Goal: Transaction & Acquisition: Download file/media

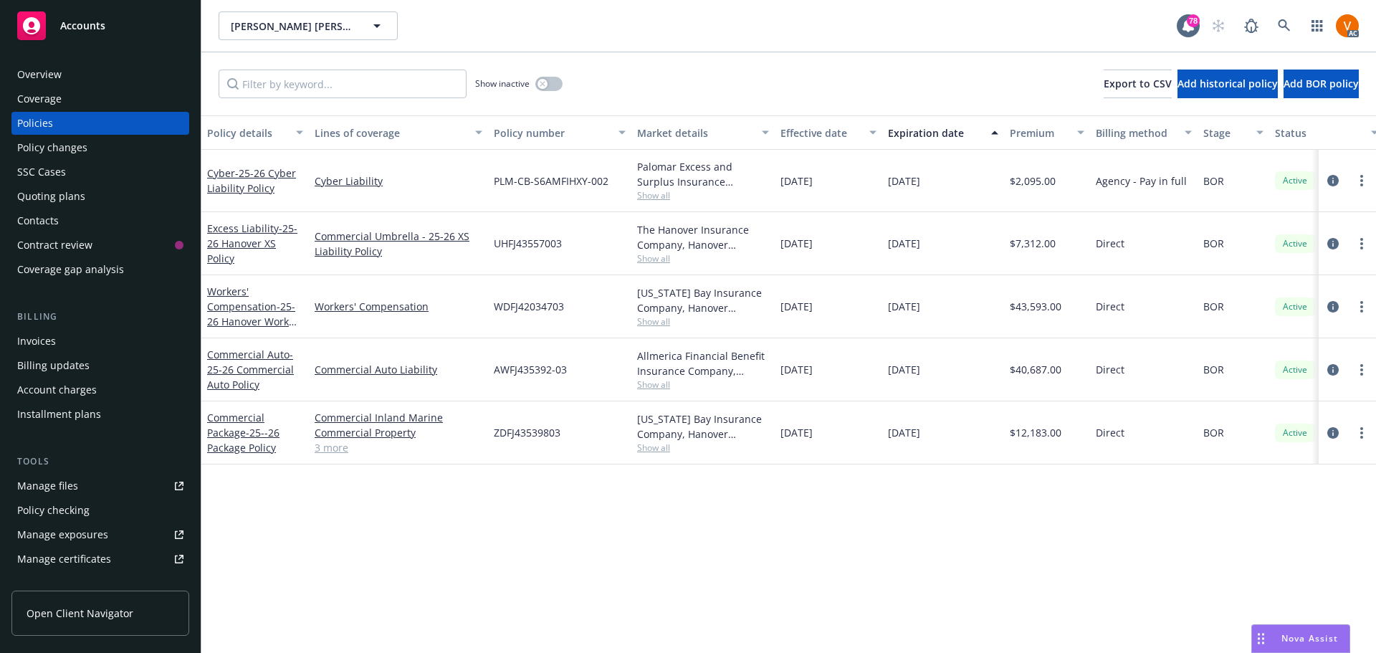
click at [1307, 642] on span "Nova Assist" at bounding box center [1310, 638] width 57 height 12
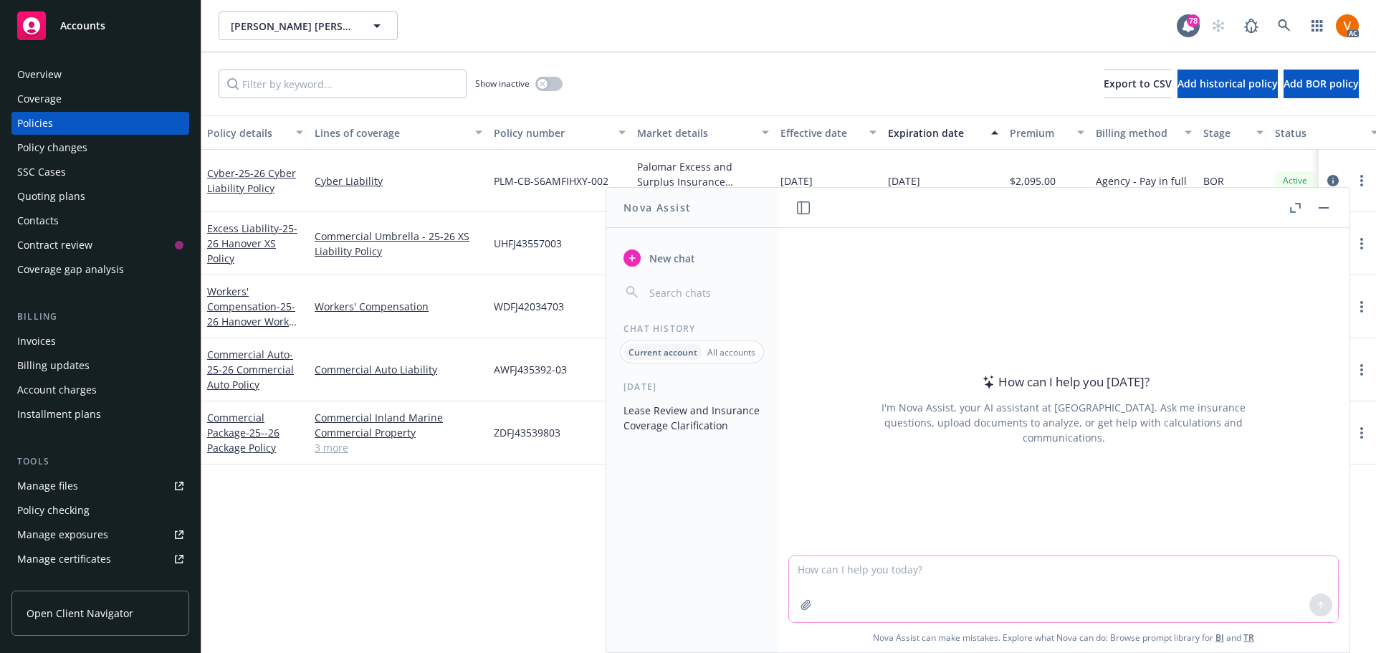
click at [965, 575] on textarea at bounding box center [1063, 589] width 549 height 66
paste textarea "Navana thank you so much. We want to make sure we are following all the IRG cas…"
type textarea "Navana thank you so much. We want to make sure we are following all the IRG cas…"
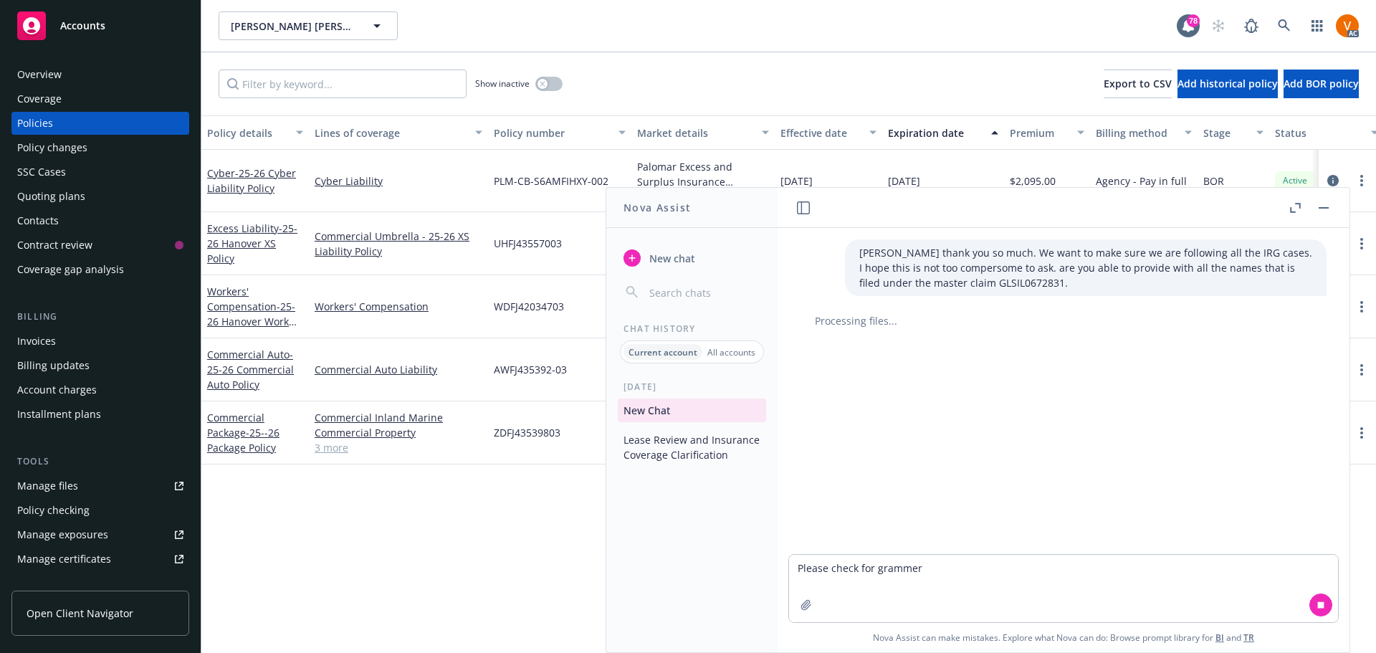
drag, startPoint x: 931, startPoint y: 568, endPoint x: 987, endPoint y: 210, distance: 362.0
click at [987, 210] on header at bounding box center [1064, 208] width 572 height 40
click at [943, 578] on textarea "Please check for grammer" at bounding box center [1063, 588] width 549 height 67
click at [969, 561] on textarea "Please check for grammar" at bounding box center [1063, 588] width 549 height 67
click at [975, 636] on span "Nova Assist can make mistakes. Explore what Nova can do: Browse prompt library …" at bounding box center [1063, 637] width 561 height 29
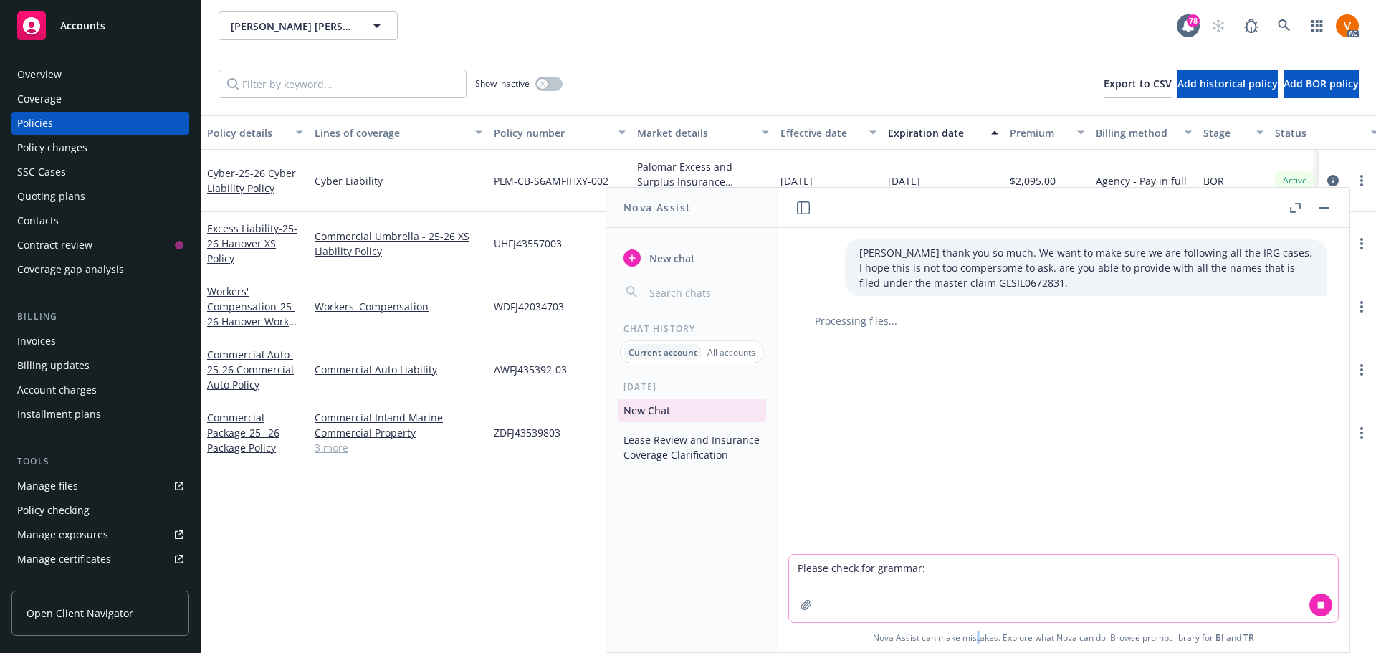
click at [1042, 567] on textarea "Please check for grammar:" at bounding box center [1063, 588] width 549 height 67
click at [1002, 575] on textarea "Please check for grammar:" at bounding box center [1063, 588] width 549 height 67
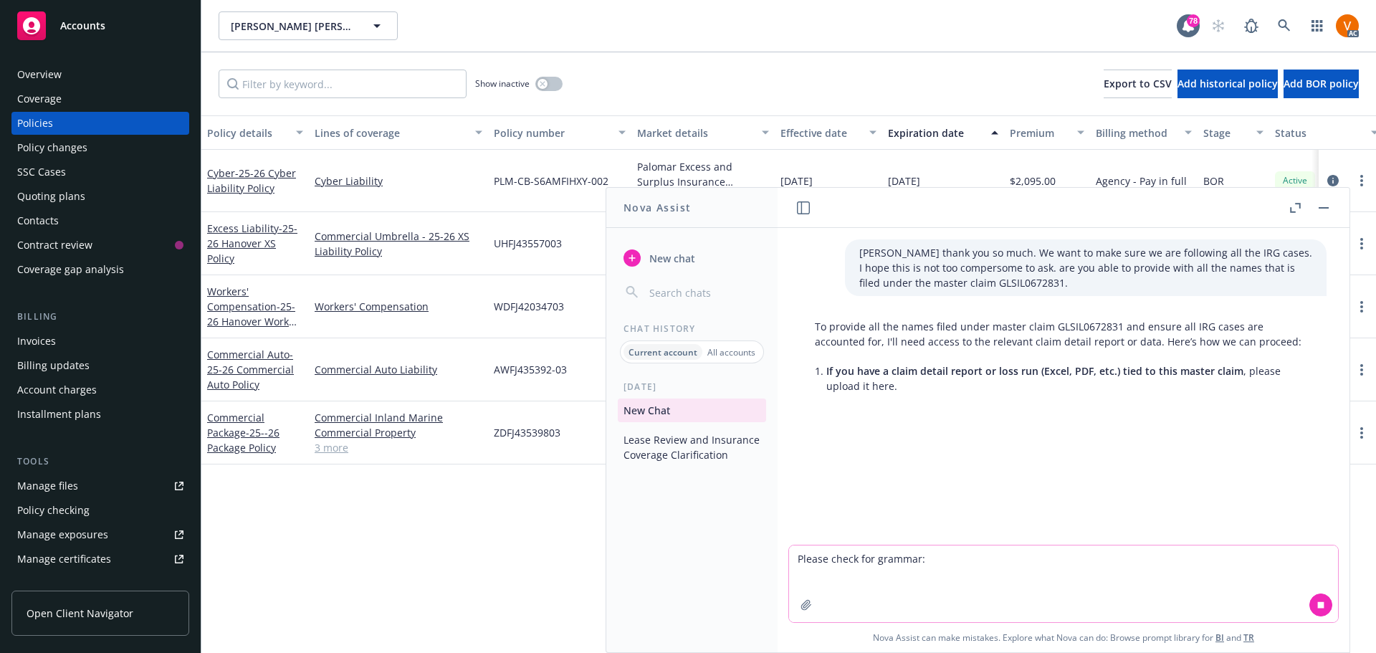
paste textarea "Navana thank you so much. We want to make sure we are following all the IRG cas…"
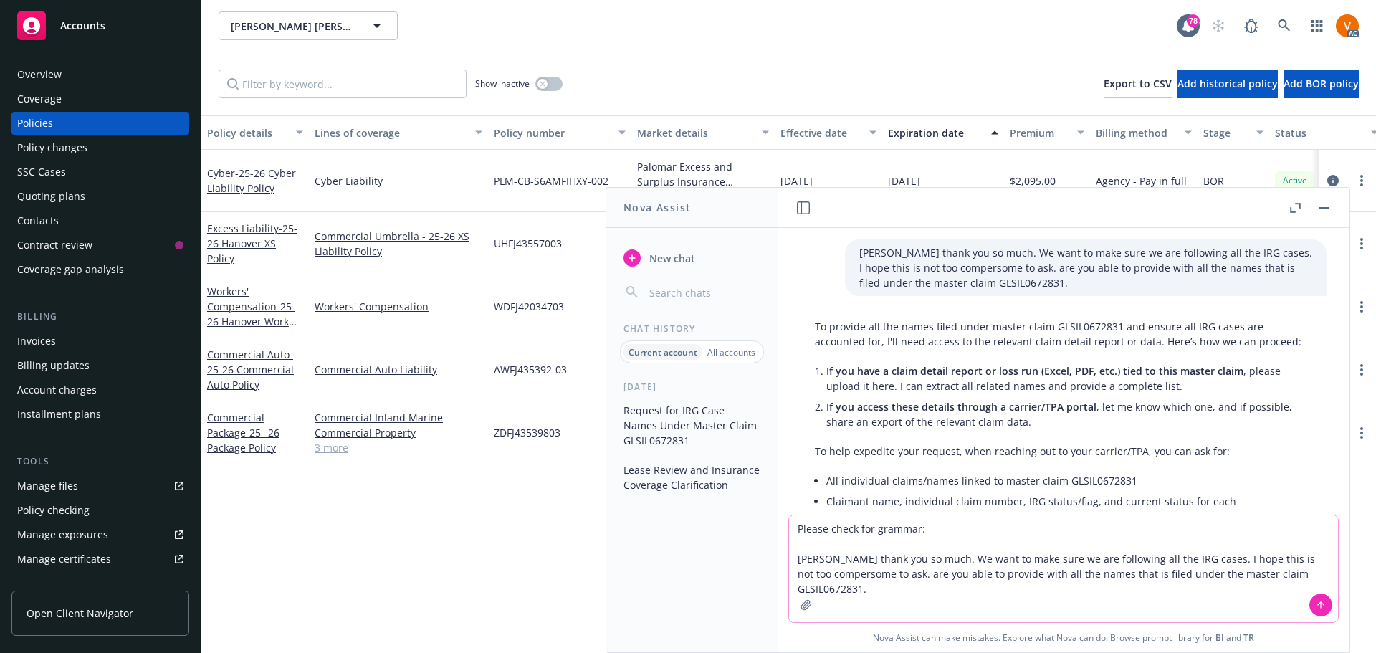
scroll to position [245, 0]
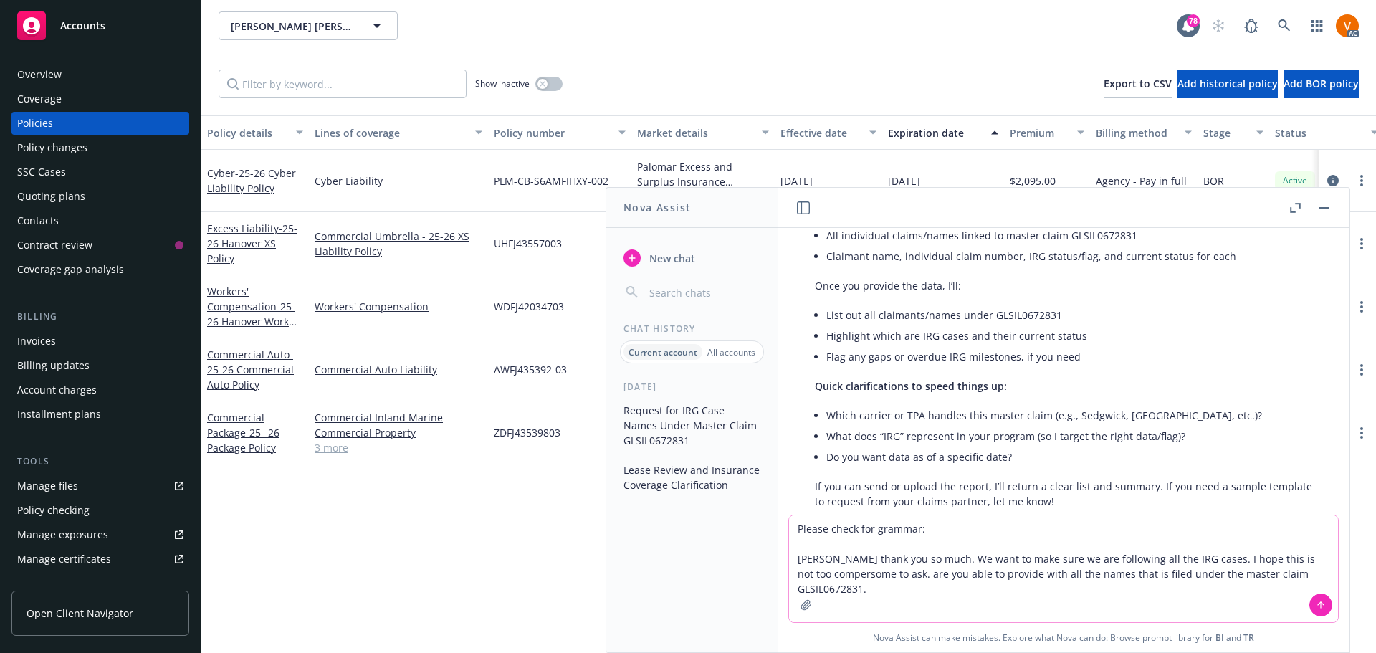
type textarea "Please check for grammar: Navana thank you so much. We want to make sure we are…"
click at [1316, 607] on icon at bounding box center [1321, 605] width 10 height 10
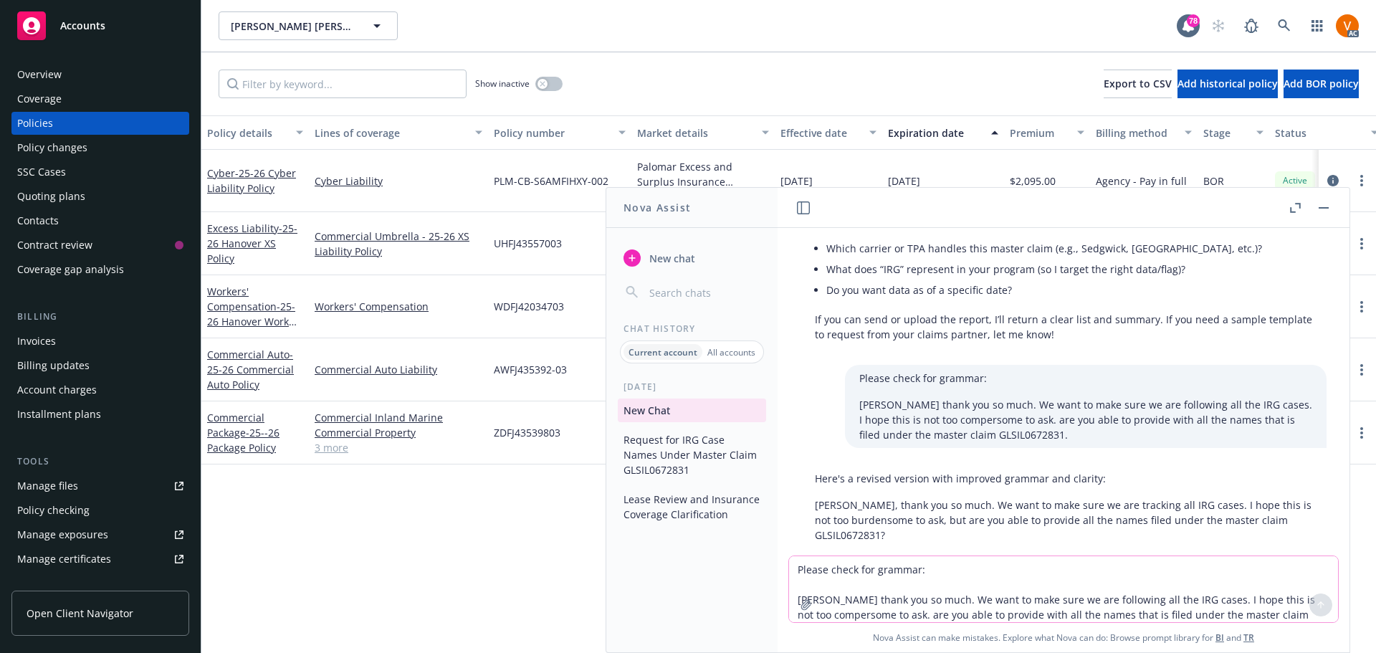
scroll to position [420, 0]
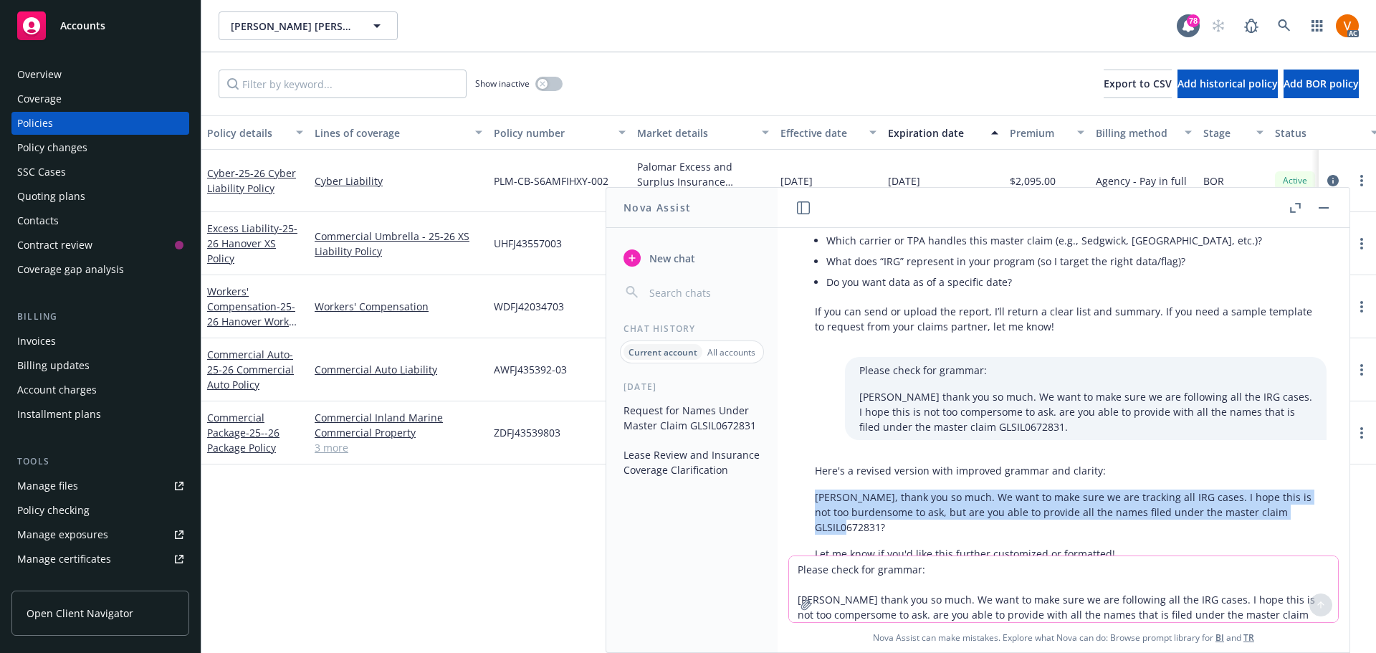
drag, startPoint x: 884, startPoint y: 485, endPoint x: 812, endPoint y: 450, distance: 79.5
click at [812, 457] on div "Here's a revised version with improved grammar and clarity: Navana, thank you s…" at bounding box center [1064, 512] width 526 height 110
copy p "Navana, thank you so much. We want to make sure we are tracking all IRG cases. …"
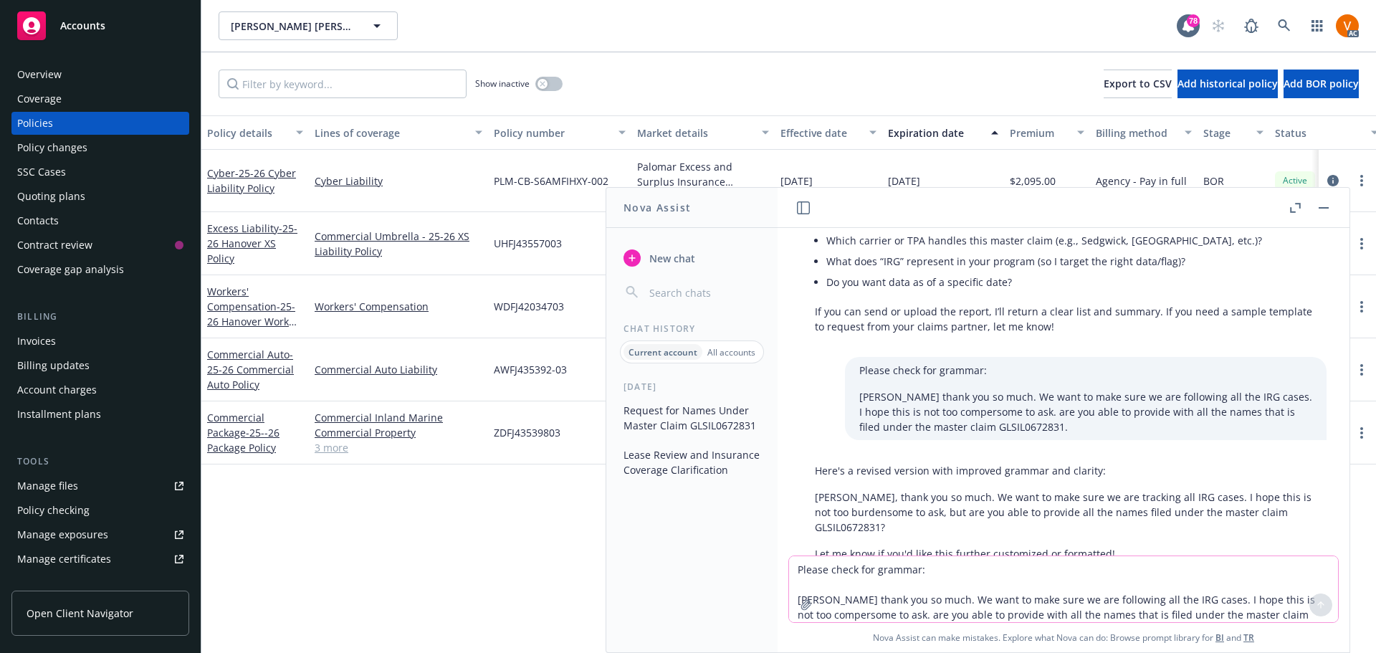
click at [929, 595] on textarea "Please check for grammar: Navana thank you so much. We want to make sure we are…" at bounding box center [1063, 589] width 549 height 66
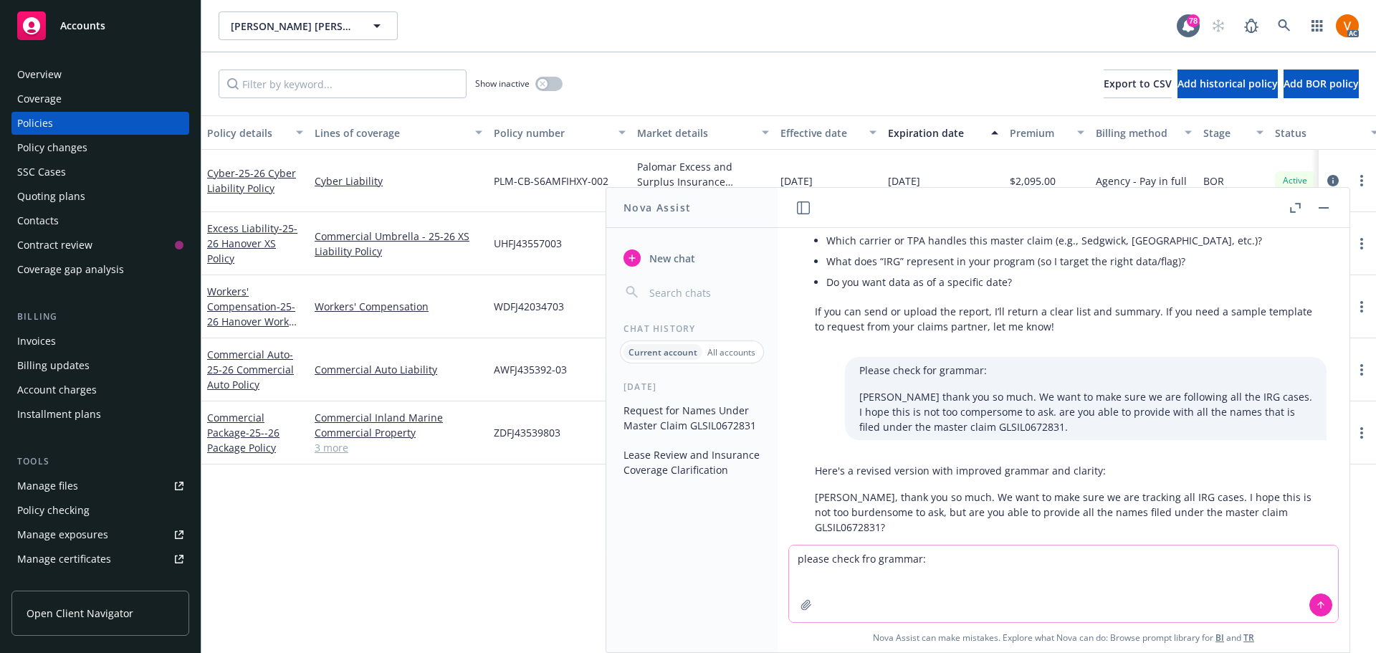
paste textarea "Hi Mark, I have recieved you ask and we are working on it. You will have back f…"
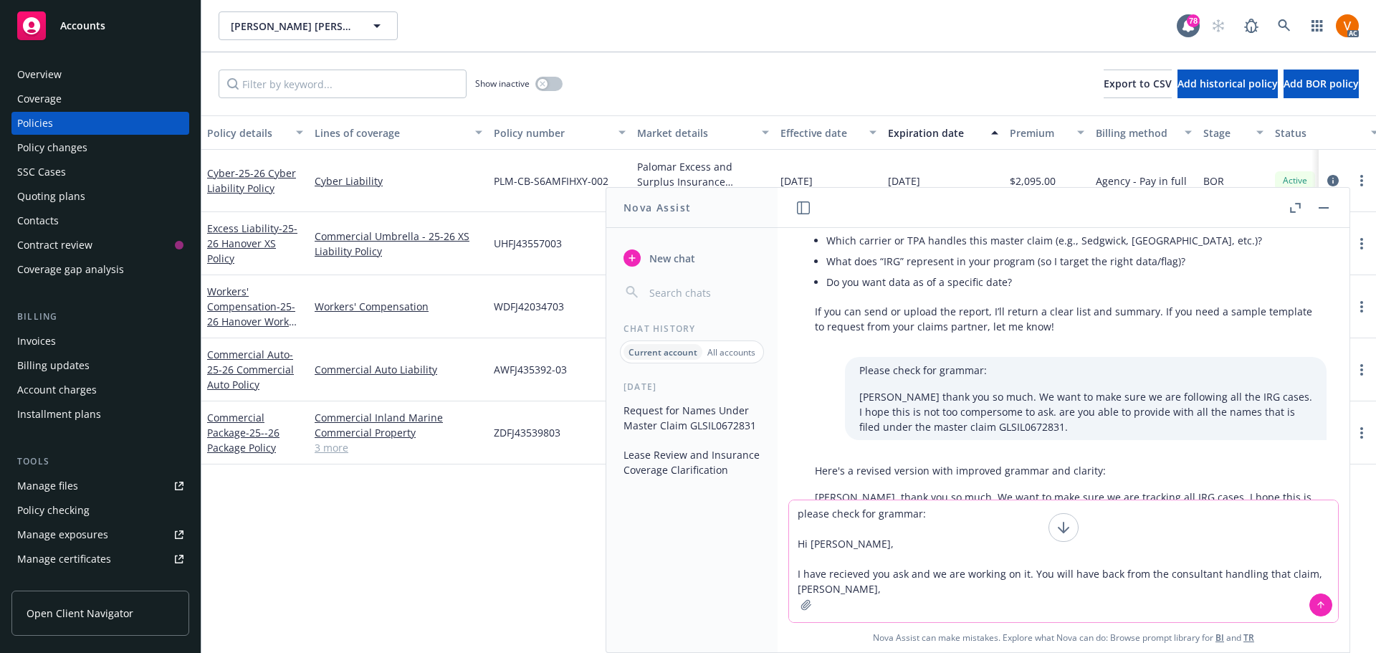
type textarea "please check for grammar: Hi Mark, I have recieved you ask and we are working o…"
click at [1310, 615] on button at bounding box center [1321, 604] width 23 height 23
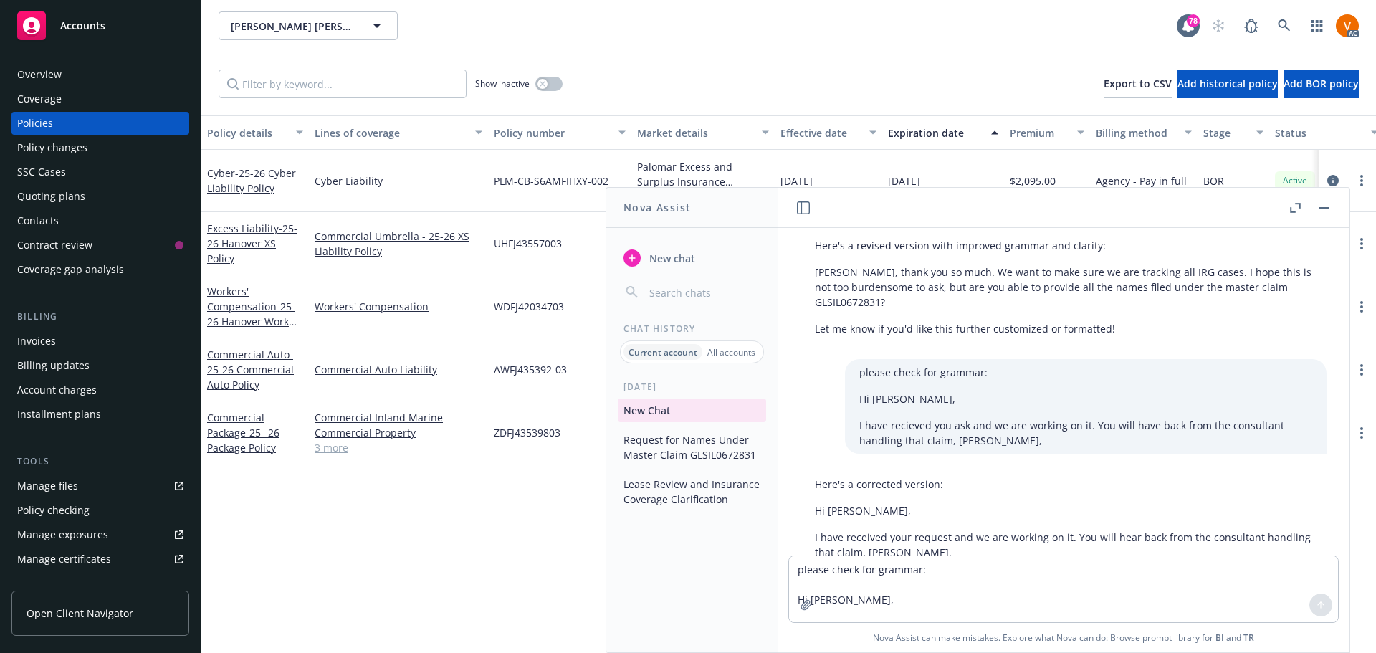
scroll to position [656, 0]
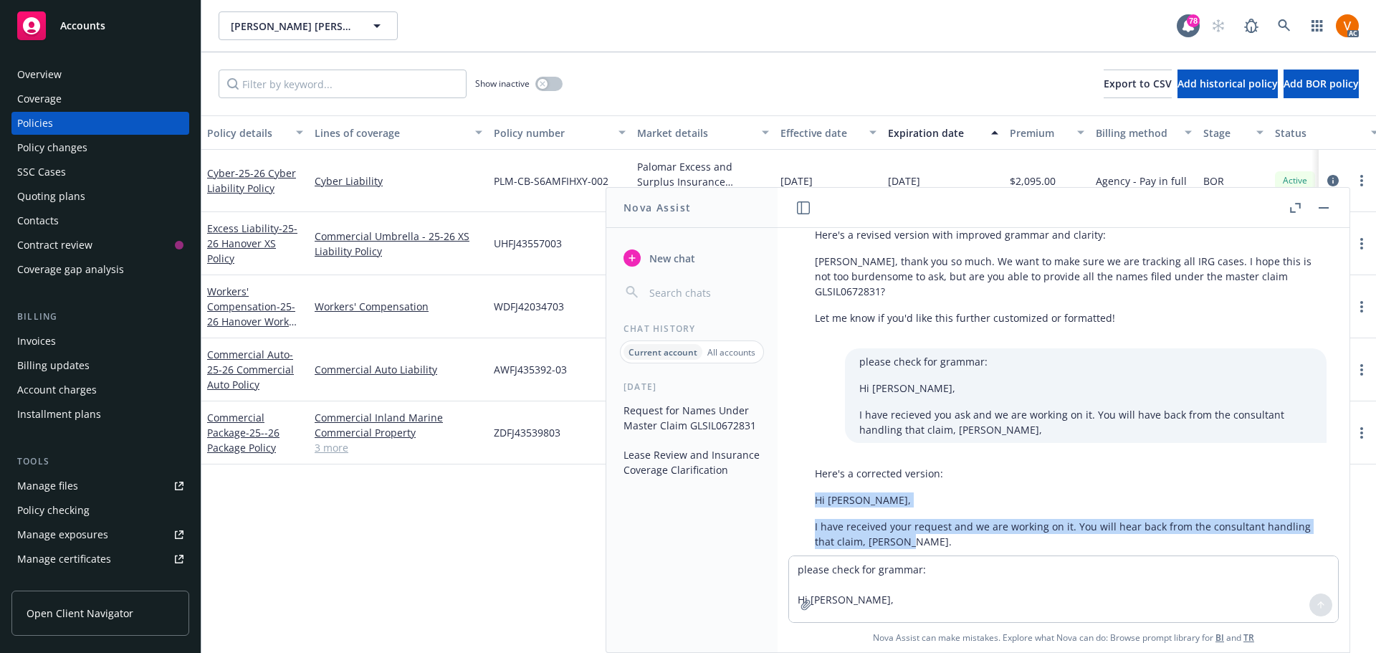
drag, startPoint x: 910, startPoint y: 489, endPoint x: 814, endPoint y: 440, distance: 107.7
click at [814, 460] on div "Here's a corrected version: Hi Mark, I have received your request and we are wo…" at bounding box center [1064, 520] width 526 height 121
copy div "Hi Mark, I have received your request and we are working on it. You will hear b…"
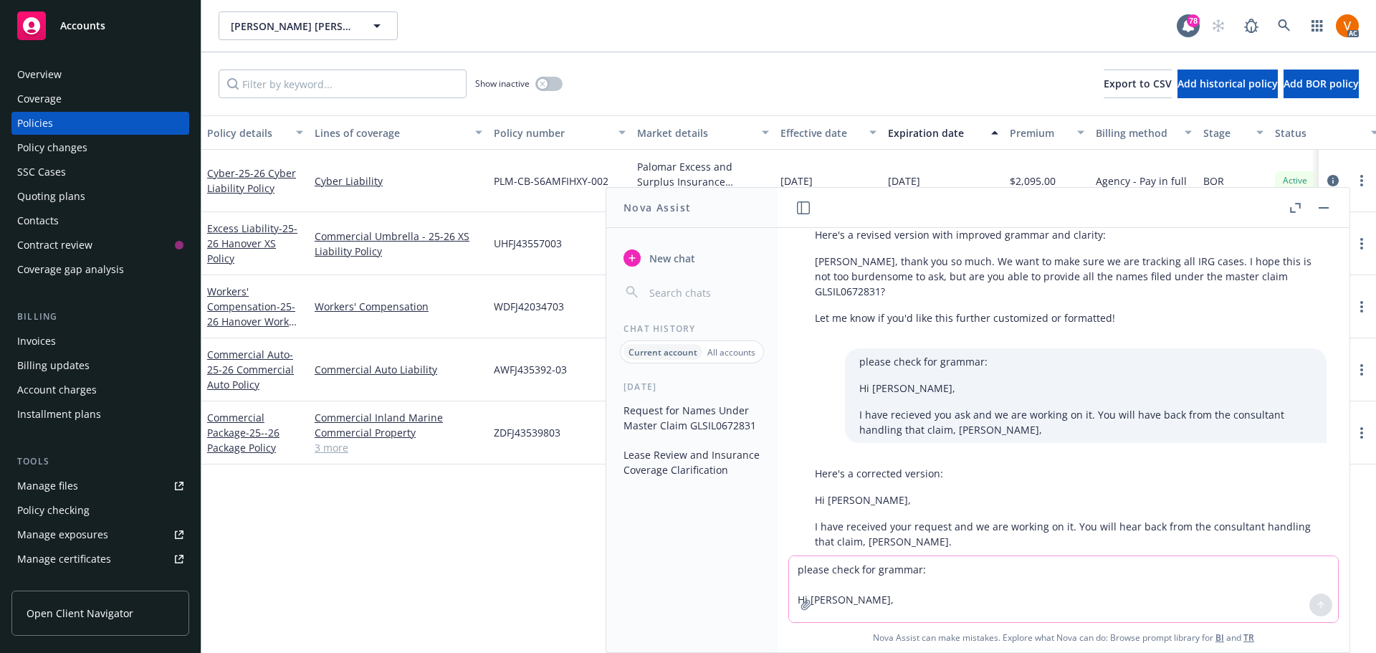
click at [927, 581] on textarea "please check for grammar: Hi Mark, I have recieved you ask and we are working o…" at bounding box center [1063, 589] width 549 height 66
paste textarea "Hi Rachael, I have contected this the adjsuter and they have agreed with your c…"
type textarea "please check grammar: Hi Rachael, I have contected this the adjsuter and they h…"
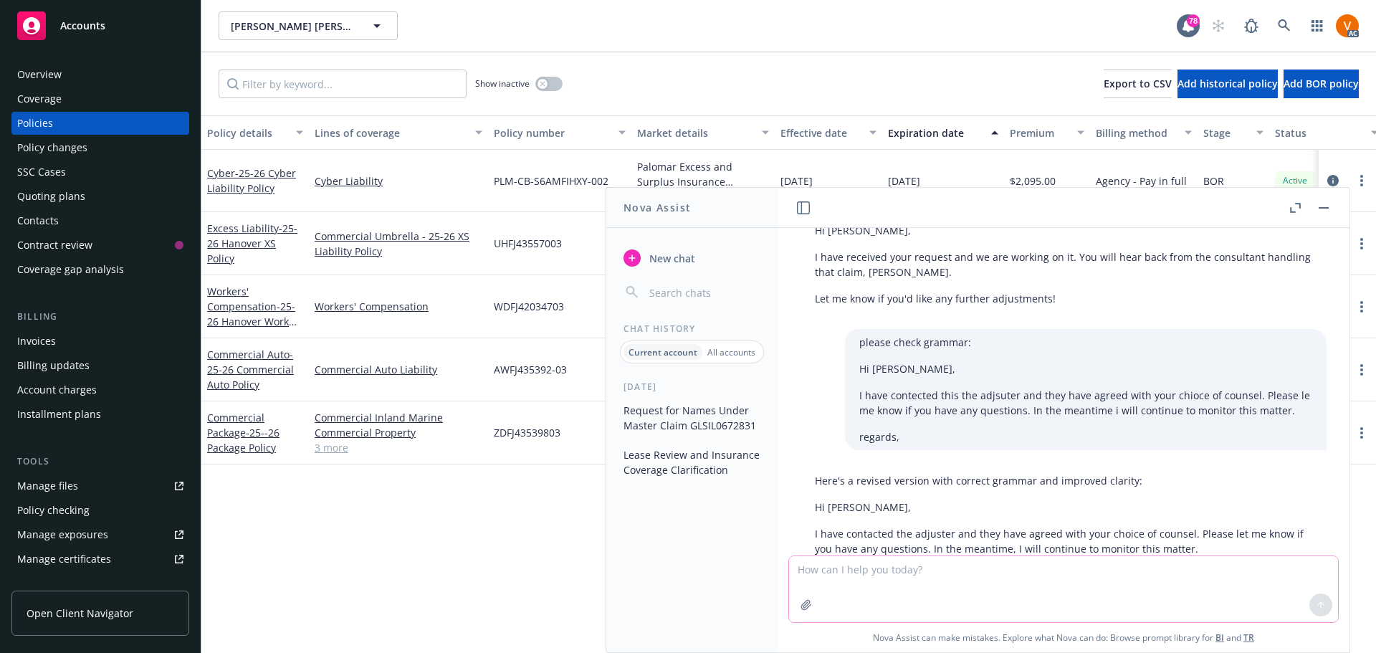
scroll to position [932, 0]
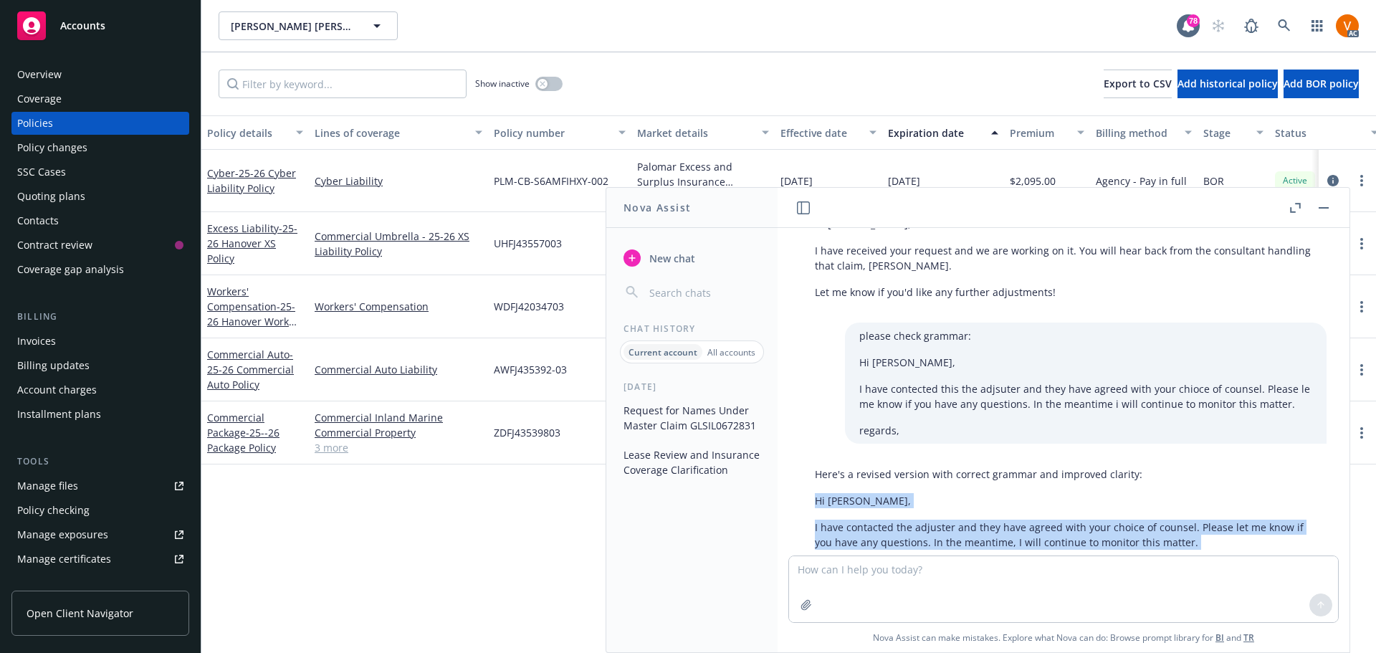
drag, startPoint x: 864, startPoint y: 511, endPoint x: 800, endPoint y: 454, distance: 85.8
click at [800, 461] on div "Here's a revised version with correct grammar and improved clarity: Hi Rachael,…" at bounding box center [1063, 521] width 549 height 121
copy div "Hi Rachael, I have contacted the adjuster and they have agreed with your choice…"
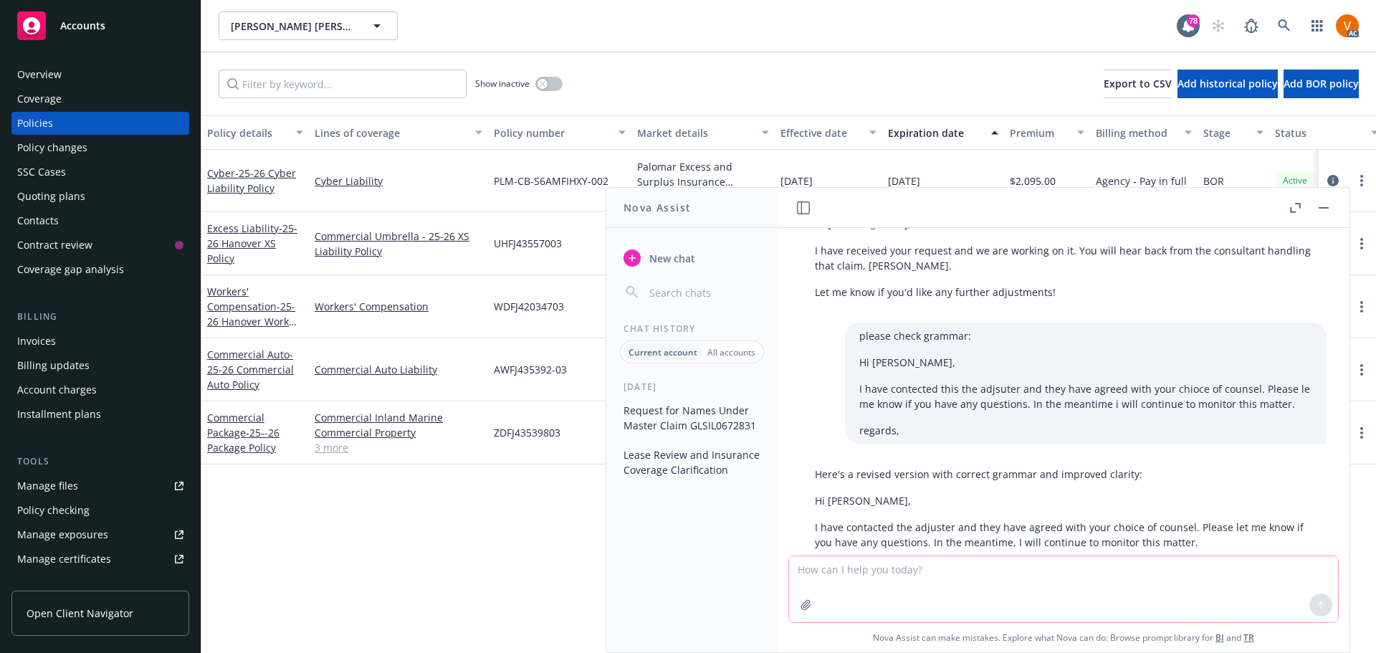
click at [976, 591] on textarea at bounding box center [1063, 589] width 549 height 66
paste textarea "Hello Stefan, I have connected with the adjuster and they have request for some…"
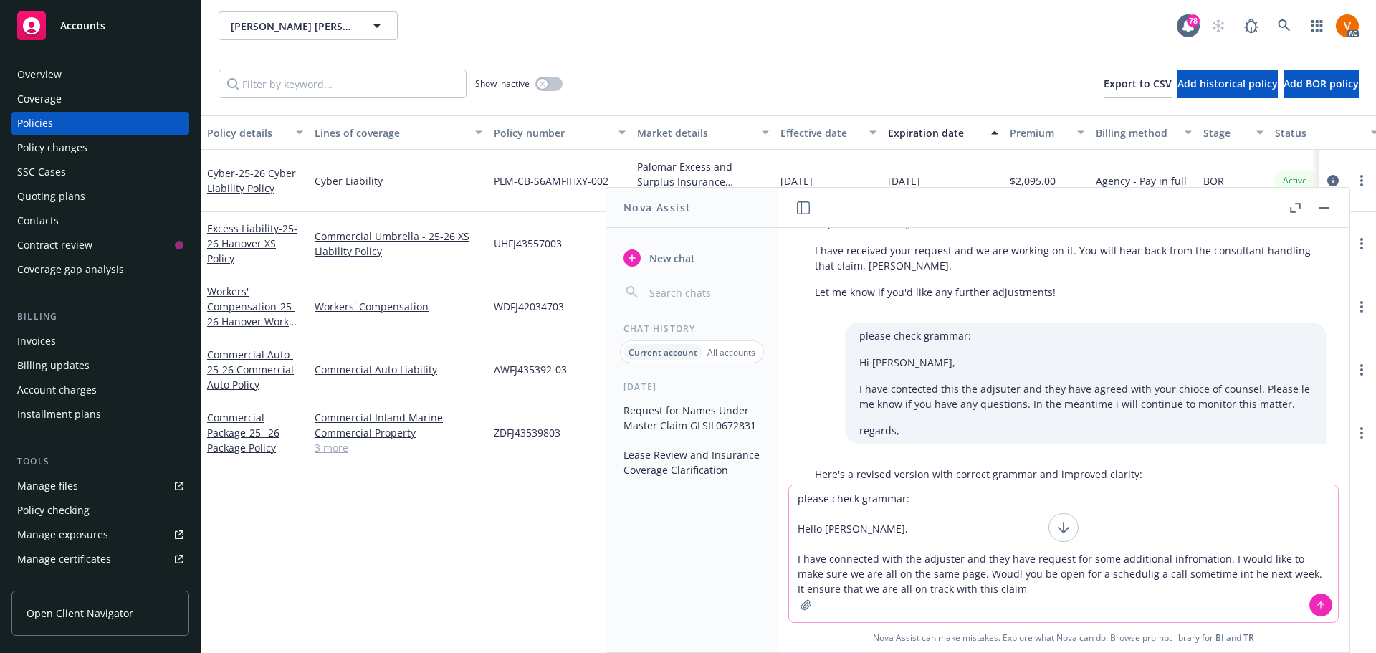
type textarea "please check grammar: Hello Stefan, I have connected with the adjuster and they…"
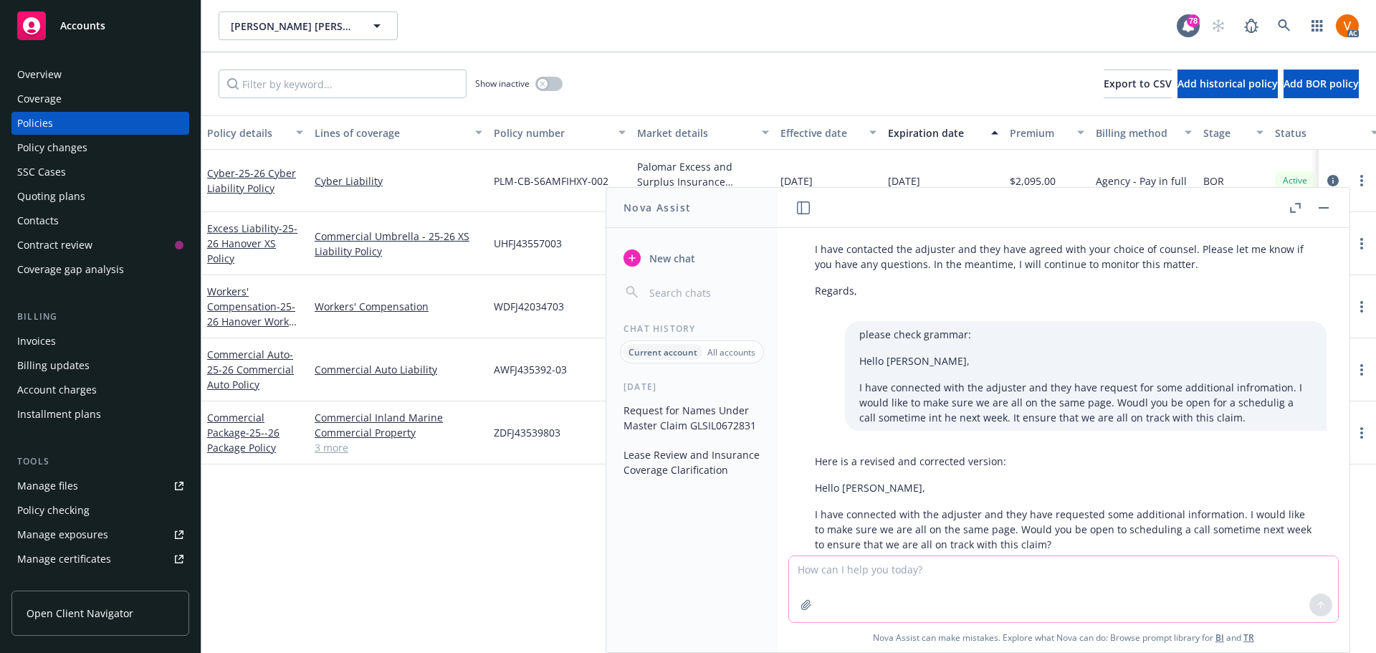
scroll to position [1213, 0]
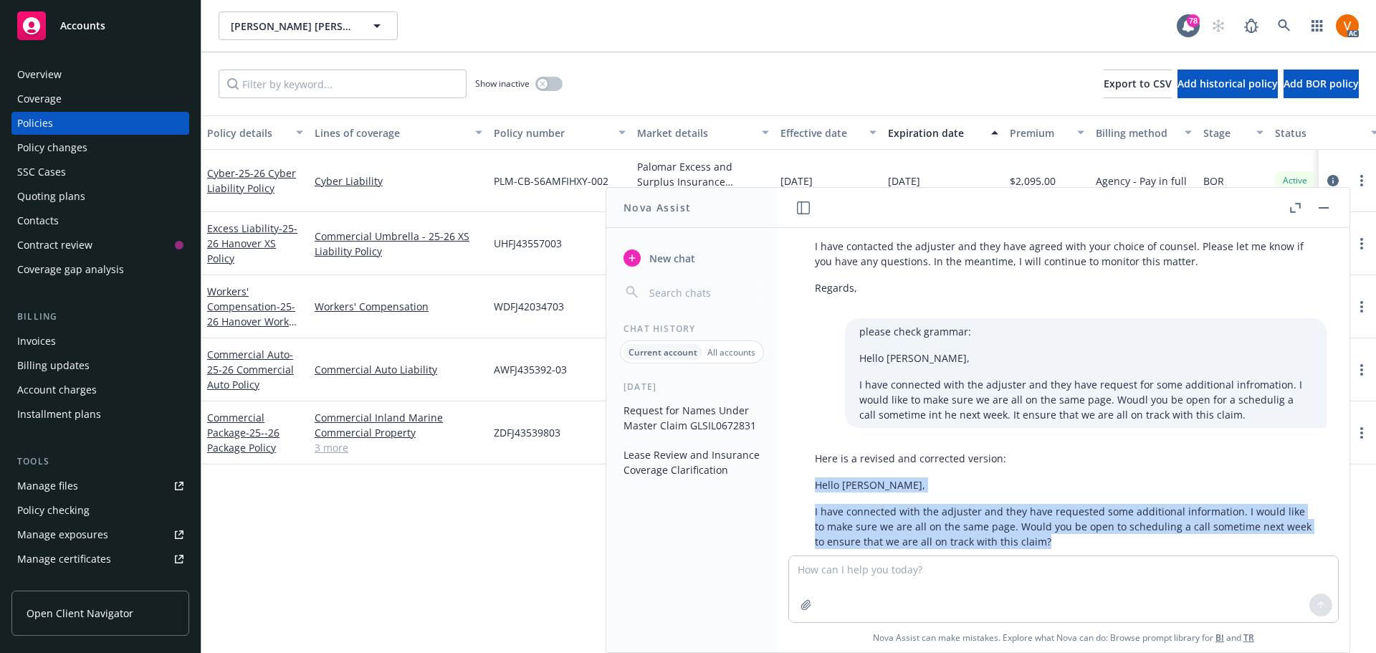
drag, startPoint x: 1054, startPoint y: 489, endPoint x: 812, endPoint y: 435, distance: 247.5
click at [812, 445] on div "Here is a revised and corrected version: Hello Stefan, I have connected with th…" at bounding box center [1064, 513] width 526 height 136
copy div "Hello Stefan, I have connected with the adjuster and they have requested some a…"
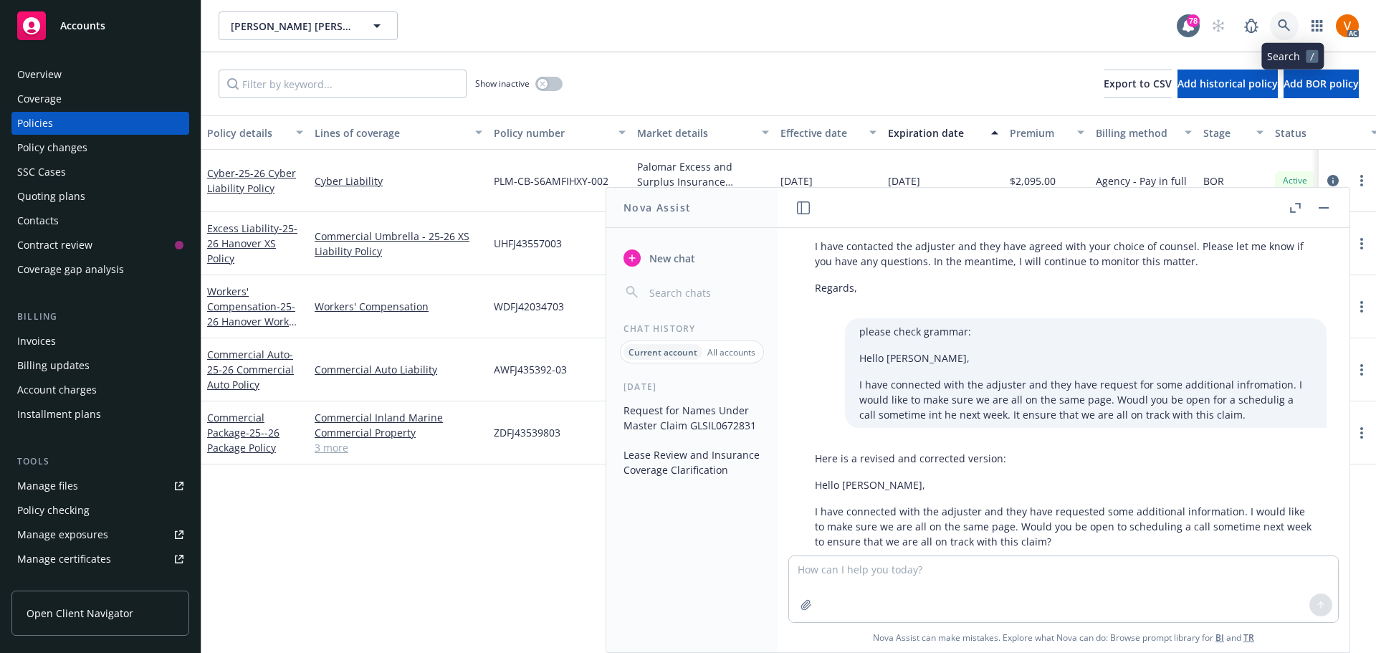
click at [1290, 25] on icon at bounding box center [1284, 25] width 12 height 12
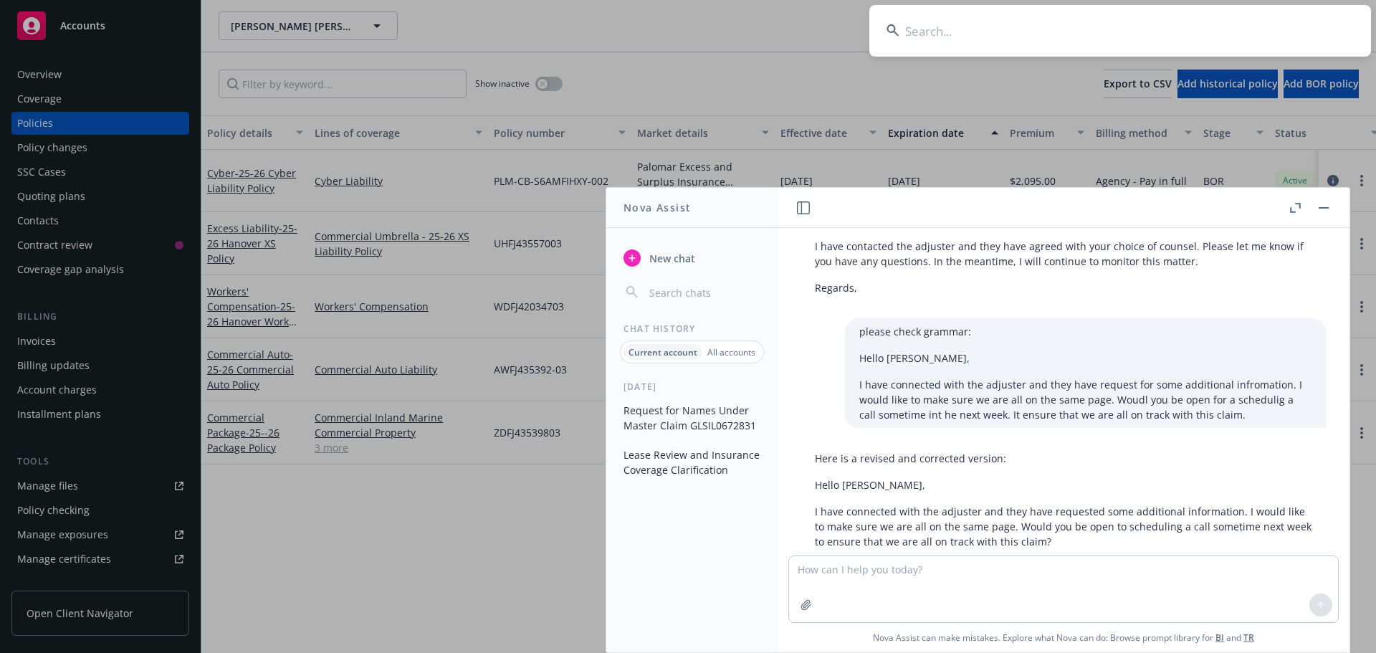
type input "Saarman Construction, Ltd."
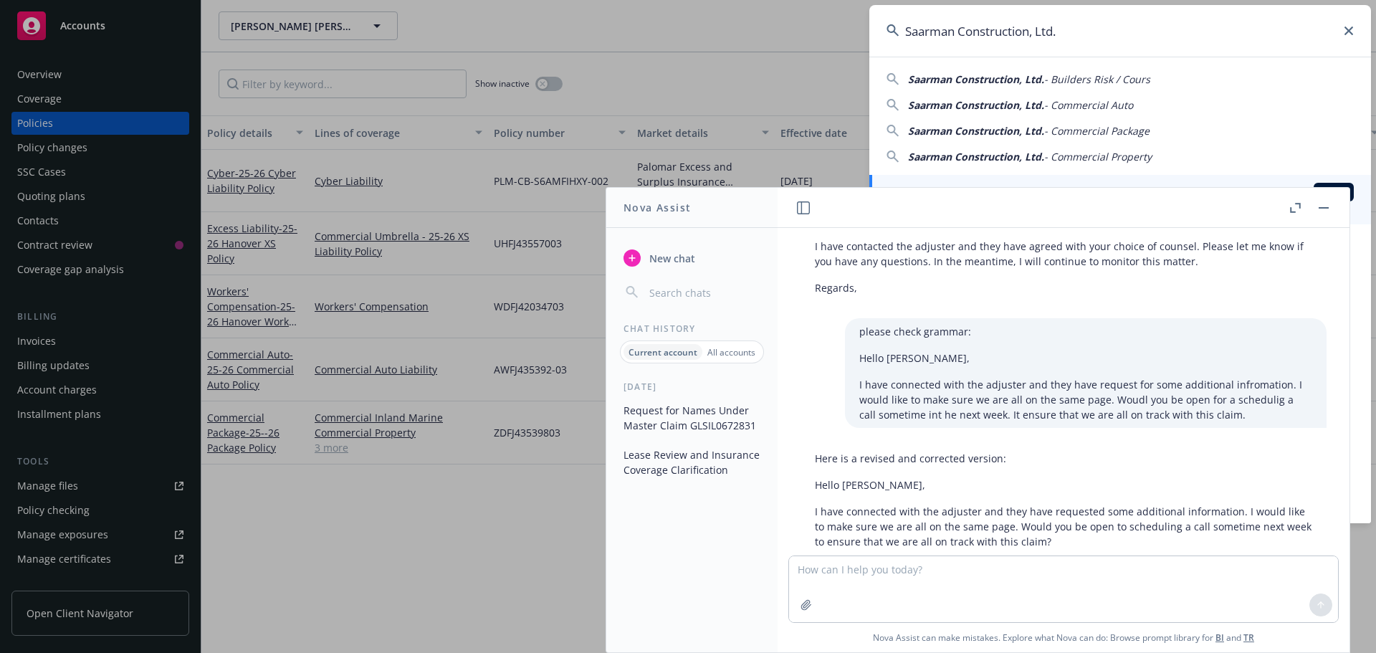
click at [1329, 206] on button "button" at bounding box center [1323, 207] width 17 height 17
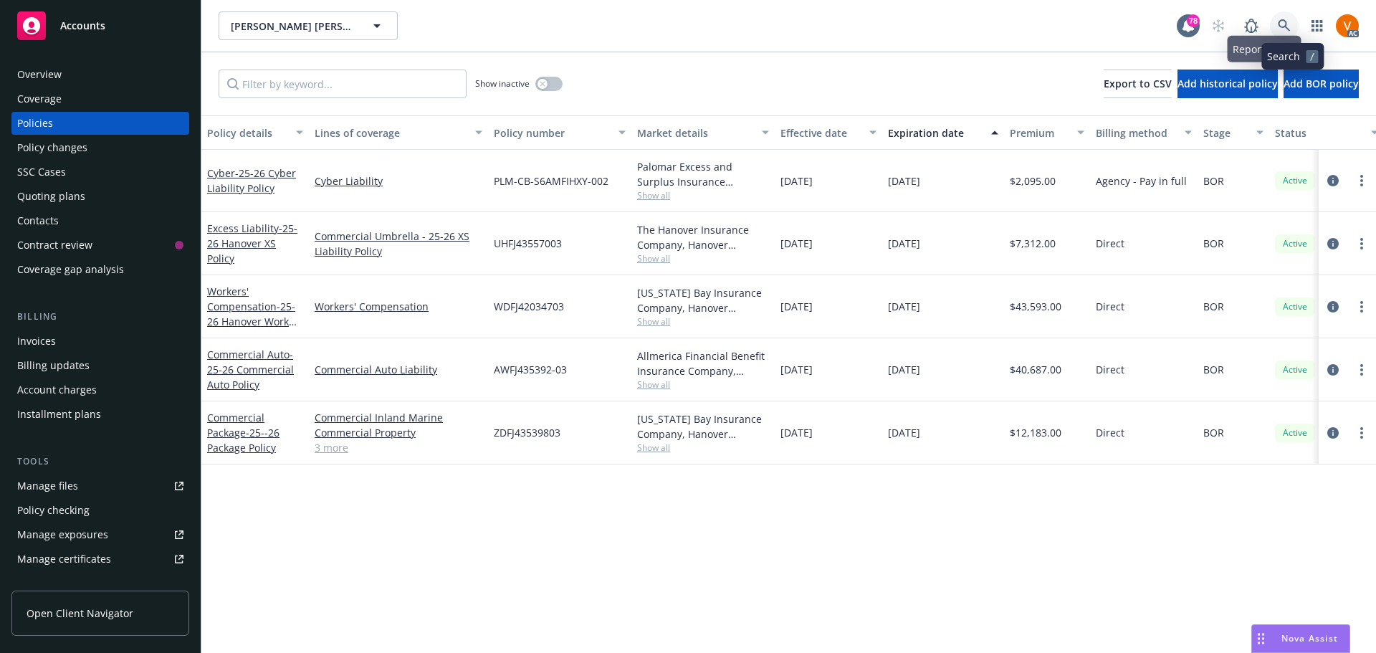
click at [1287, 20] on icon at bounding box center [1284, 25] width 12 height 12
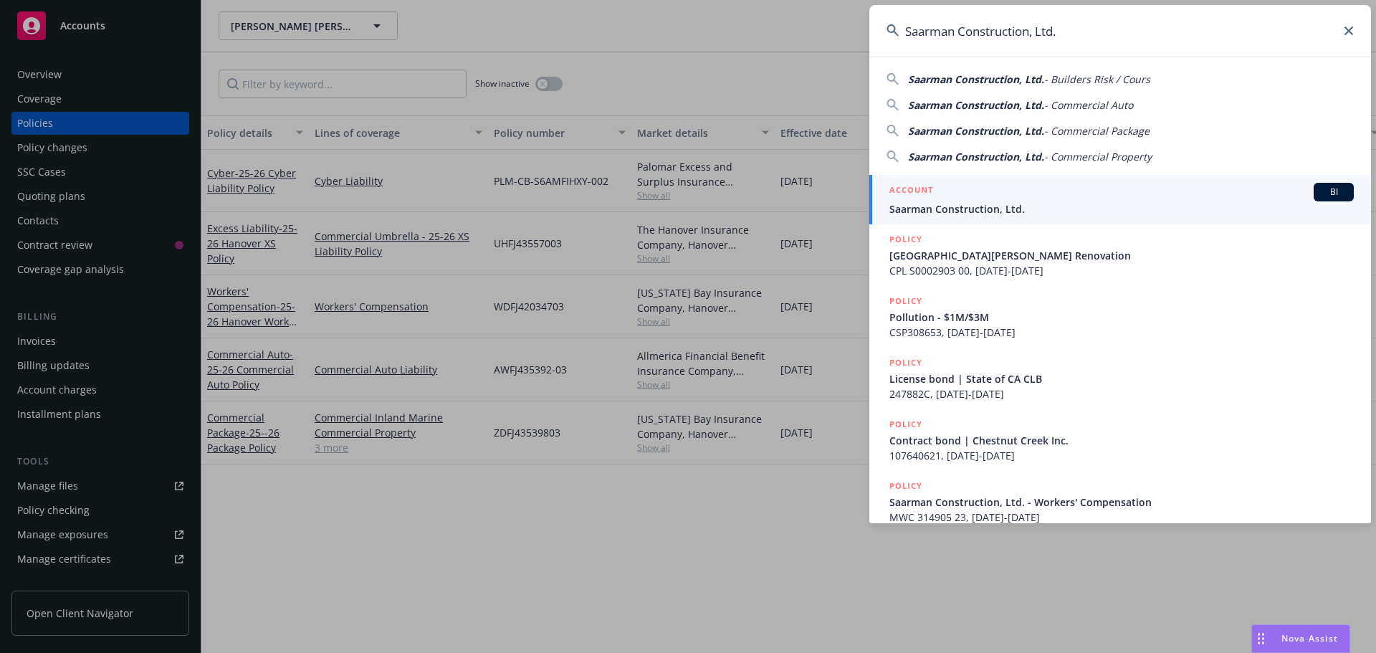
type input "Saarman Construction, Ltd."
click at [1314, 206] on span "Saarman Construction, Ltd." at bounding box center [1122, 208] width 464 height 15
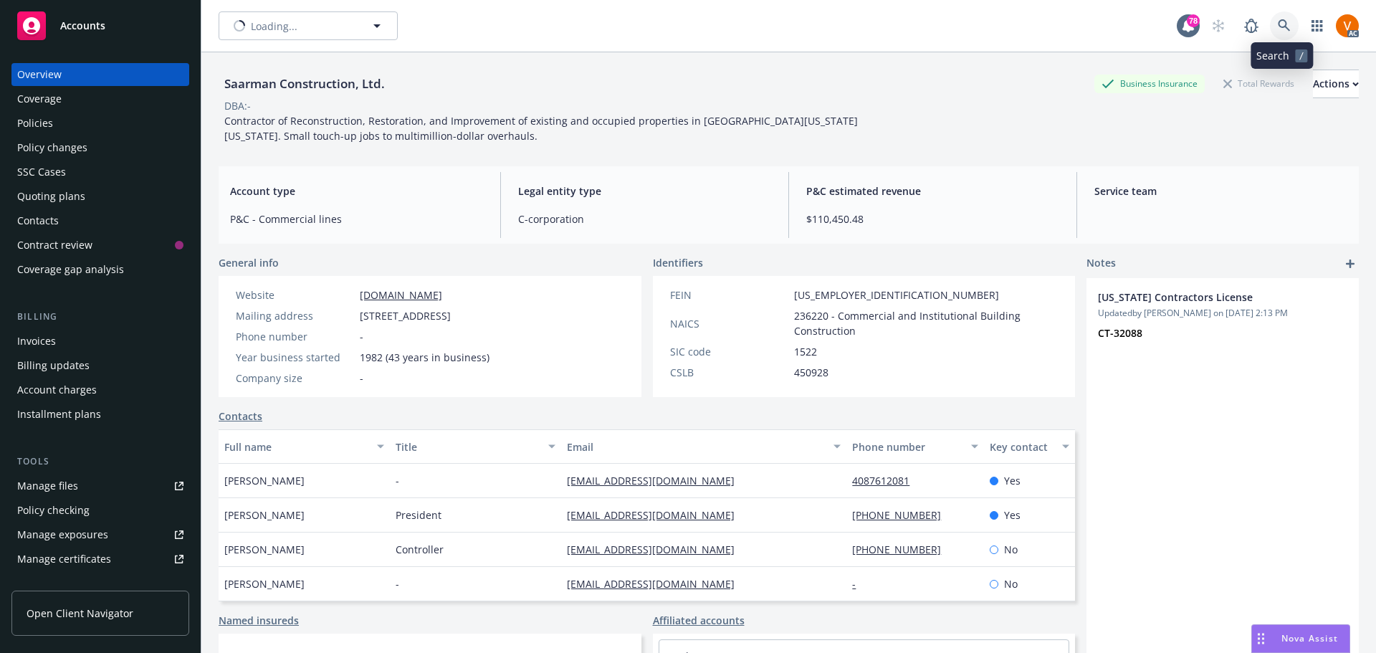
click at [1292, 21] on link at bounding box center [1284, 25] width 29 height 29
click at [64, 112] on div "Policies" at bounding box center [100, 123] width 166 height 23
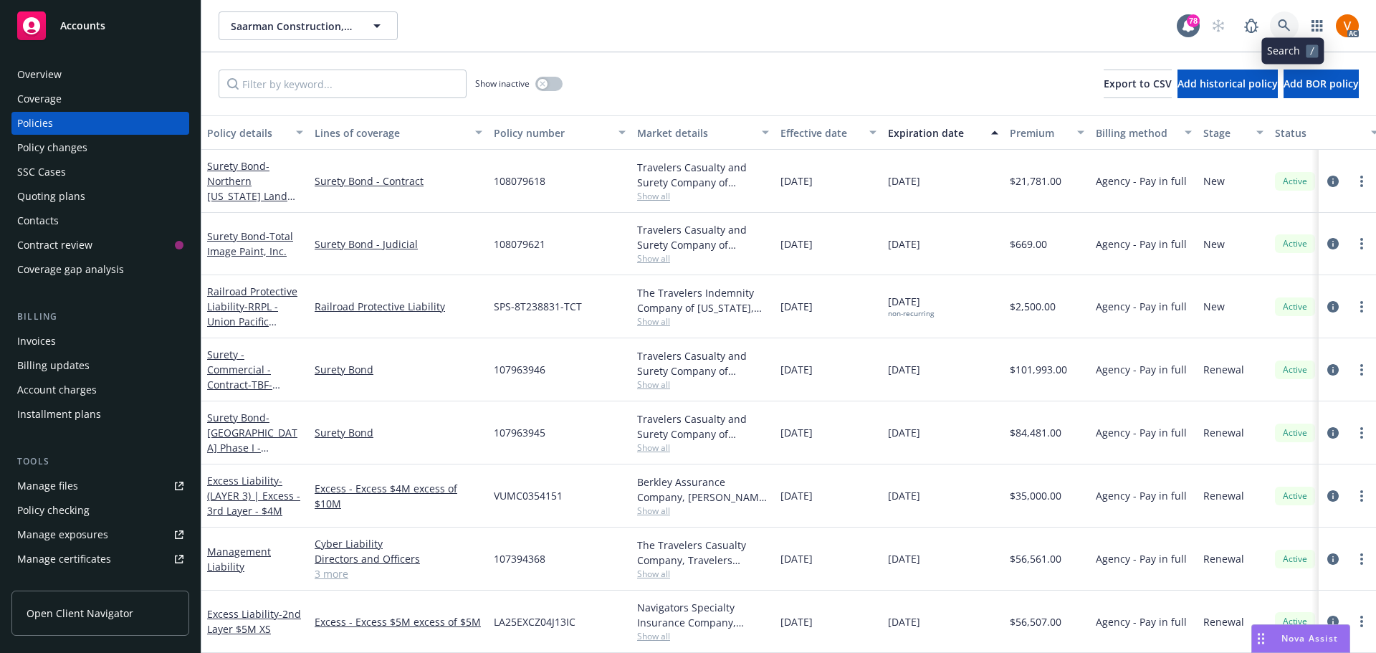
click at [1291, 27] on icon at bounding box center [1284, 25] width 13 height 13
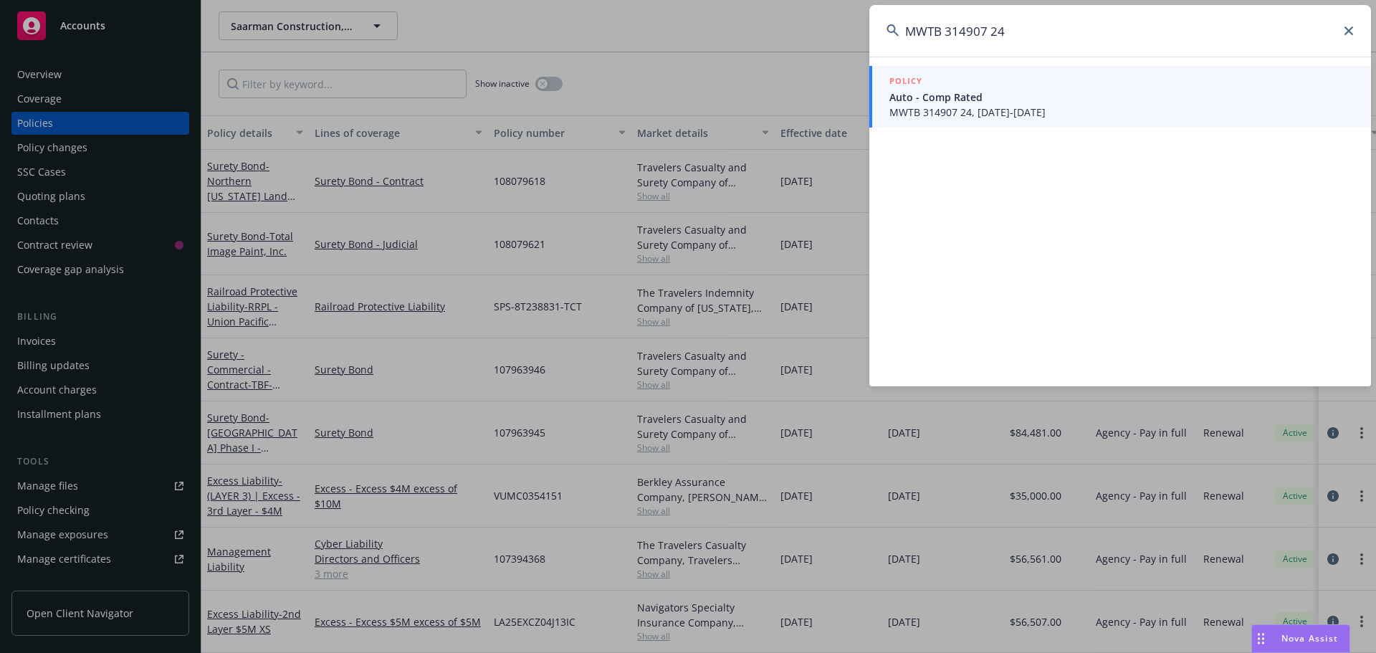
type input "MWTB 314907 24"
click at [972, 99] on span "Auto - Comp Rated" at bounding box center [1122, 97] width 464 height 15
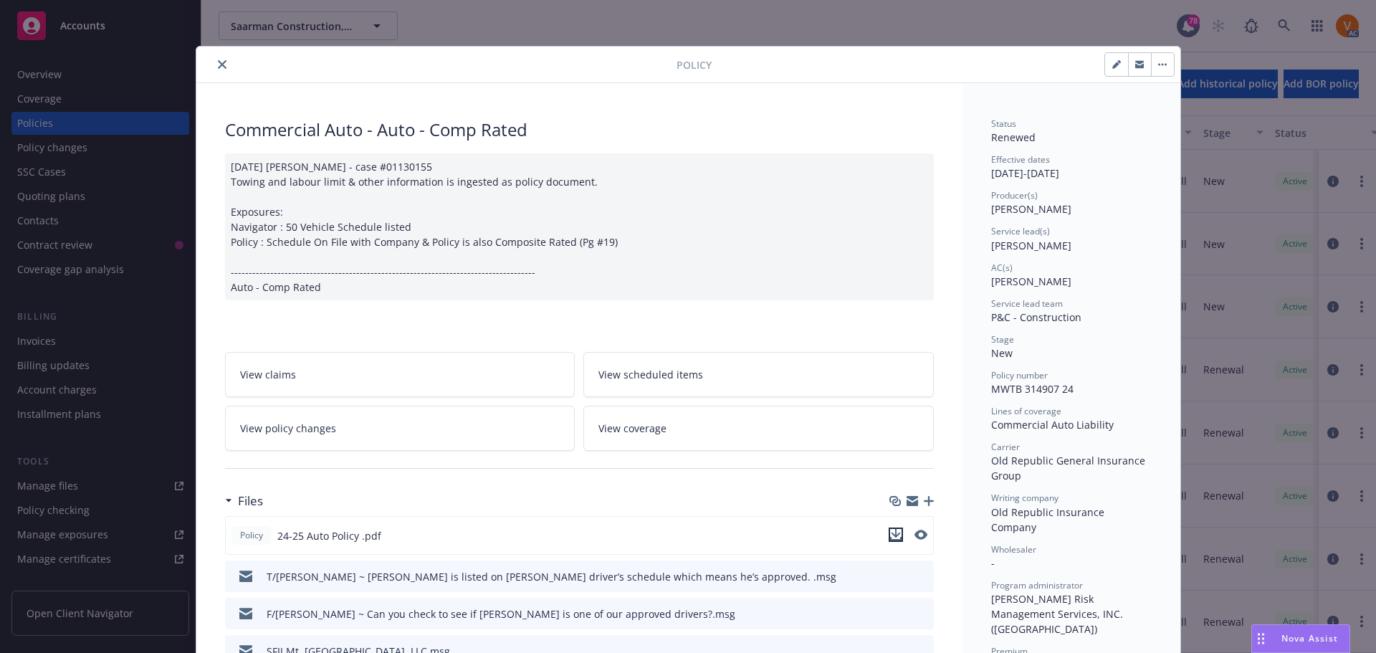
click at [891, 537] on icon "download file" at bounding box center [895, 539] width 11 height 4
click at [221, 62] on div at bounding box center [439, 64] width 474 height 17
click at [218, 65] on icon "close" at bounding box center [222, 64] width 9 height 9
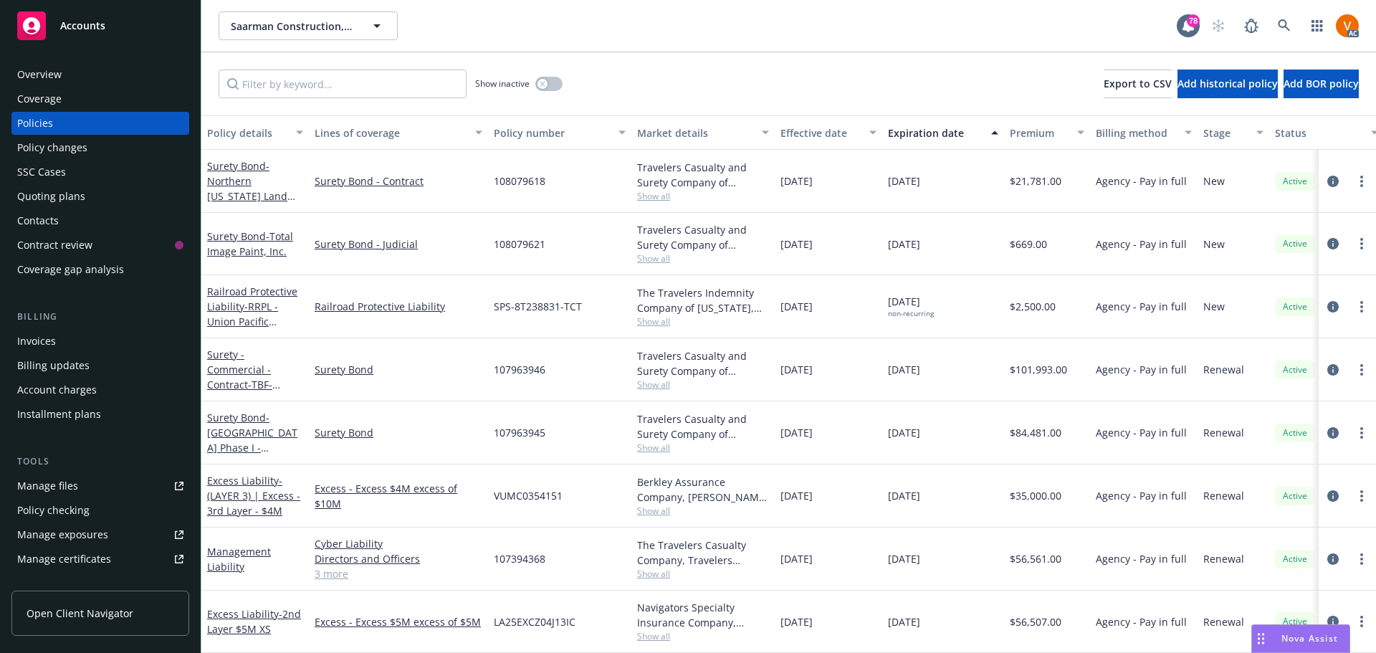
click at [1302, 641] on span "Nova Assist" at bounding box center [1310, 638] width 57 height 12
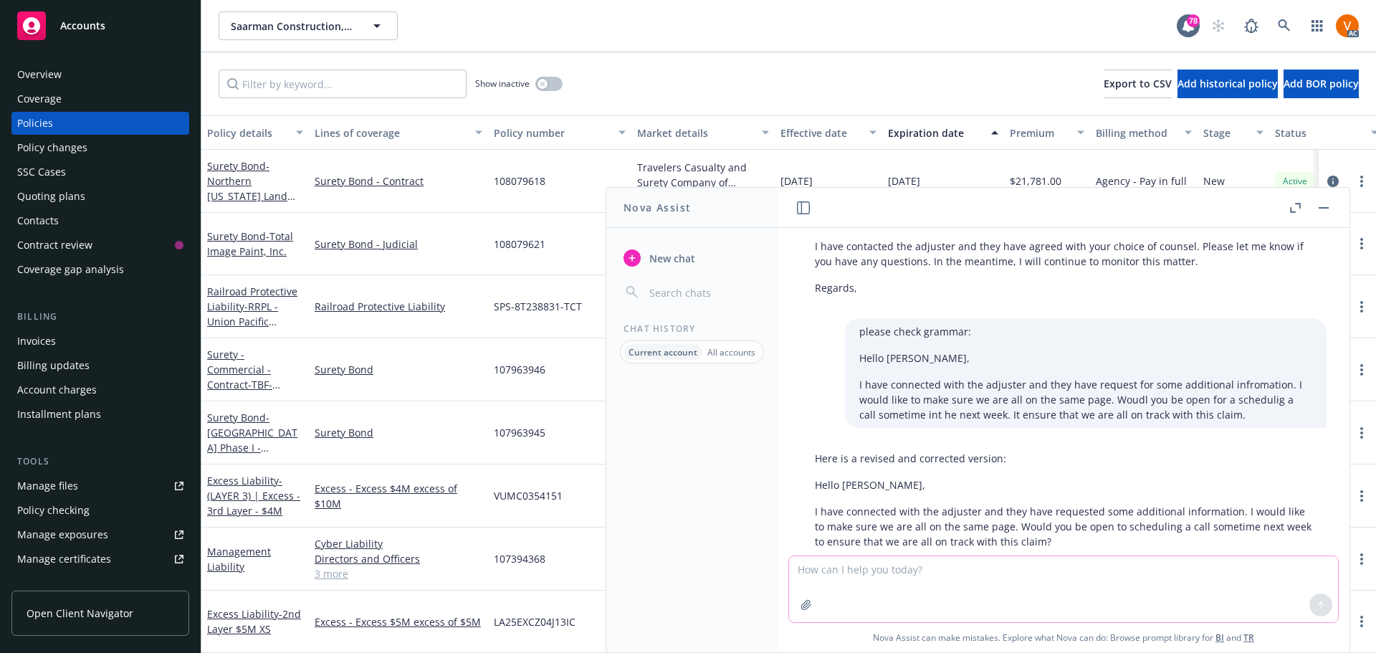
click at [1191, 589] on textarea at bounding box center [1063, 589] width 549 height 66
paste textarea "I have not recieved word from the adjuster. I justed call and left a message. I…"
type textarea "please check grammar: I have not recieved word from the adjuster. I justed call…"
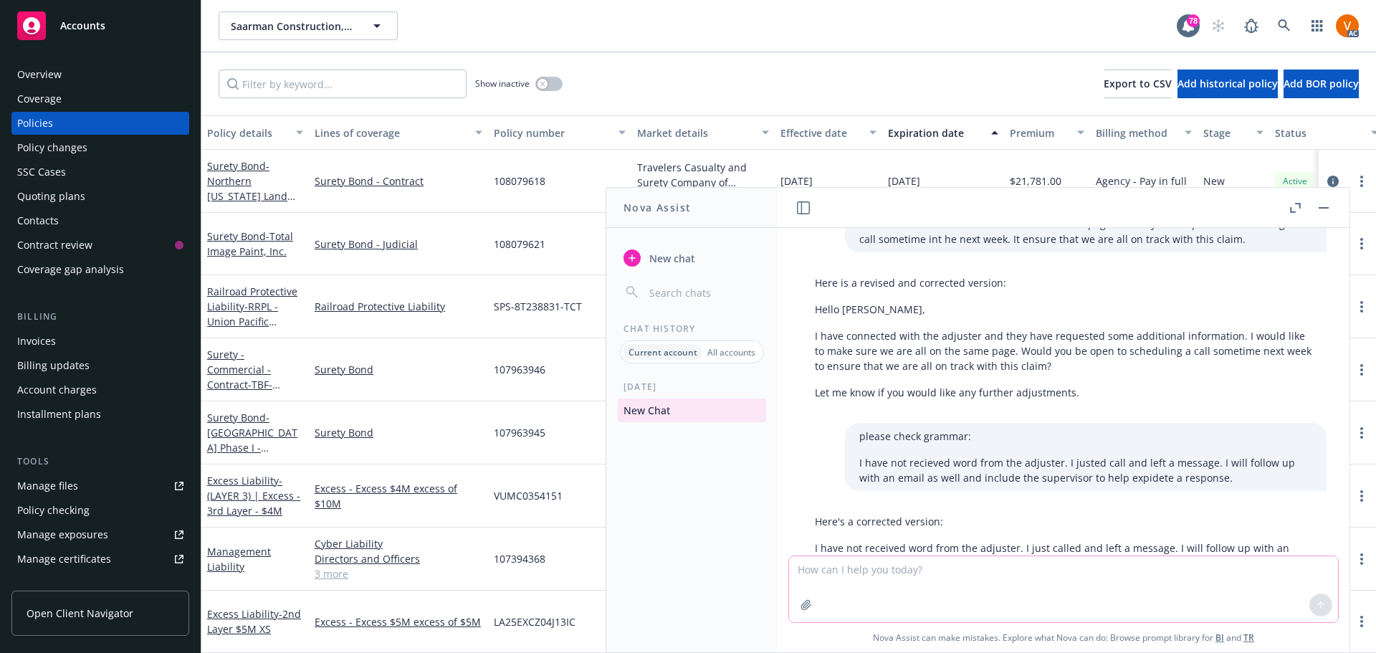
scroll to position [1413, 0]
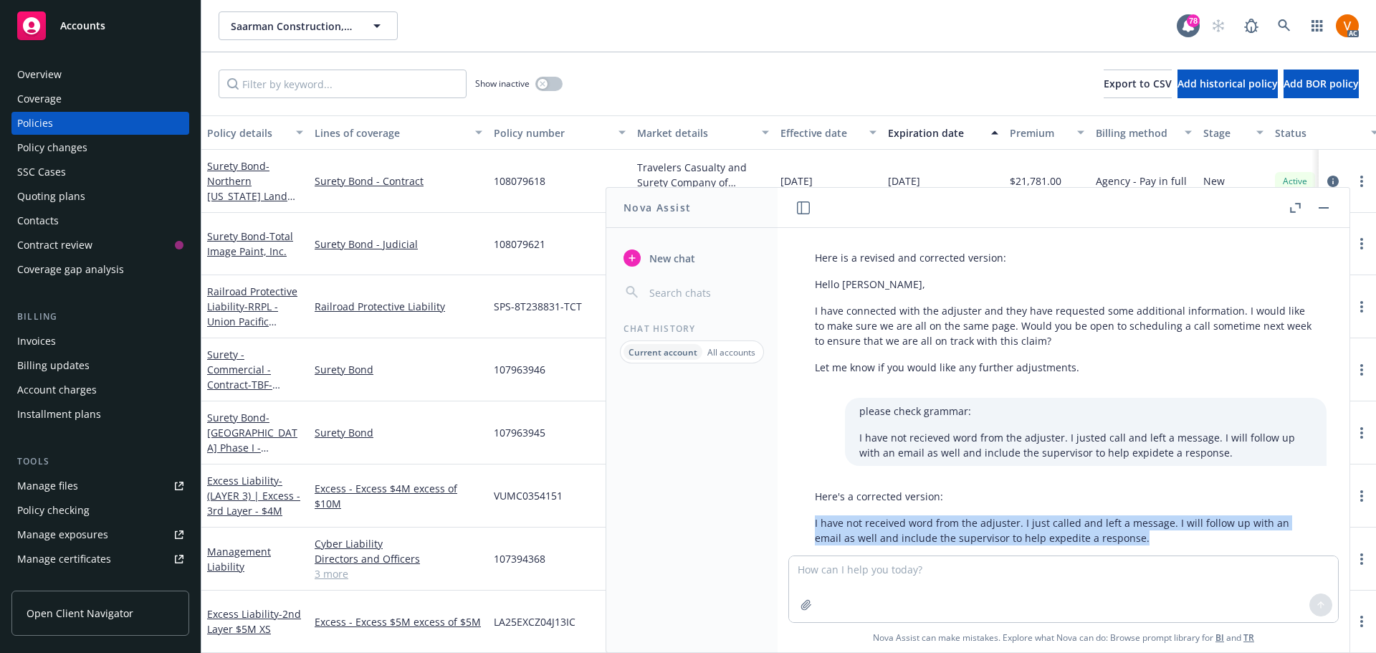
drag, startPoint x: 1033, startPoint y: 491, endPoint x: 792, endPoint y: 476, distance: 241.3
click at [792, 483] on div "Here's a corrected version: I have not received word from the adjuster. I just …" at bounding box center [1063, 530] width 549 height 95
copy p "I have not received word from the adjuster. I just called and left a message. I…"
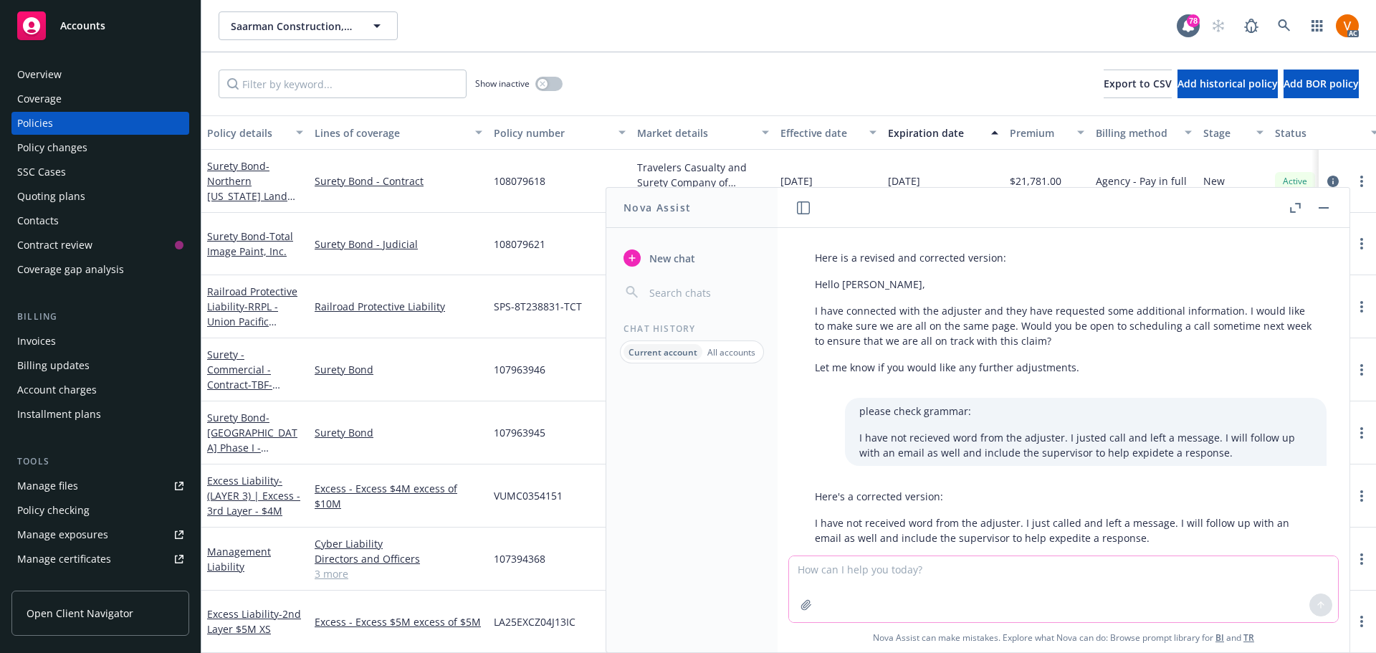
click at [1002, 597] on textarea at bounding box center [1063, 589] width 549 height 66
paste textarea "I still haven't heard from you since August 28th. The insured is following up a…"
type textarea "I still haven't heard from you since August 28th. The insured is following up a…"
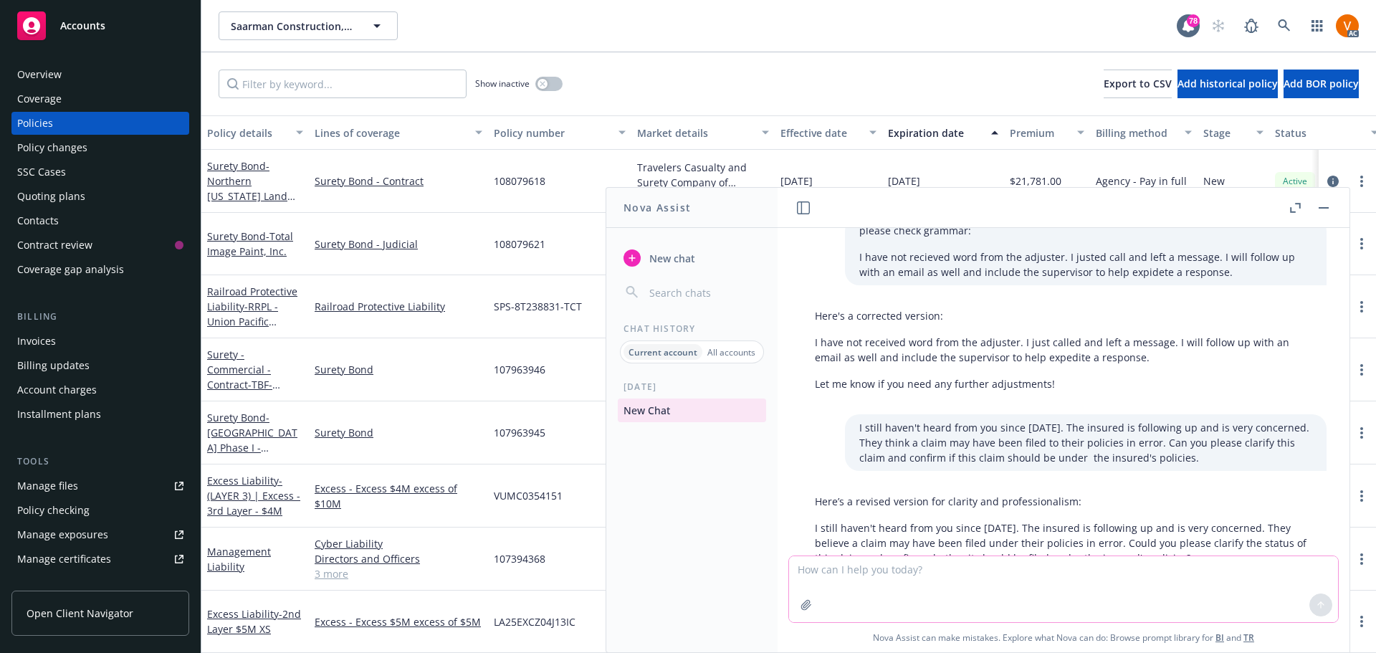
scroll to position [1619, 0]
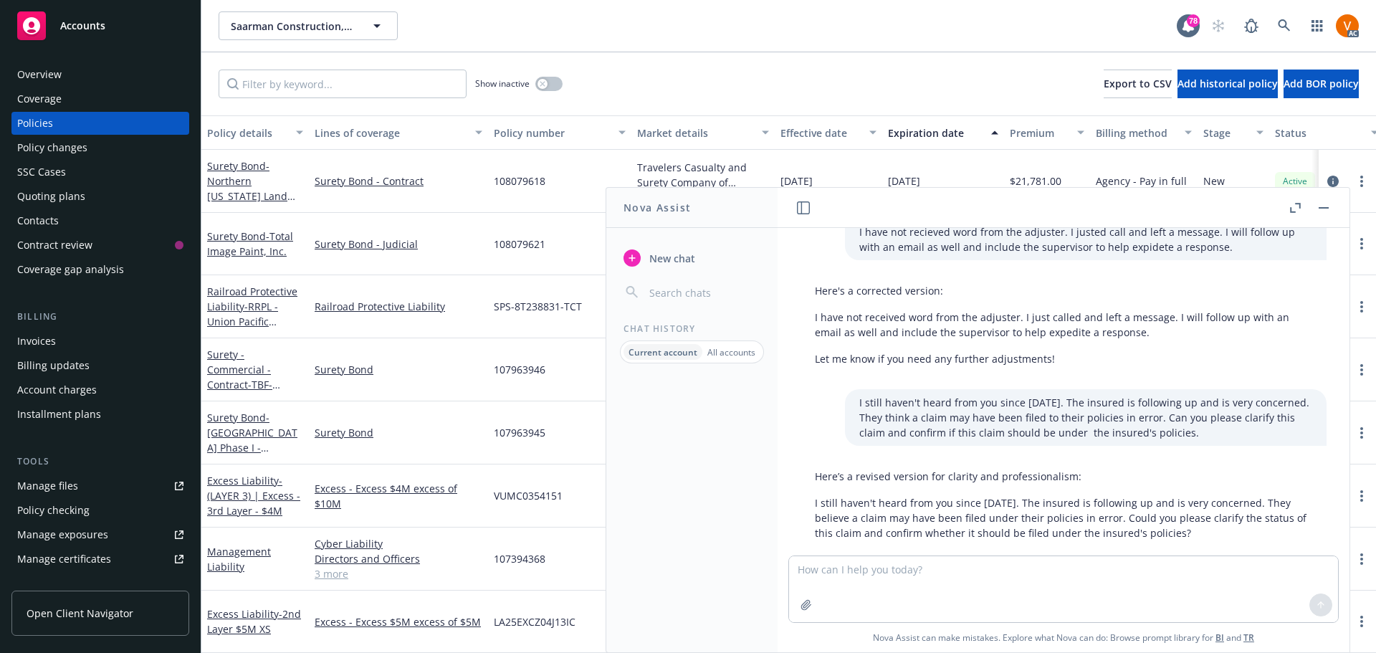
drag, startPoint x: 1001, startPoint y: 487, endPoint x: 809, endPoint y: 454, distance: 195.6
click at [809, 463] on div "Here’s a revised version for clarity and professionalism: I still haven't heard…" at bounding box center [1064, 518] width 526 height 110
copy p "I still haven't heard from you since August 28th. The insured is following up a…"
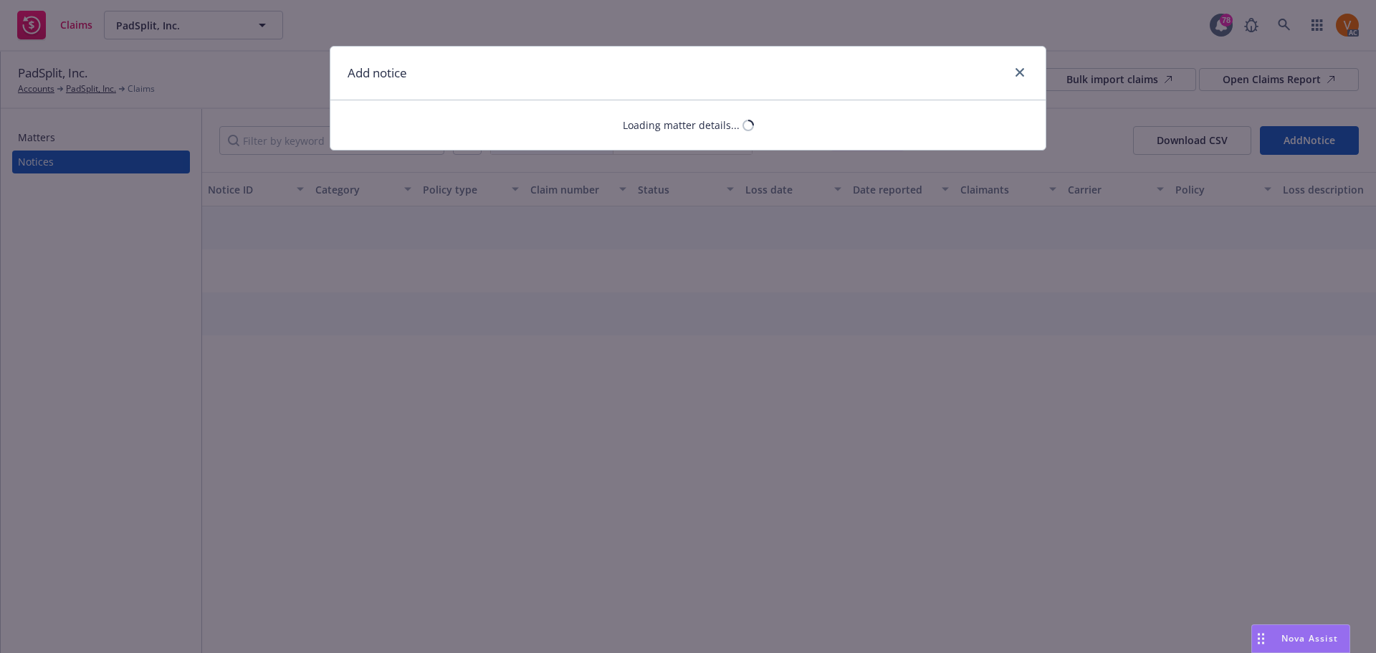
select select "GENERAL_LIABILITY"
select select "open"
select select "CLAIM"
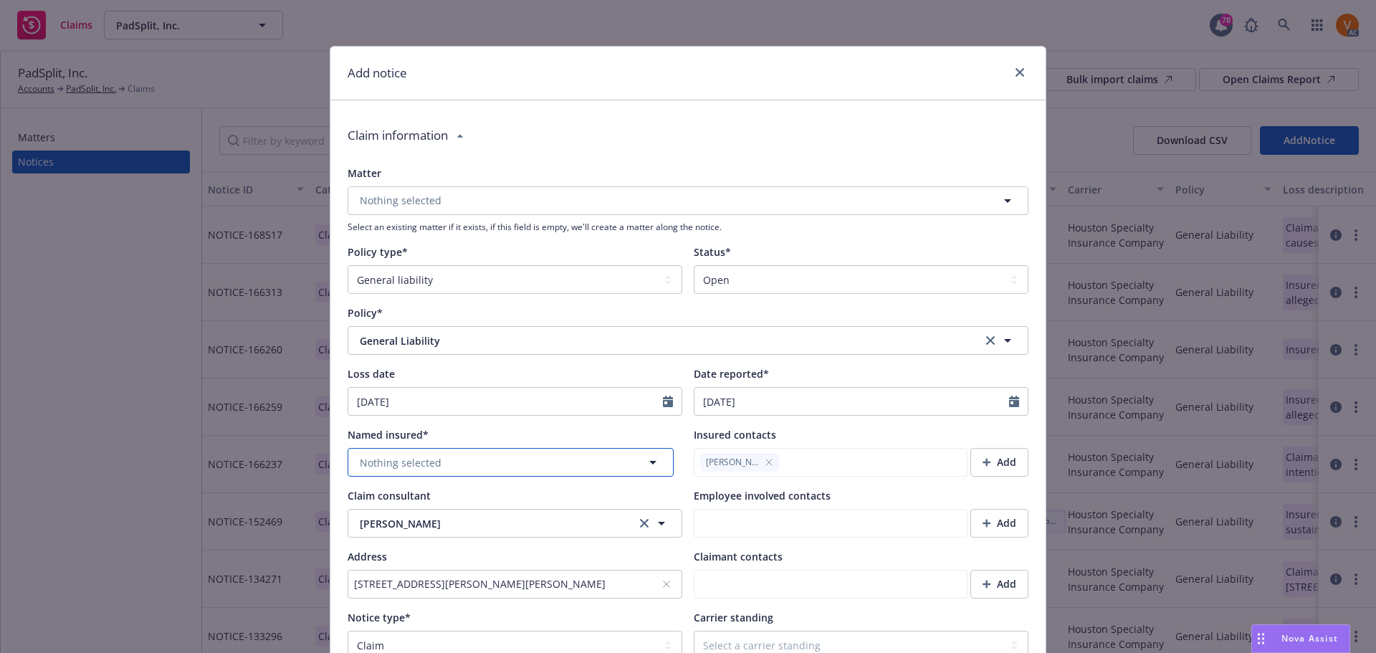
click at [454, 448] on button "Nothing selected" at bounding box center [511, 462] width 326 height 29
click at [461, 479] on span "-" at bounding box center [471, 483] width 64 height 15
click at [464, 488] on div "Claim consultant" at bounding box center [515, 495] width 335 height 15
type textarea "x"
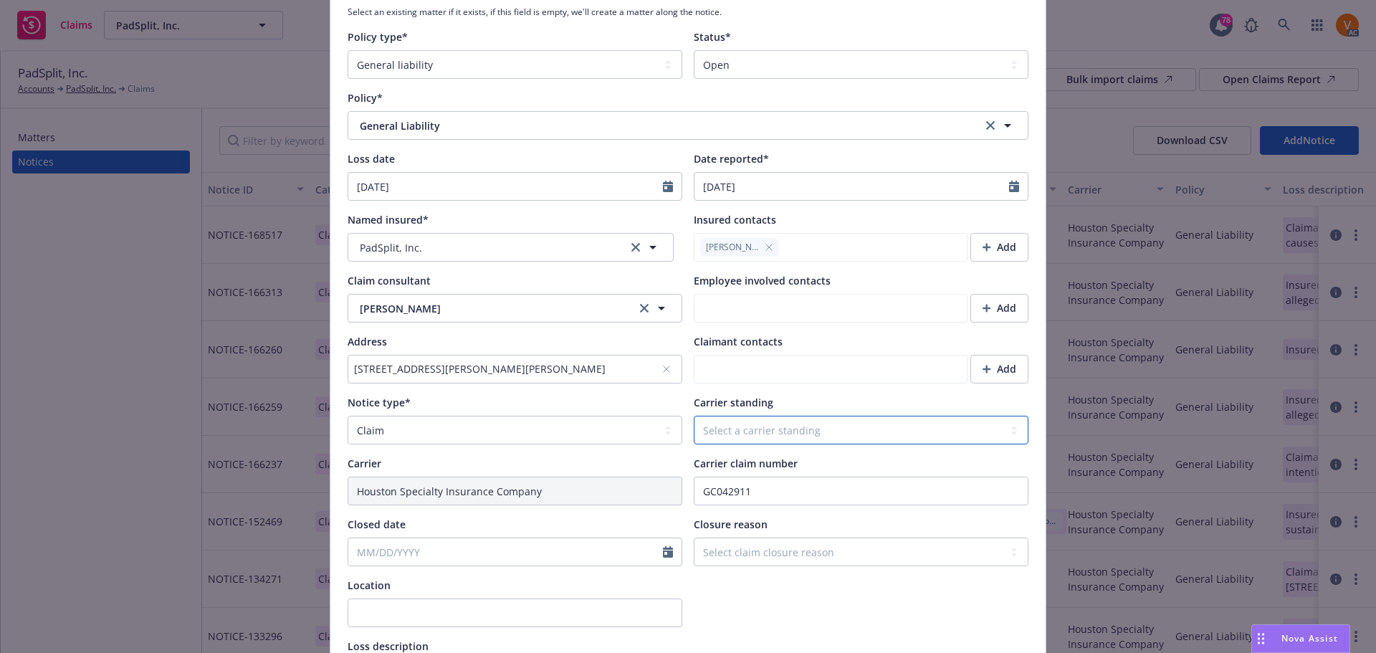
click at [746, 416] on select "Select a carrier standing Closed Not submitted Open Reopened Subrogated Withdra…" at bounding box center [861, 430] width 335 height 29
select select "OPEN"
click at [694, 416] on select "Select a carrier standing Closed Not submitted Open Reopened Subrogated Withdra…" at bounding box center [861, 430] width 335 height 29
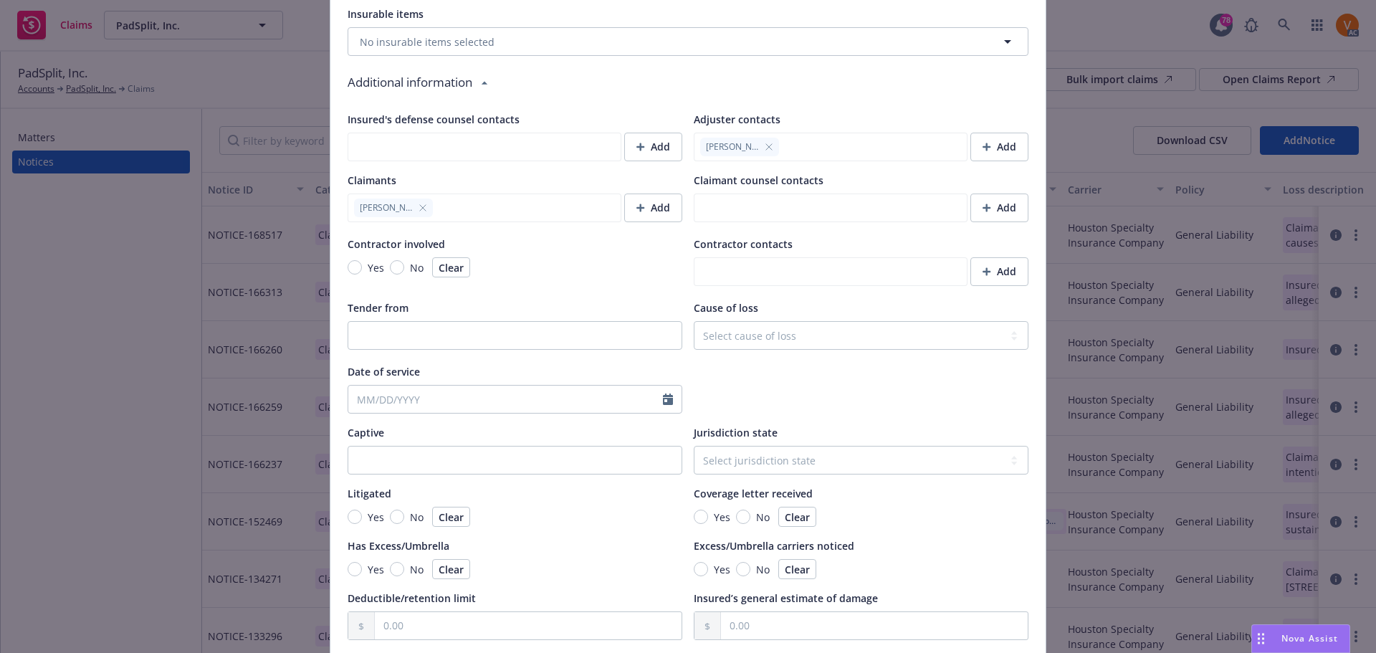
scroll to position [1102, 0]
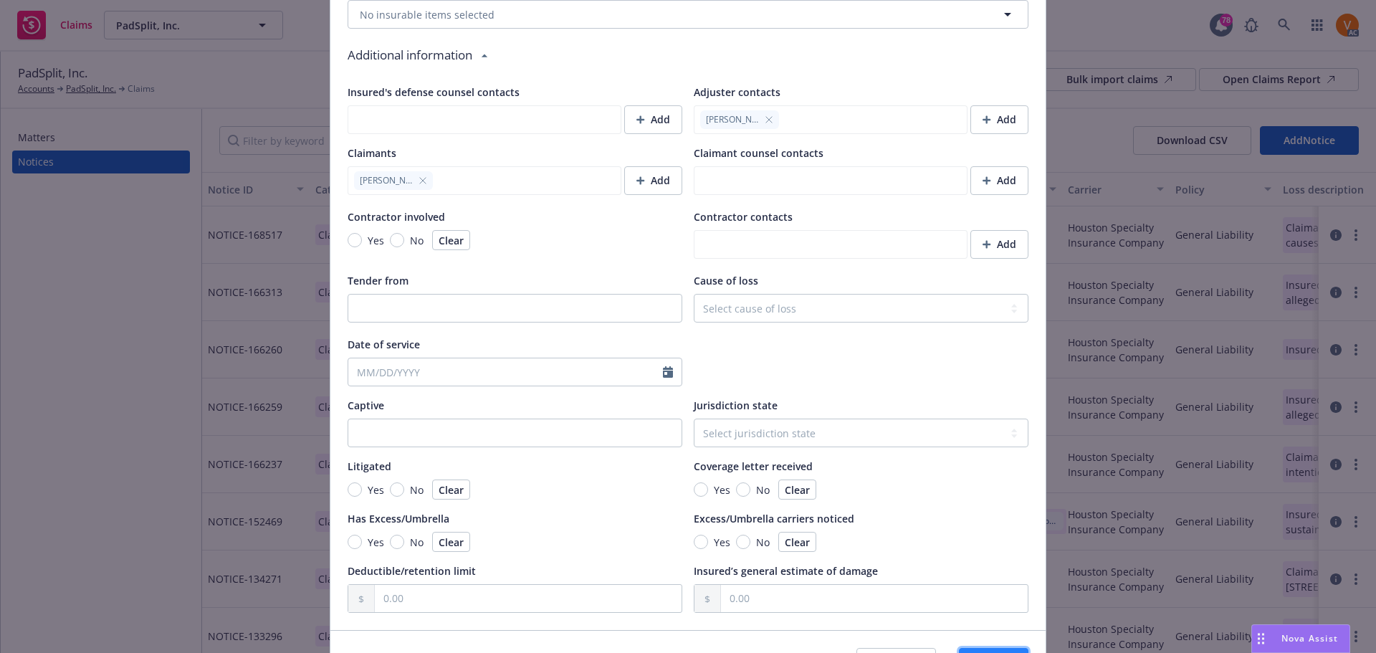
click at [983, 652] on span "Save" at bounding box center [994, 662] width 22 height 14
type textarea "x"
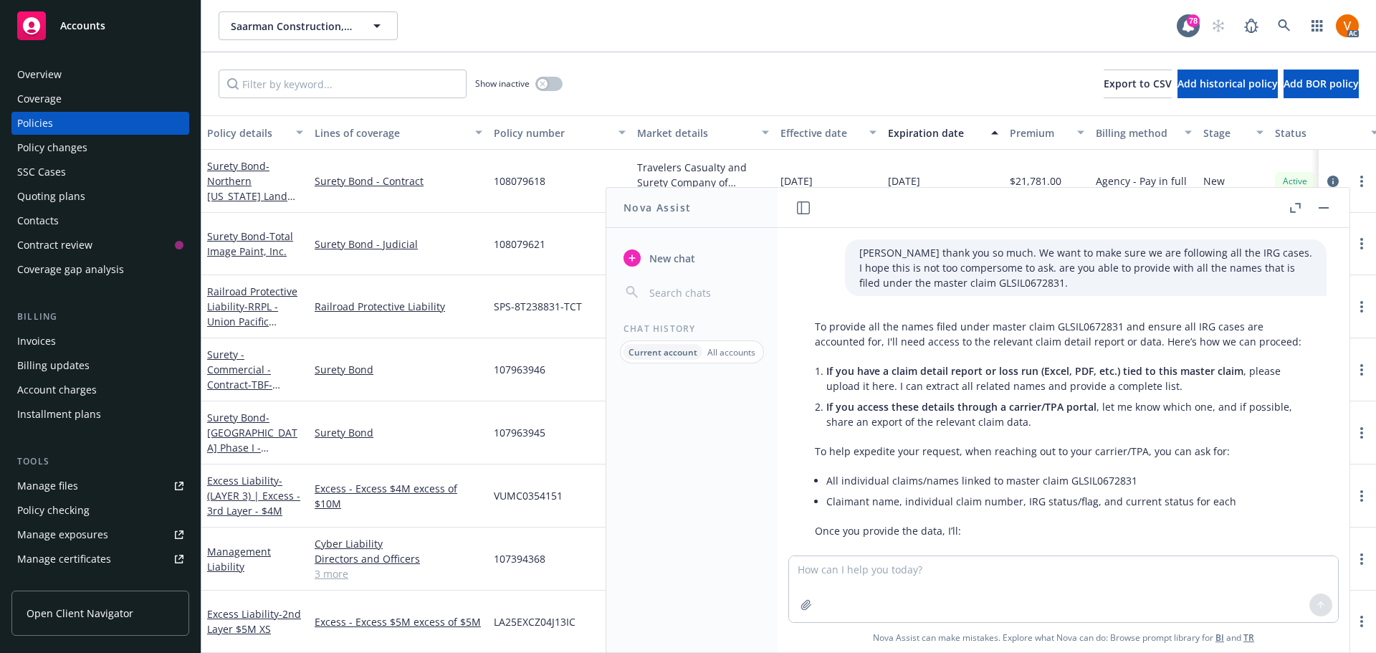
scroll to position [1619, 0]
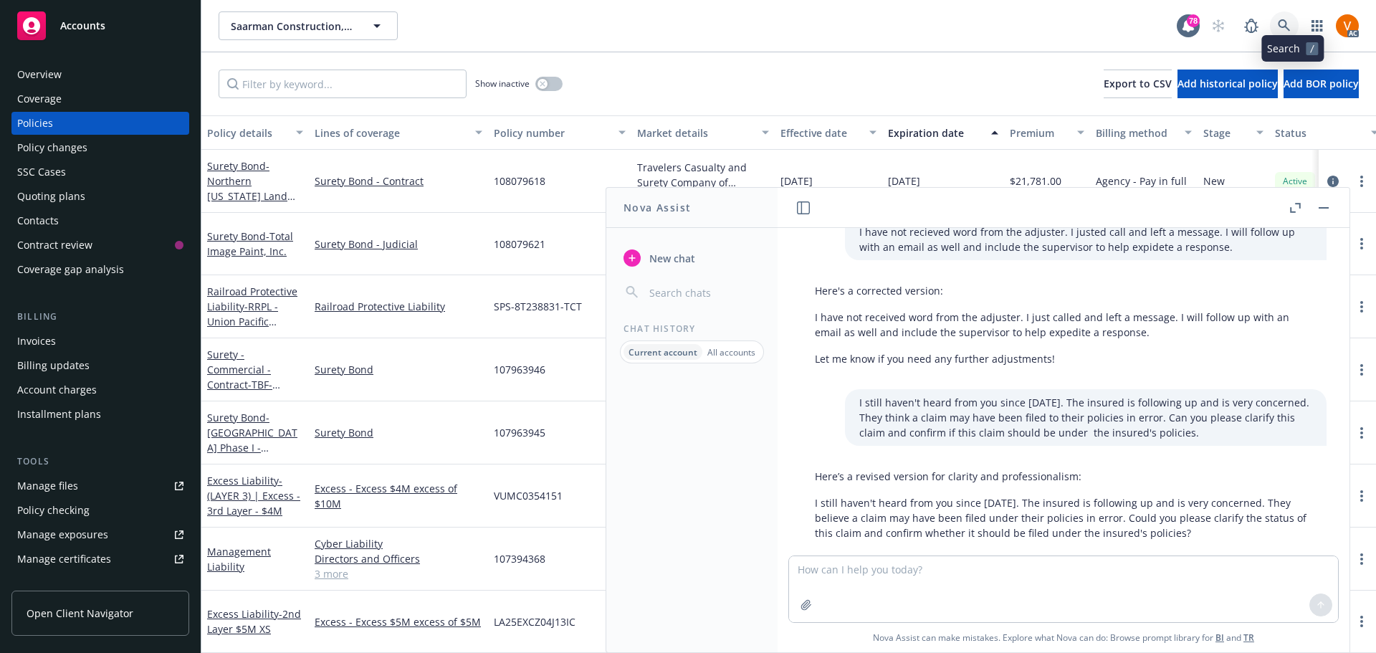
click at [1291, 23] on icon at bounding box center [1284, 25] width 13 height 13
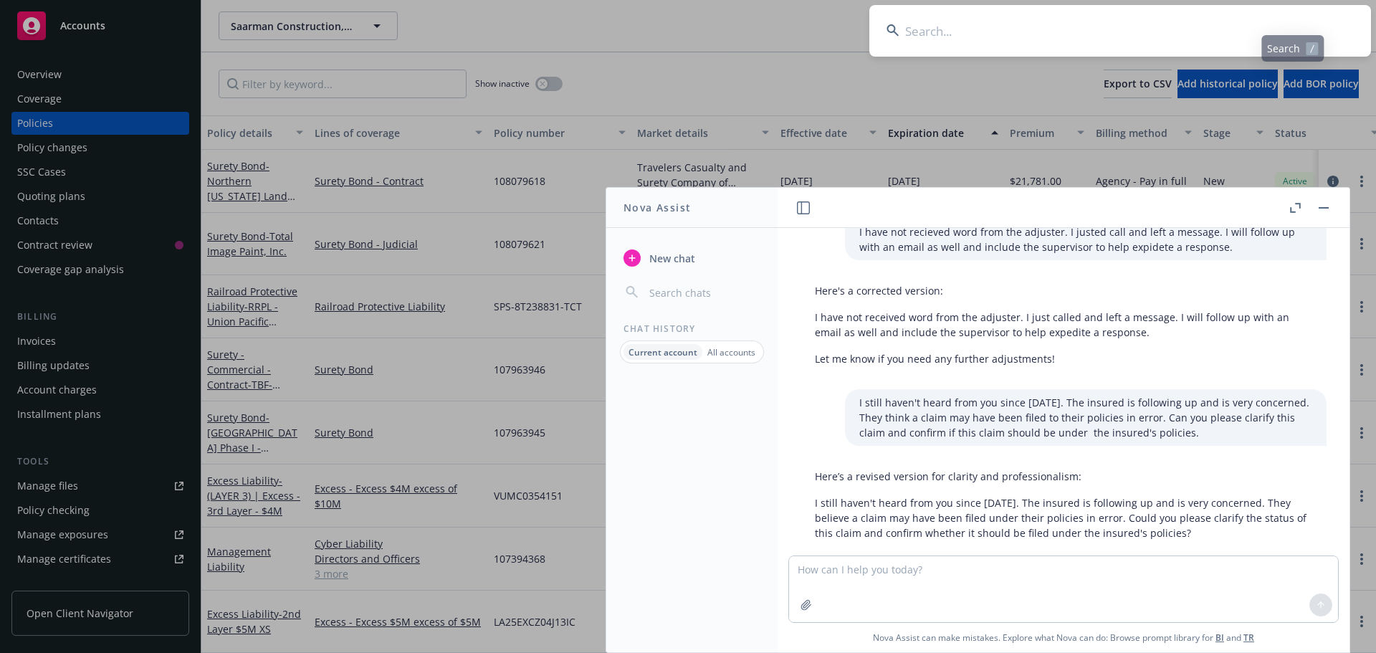
type input "PAC 2450759 11"
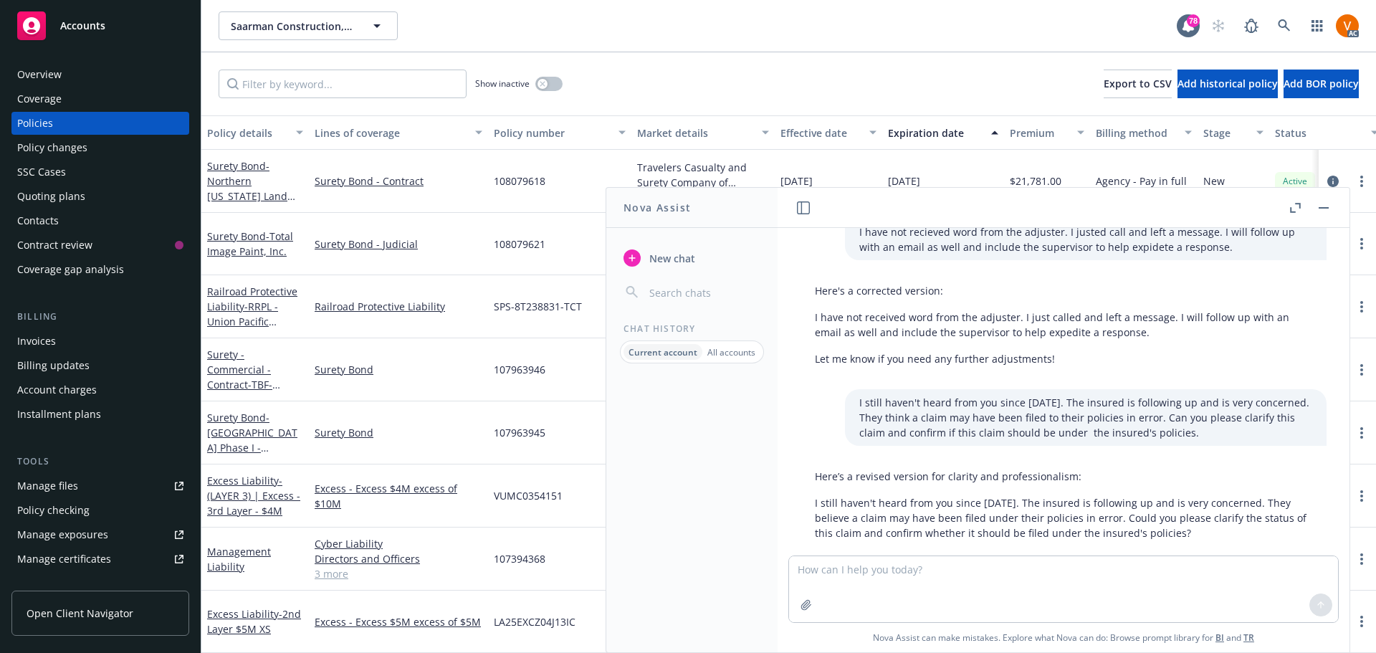
click at [1332, 203] on button "button" at bounding box center [1323, 207] width 17 height 17
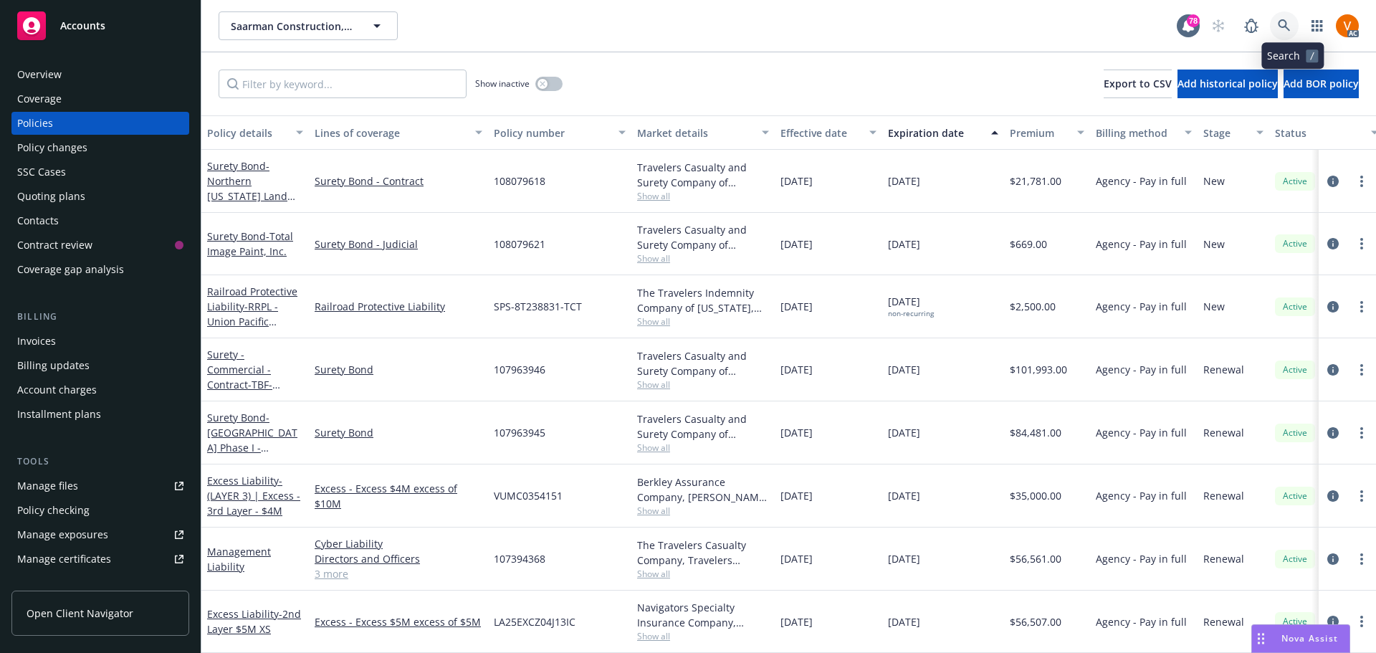
click at [1290, 19] on icon at bounding box center [1284, 25] width 12 height 12
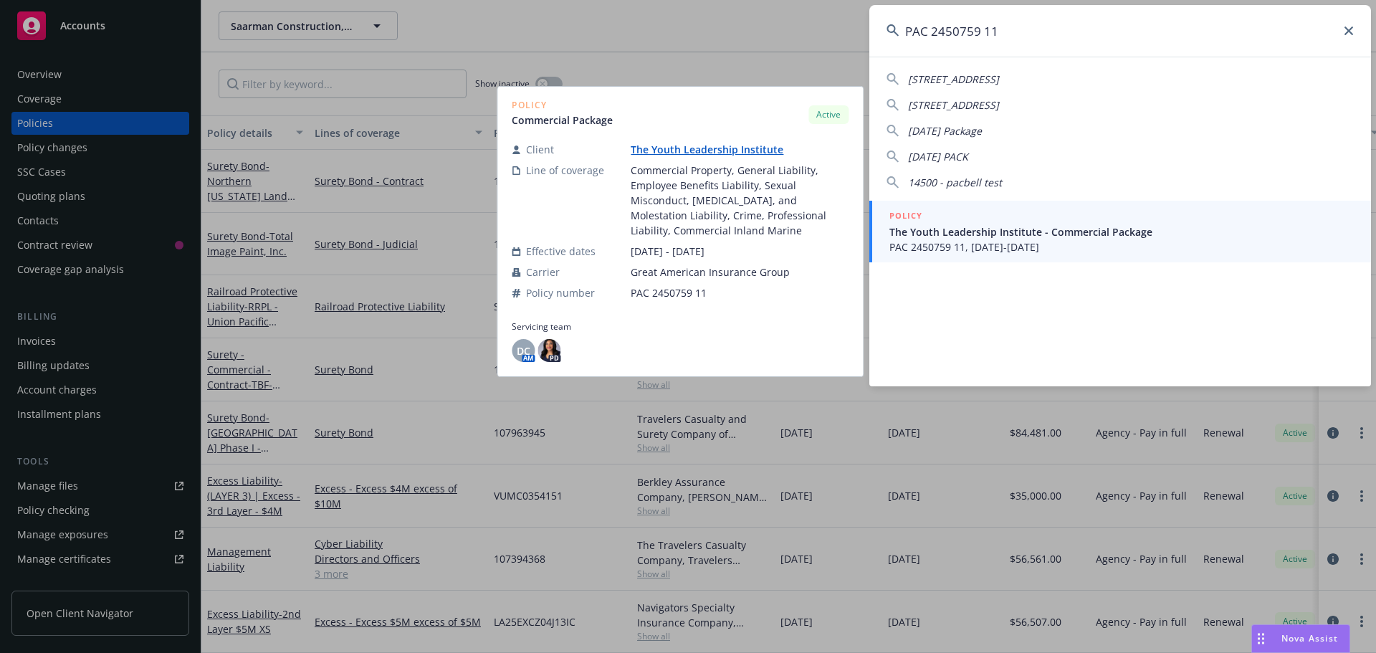
type input "PAC 2450759 11"
click at [971, 229] on span "The Youth Leadership Institute - Commercial Package" at bounding box center [1122, 231] width 464 height 15
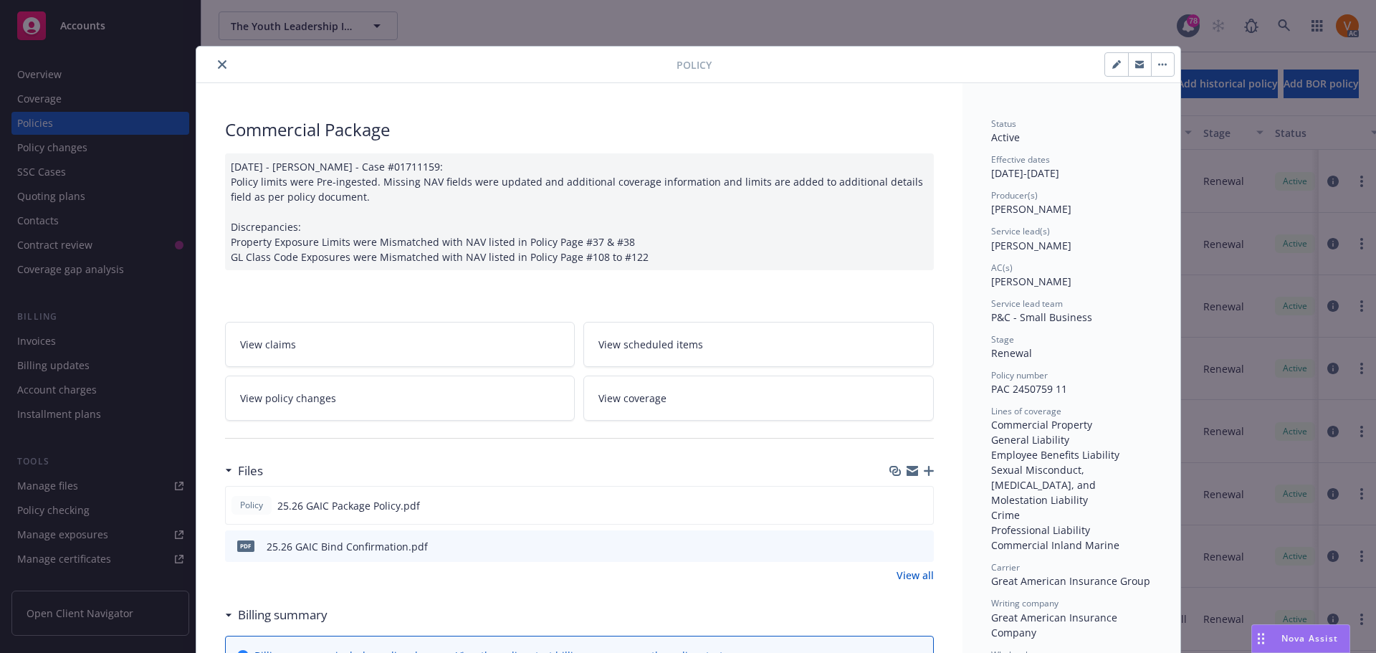
click at [218, 65] on icon "close" at bounding box center [222, 64] width 9 height 9
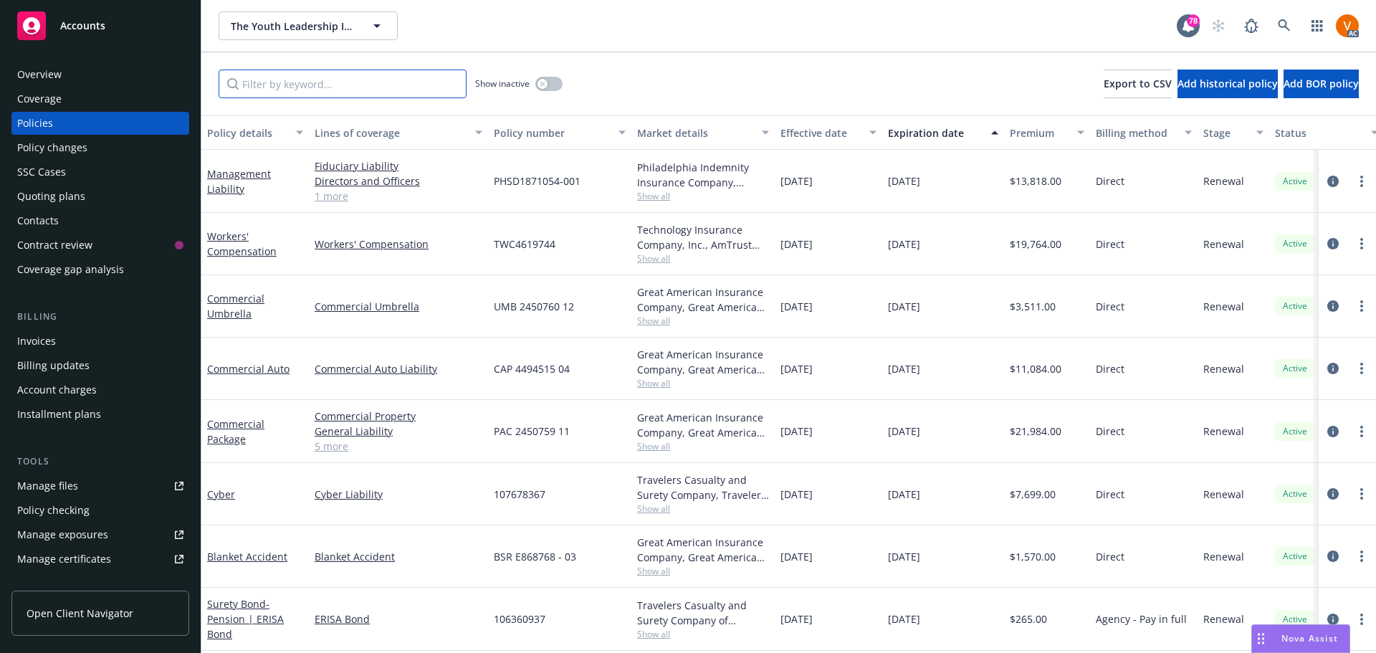
click at [350, 73] on input "Filter by keyword..." at bounding box center [343, 84] width 248 height 29
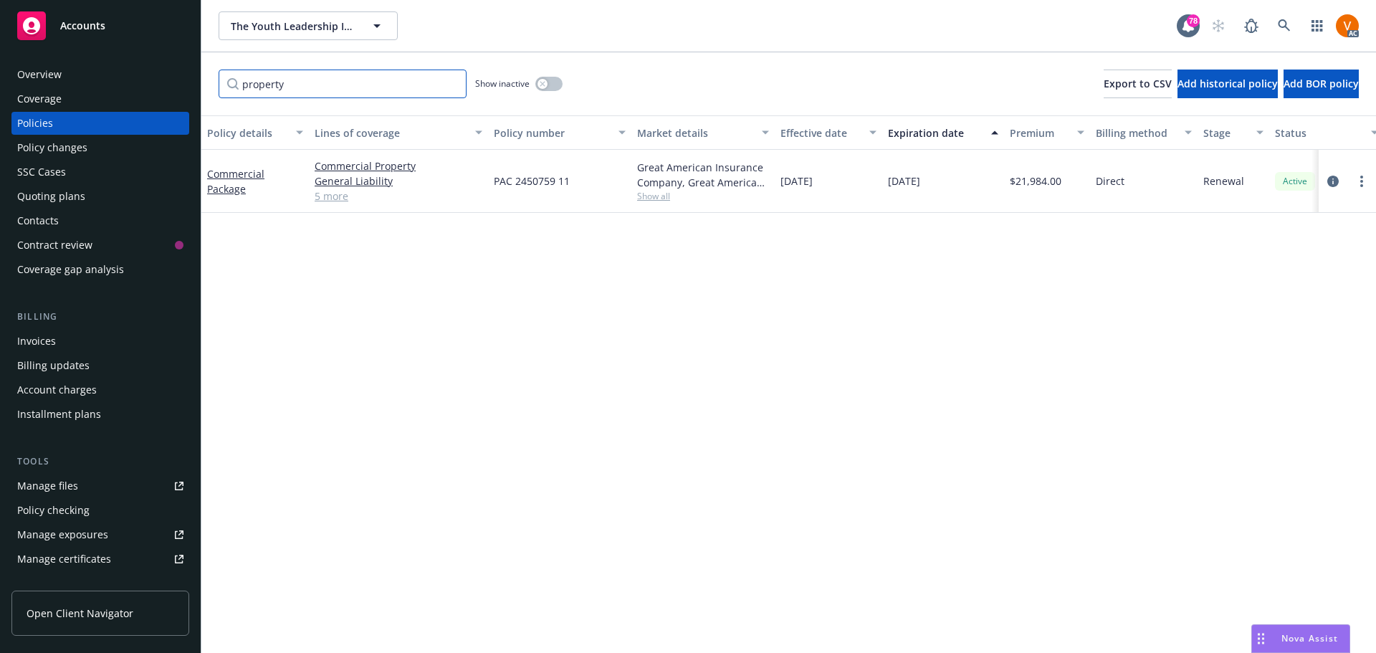
type input "property"
click at [540, 81] on icon "button" at bounding box center [542, 83] width 5 height 5
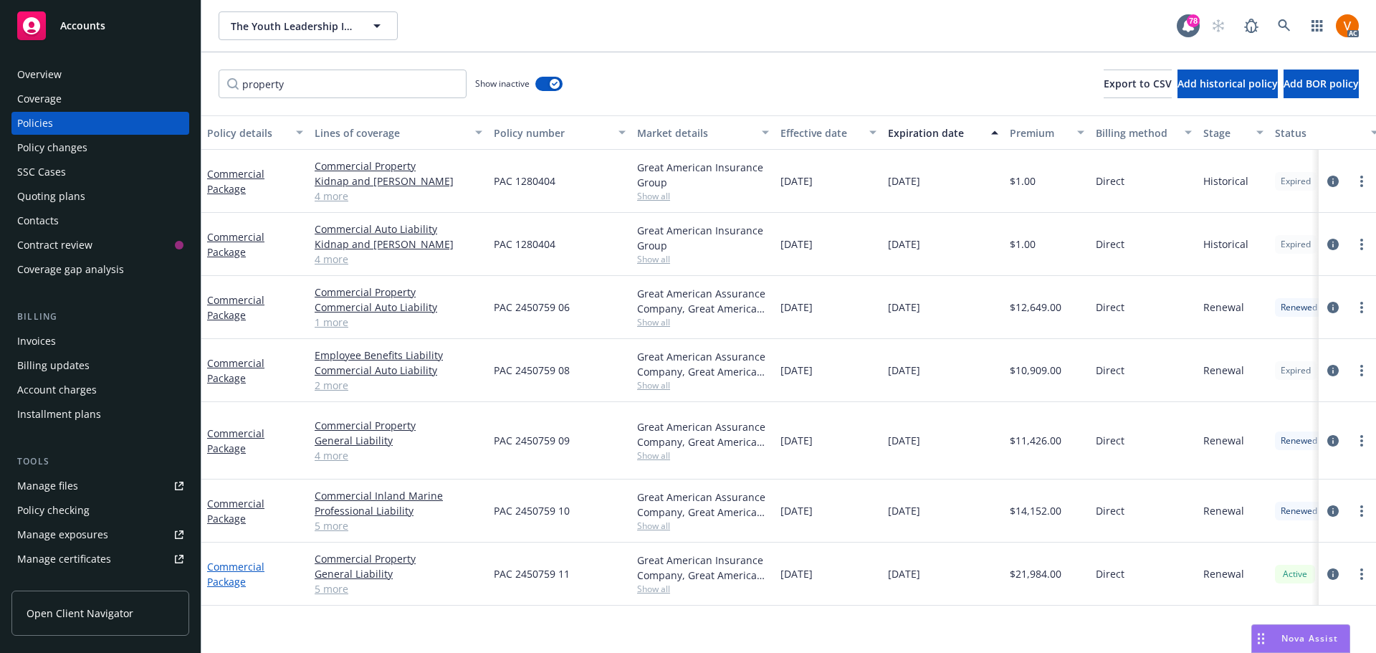
click at [229, 560] on link "Commercial Package" at bounding box center [235, 574] width 57 height 29
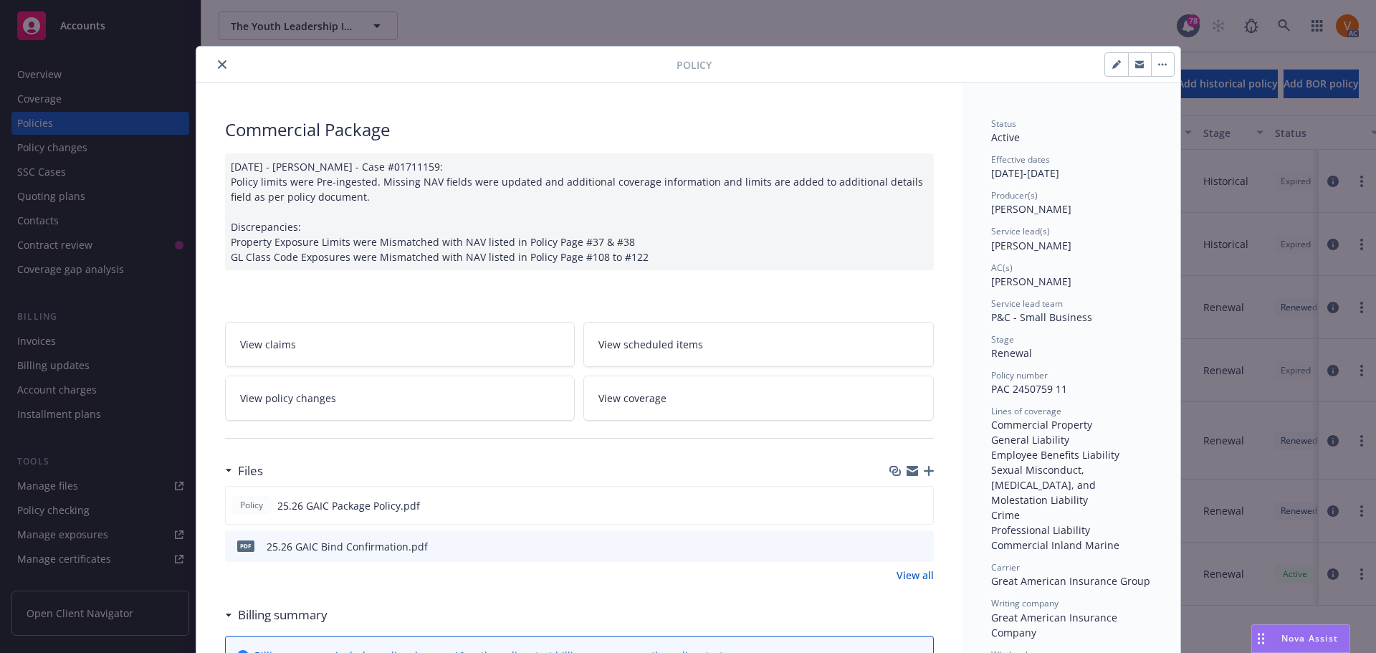
scroll to position [43, 0]
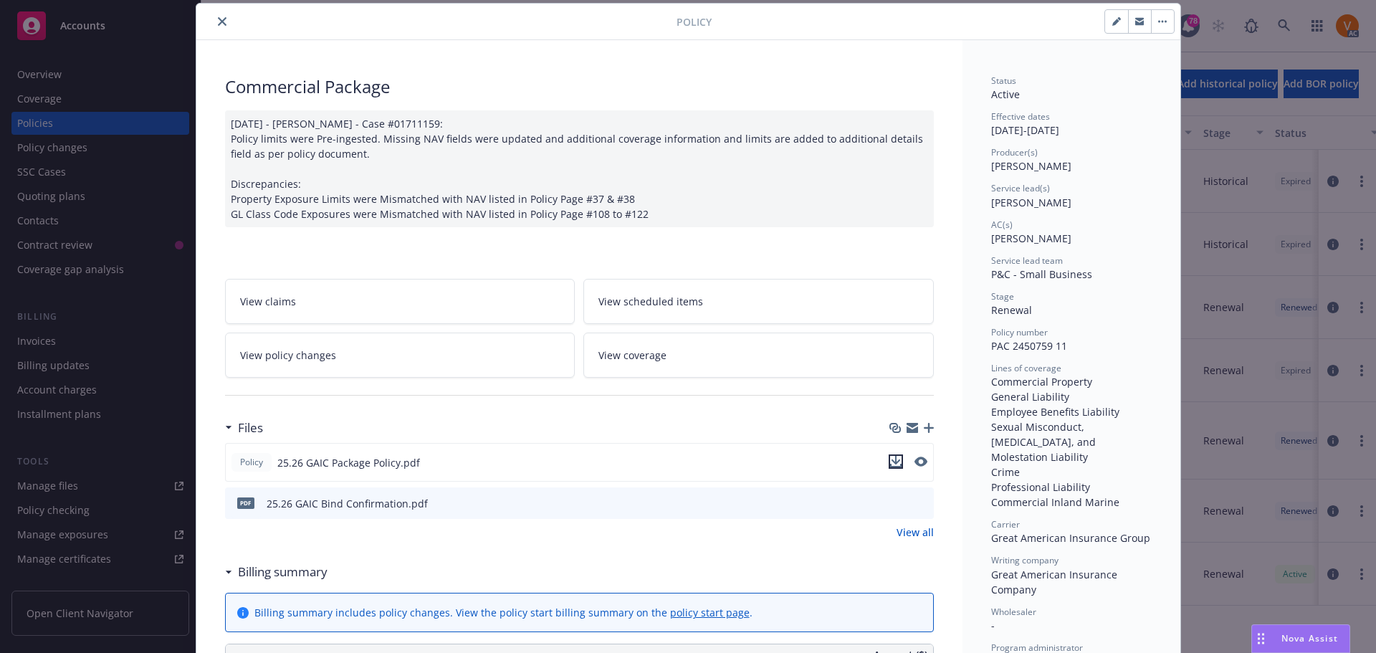
click at [893, 464] on icon "download file" at bounding box center [895, 466] width 11 height 4
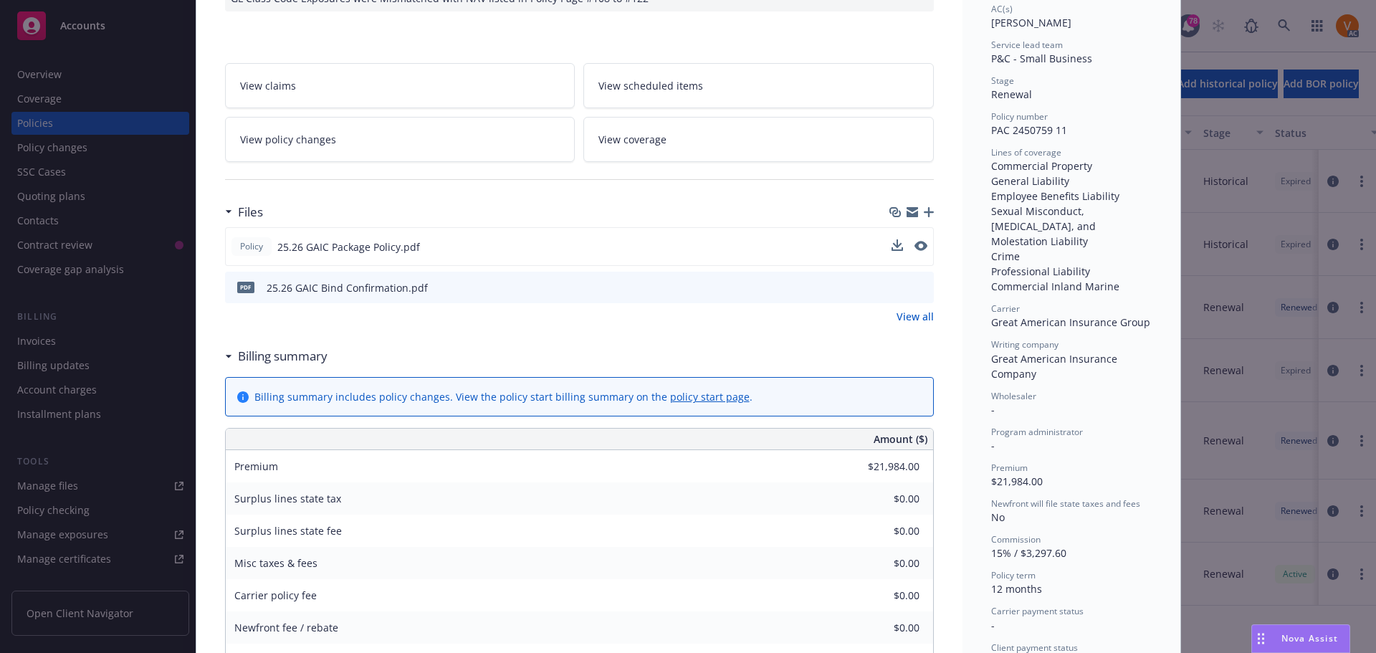
scroll to position [258, 0]
click at [920, 310] on link "View all" at bounding box center [915, 317] width 37 height 15
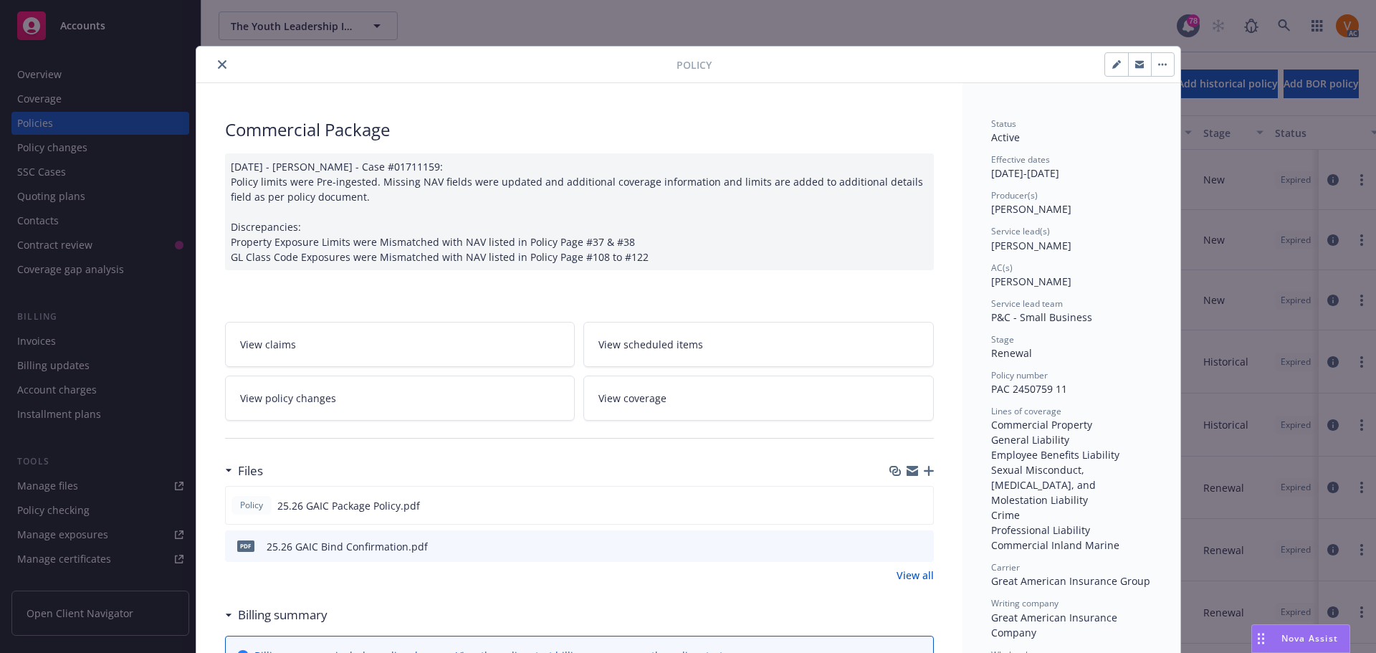
click at [222, 65] on div at bounding box center [439, 64] width 474 height 17
click at [218, 63] on button "close" at bounding box center [222, 64] width 17 height 17
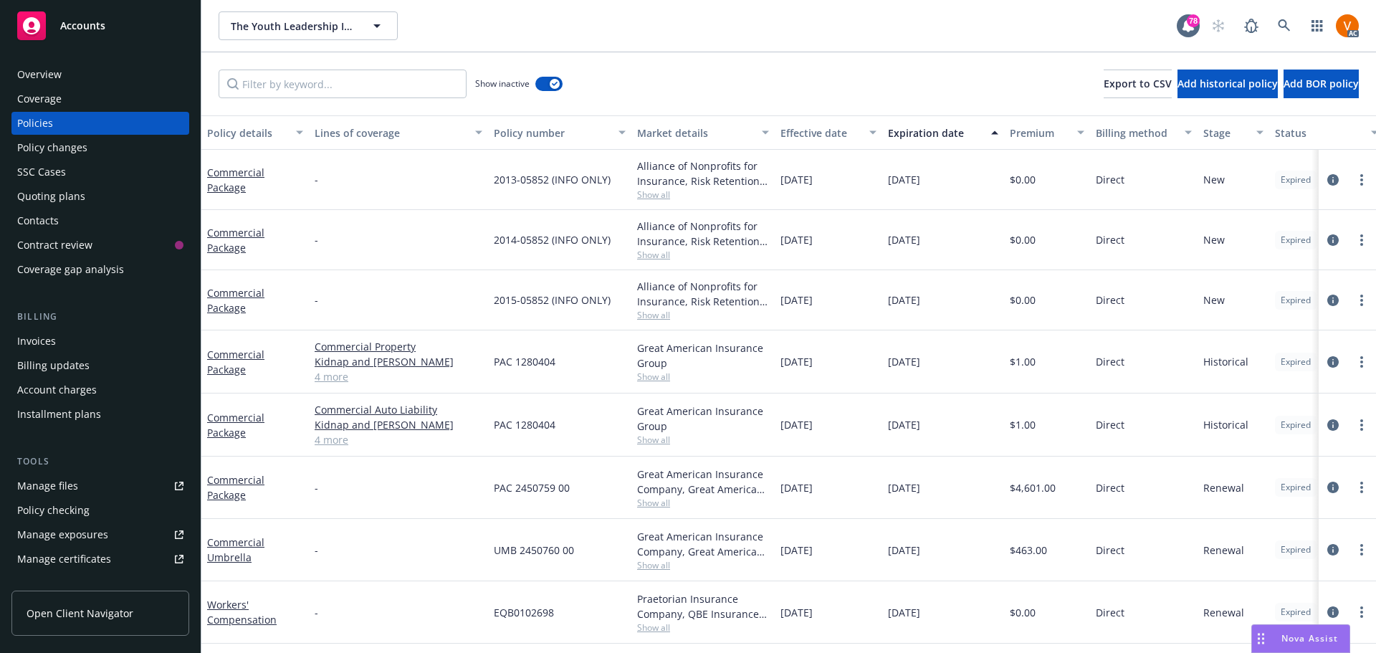
click at [1289, 641] on span "Nova Assist" at bounding box center [1310, 638] width 57 height 12
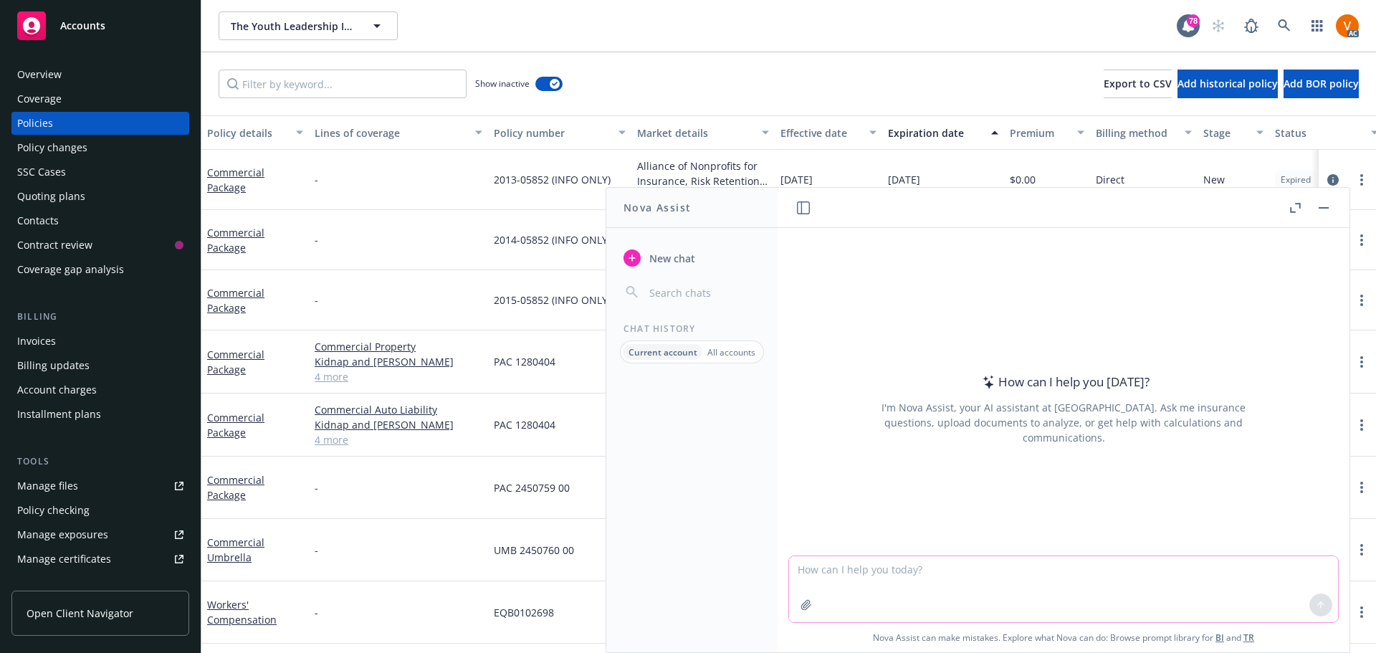
click at [1033, 575] on textarea at bounding box center [1063, 589] width 549 height 66
paste textarea "I just spoke with the adjuster and he would like to confirm the address. The sc…"
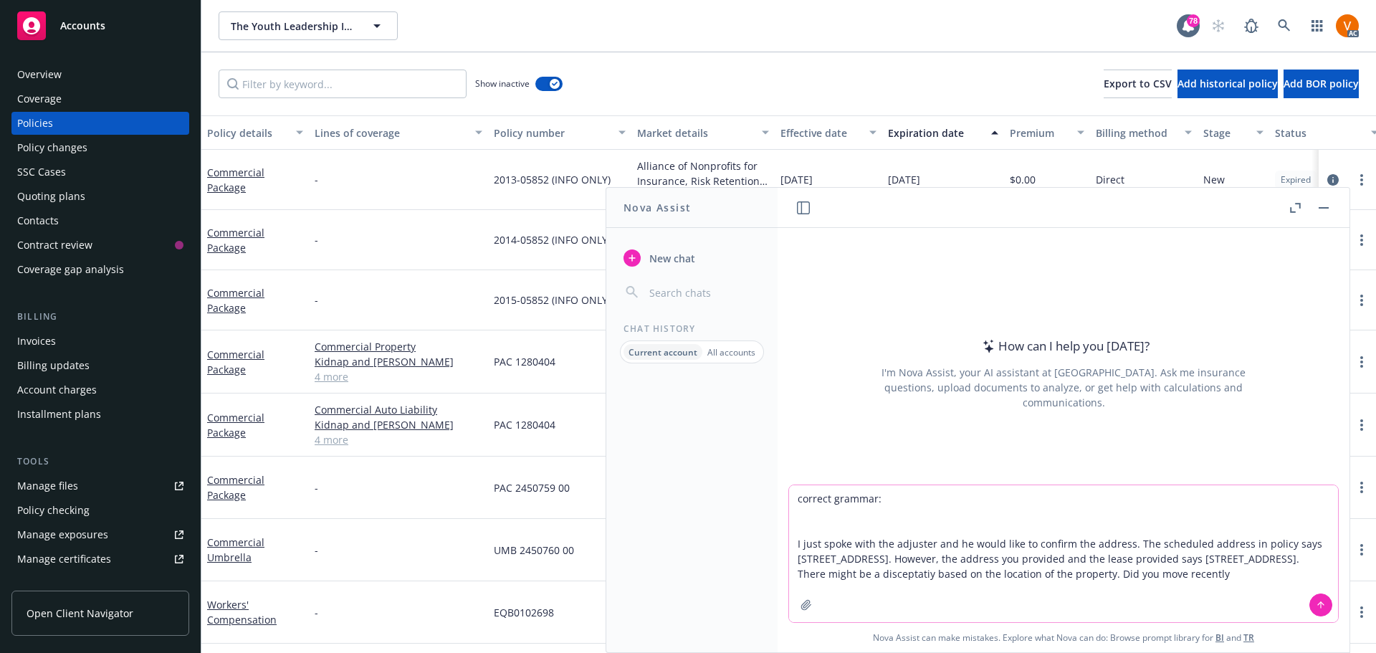
type textarea "correct grammar: I just spoke with the adjuster and he would like to confirm th…"
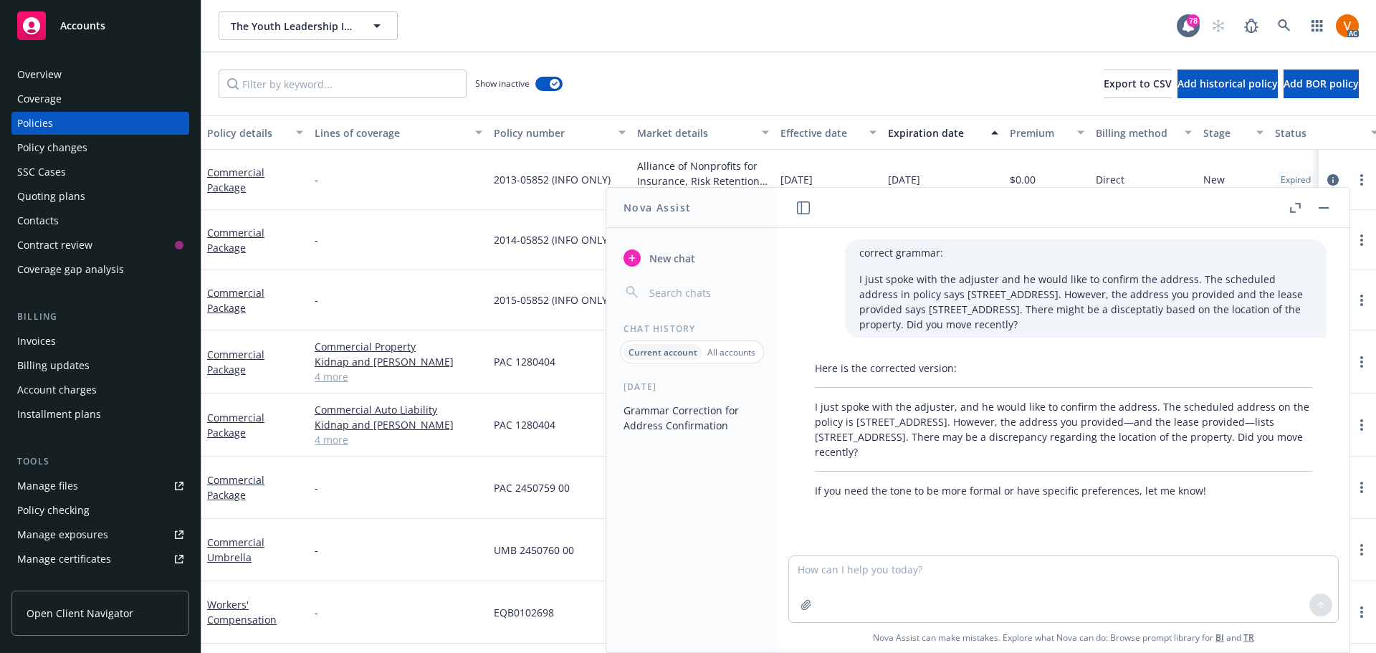
drag, startPoint x: 941, startPoint y: 455, endPoint x: 801, endPoint y: 407, distance: 147.8
click at [801, 407] on div "Here is the corrected version: I just spoke with the adjuster, and he would lik…" at bounding box center [1064, 429] width 526 height 149
copy p "I just spoke with the adjuster, and he would like to confirm the address. The s…"
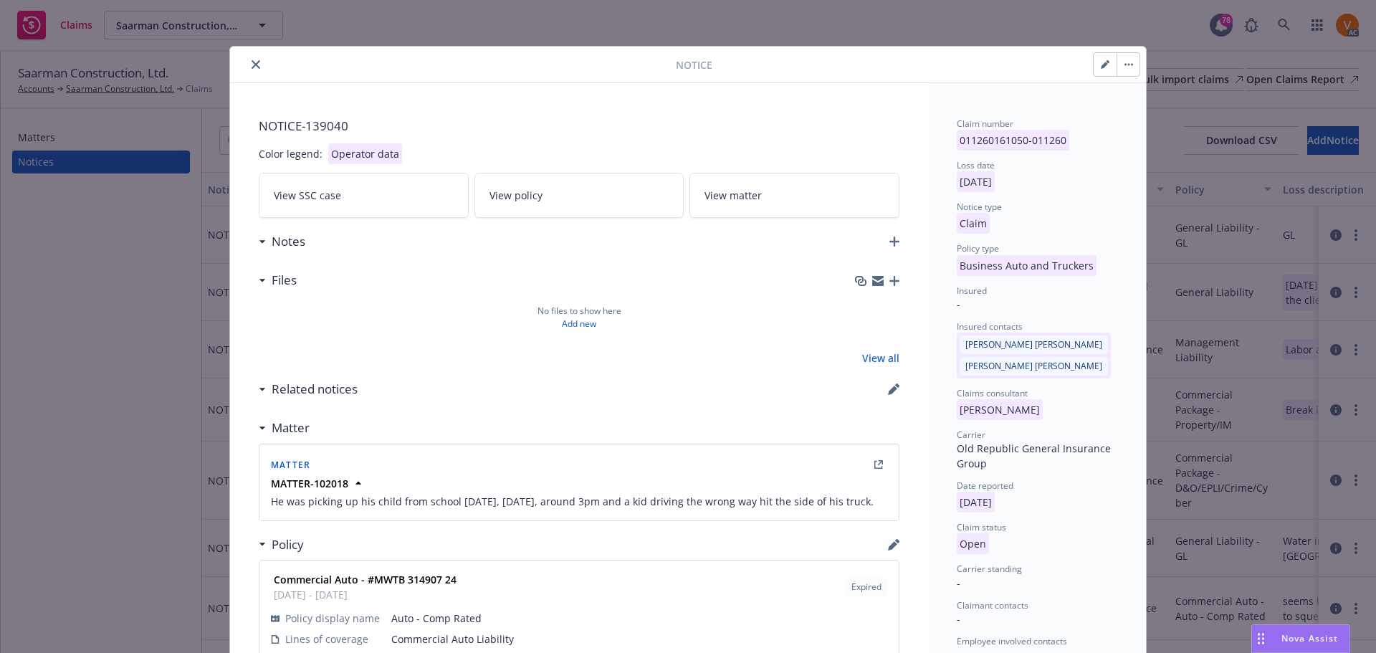
click at [1102, 65] on icon "button" at bounding box center [1104, 65] width 7 height 7
select select "BUSINESS_AUTO_AND_TRUCKERS"
select select "open"
select select "CLAIM"
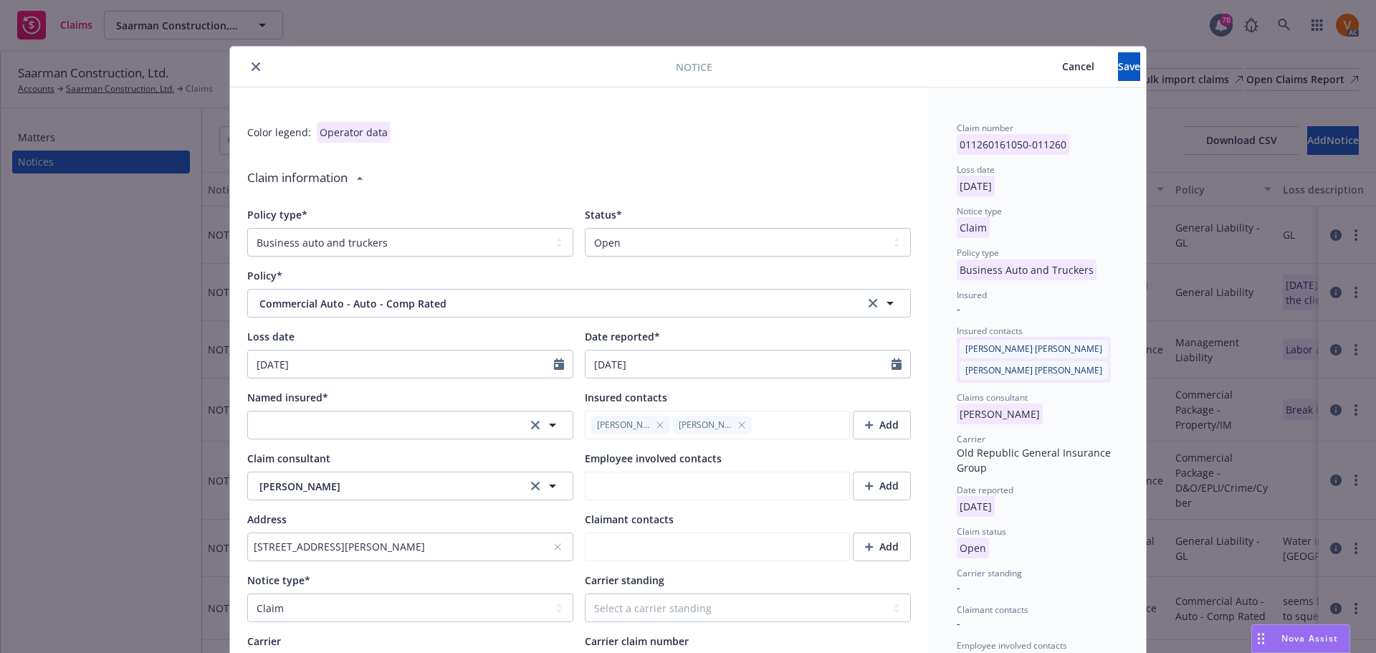
type textarea "x"
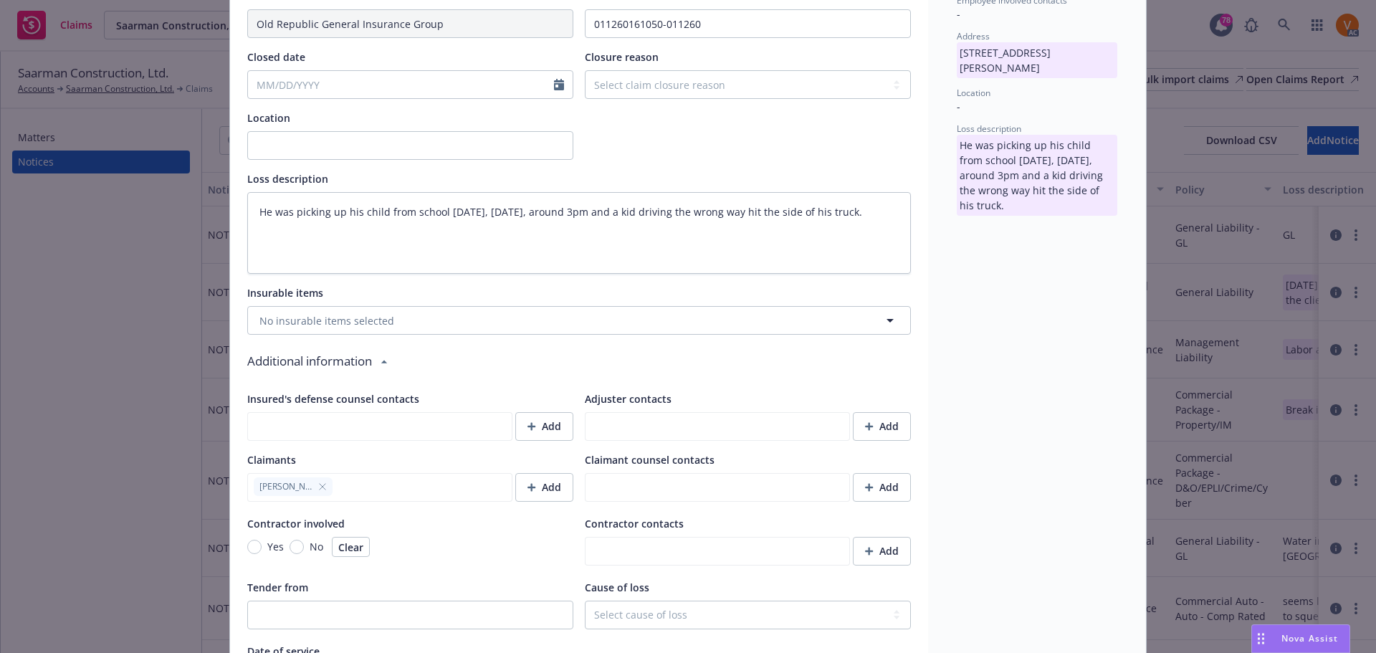
scroll to position [788, 0]
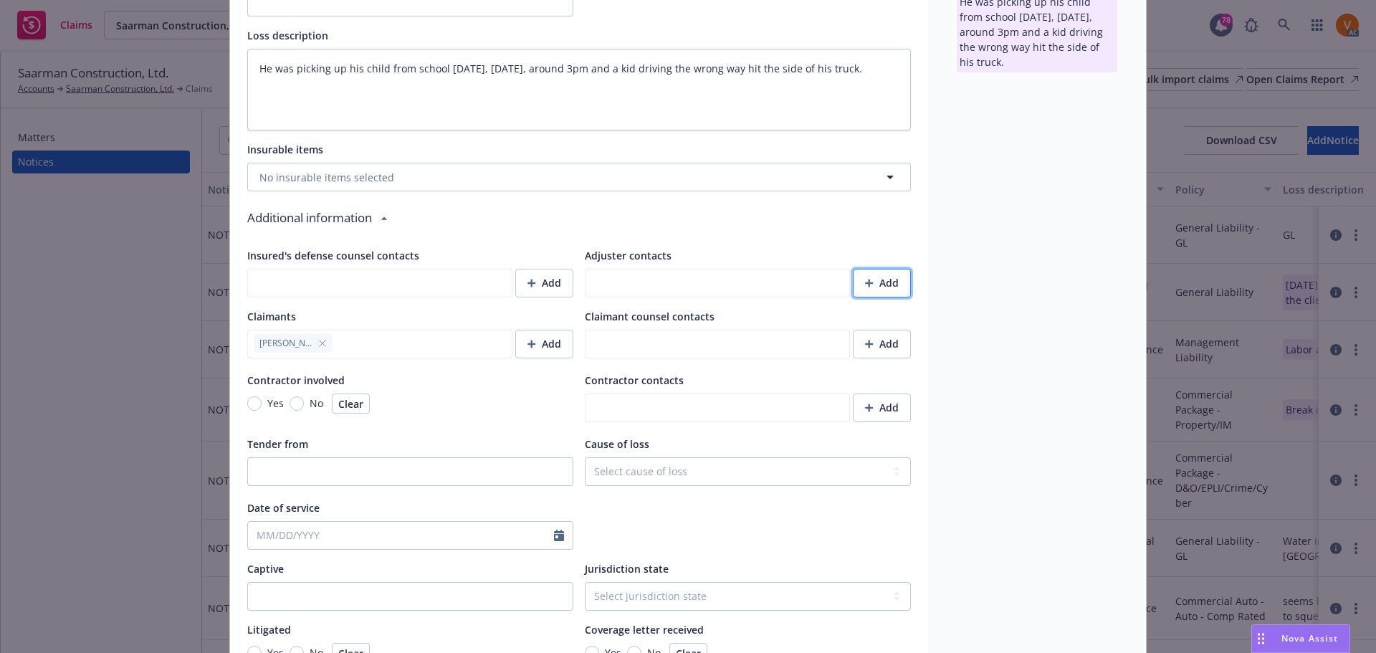
click at [870, 270] on div "Add" at bounding box center [882, 283] width 34 height 27
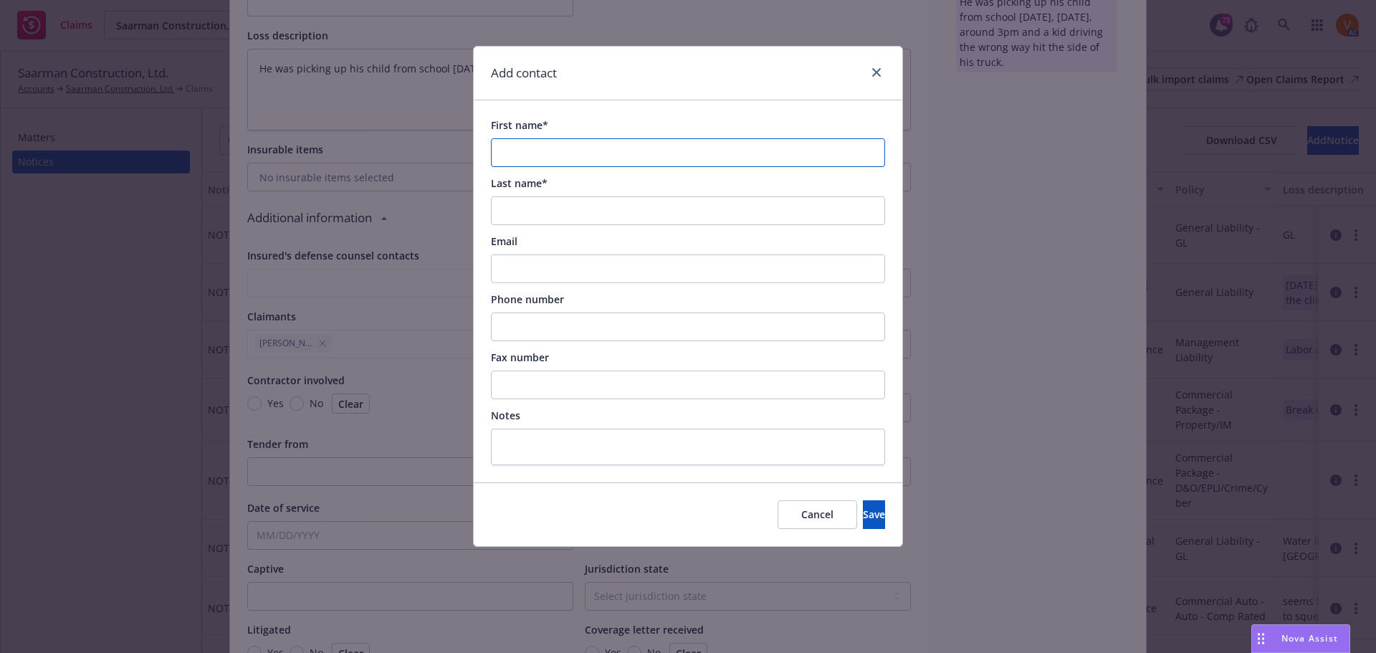
click at [571, 153] on input "First name*" at bounding box center [688, 152] width 394 height 29
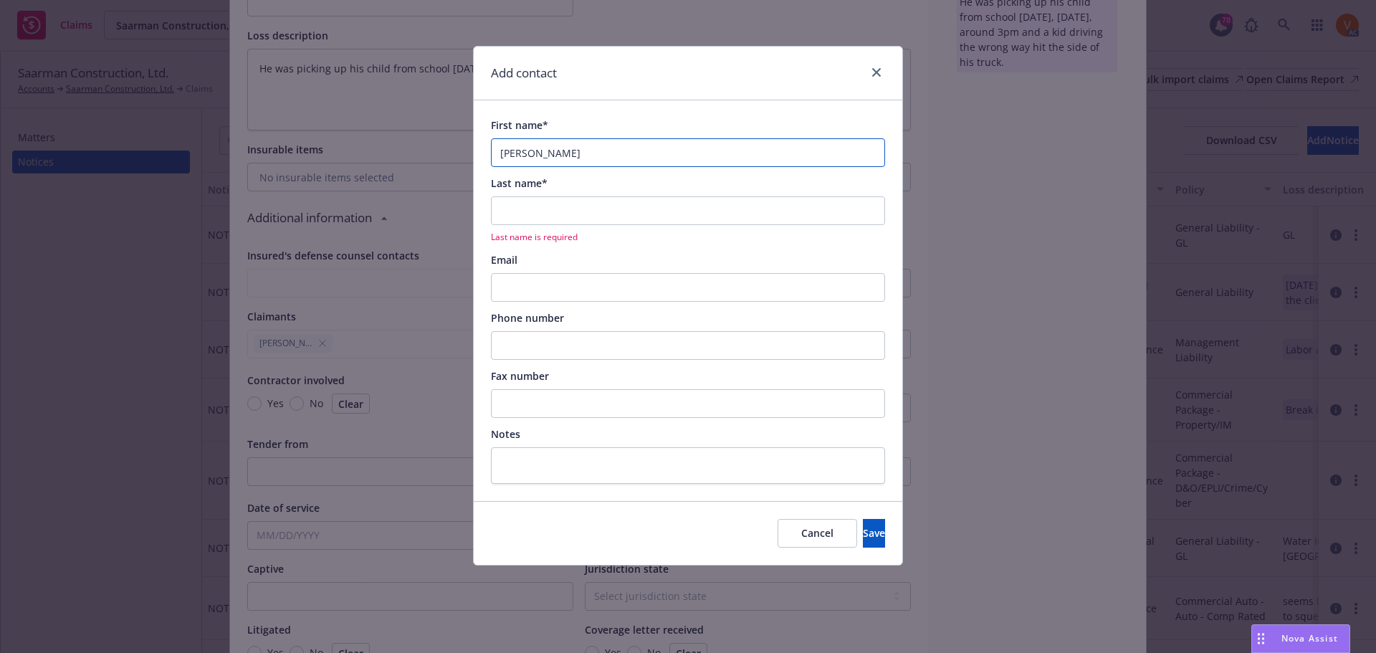
type input "[PERSON_NAME]"
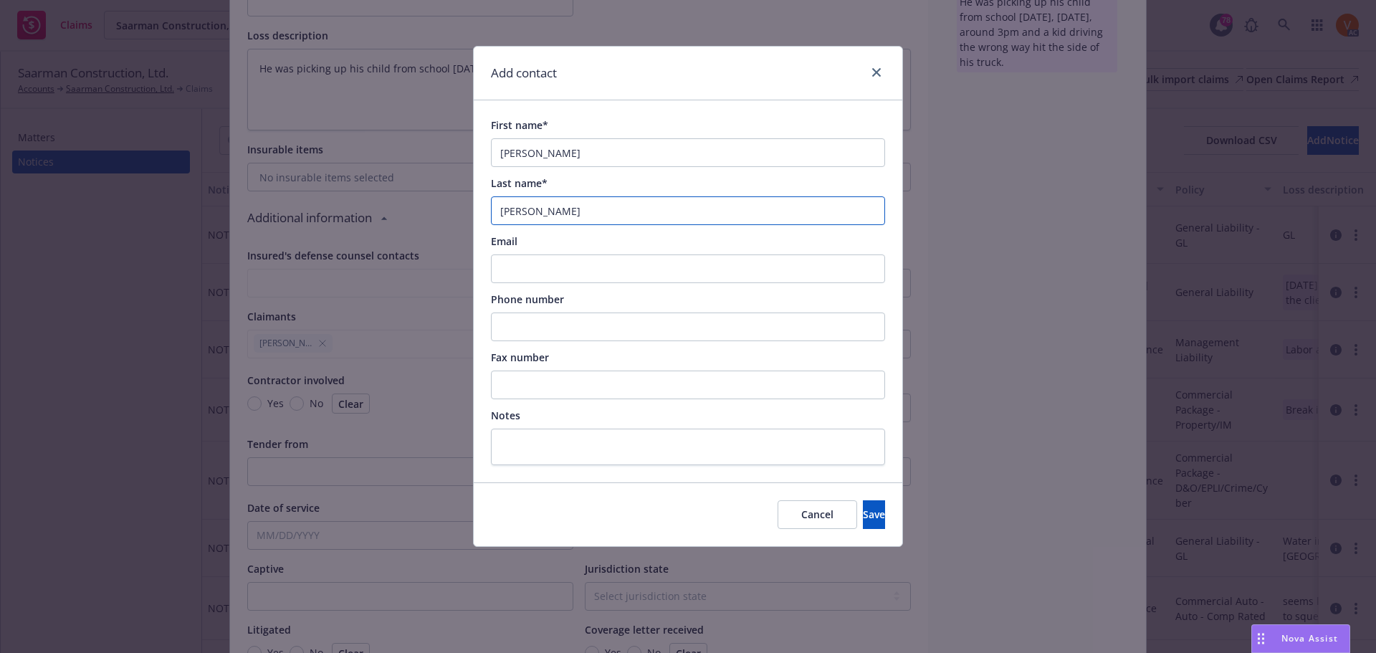
type input "[PERSON_NAME]"
click at [528, 314] on input "Phone number" at bounding box center [688, 327] width 394 height 29
type input "1"
type input "717-610"
type textarea "x"
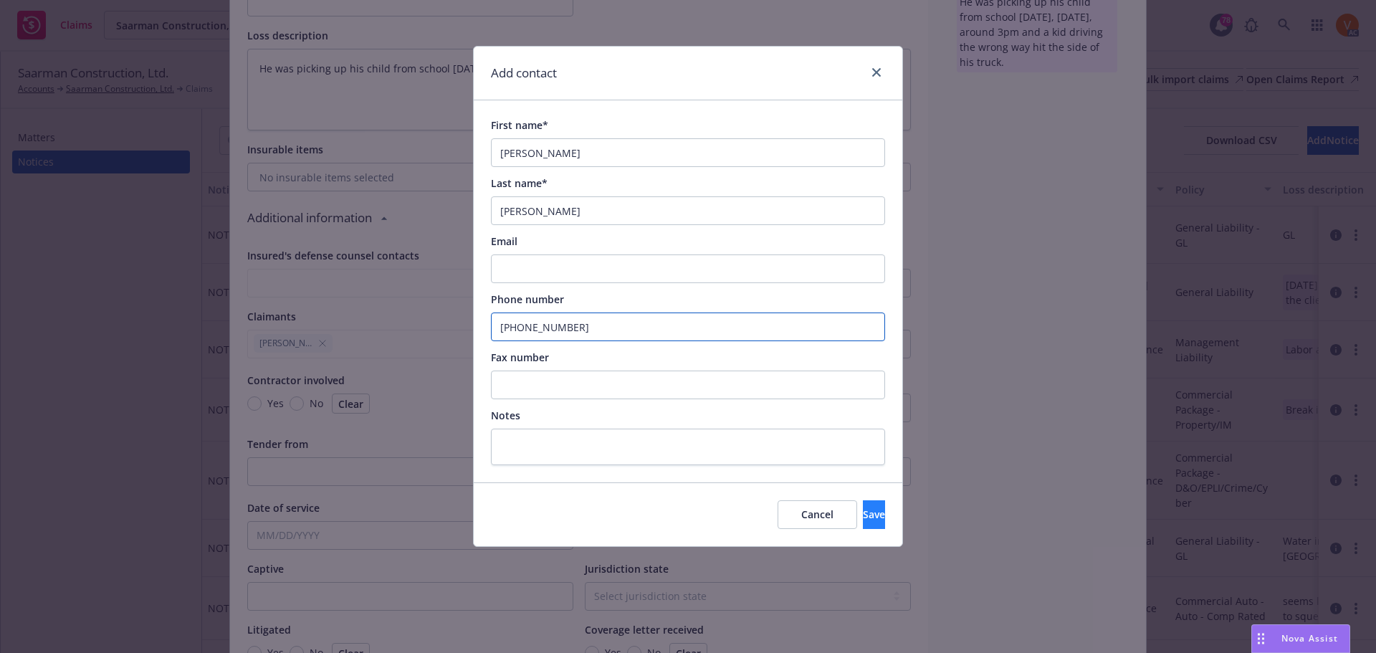
type input "[PHONE_NUMBER]"
click at [870, 501] on button "Save" at bounding box center [874, 514] width 22 height 29
type textarea "x"
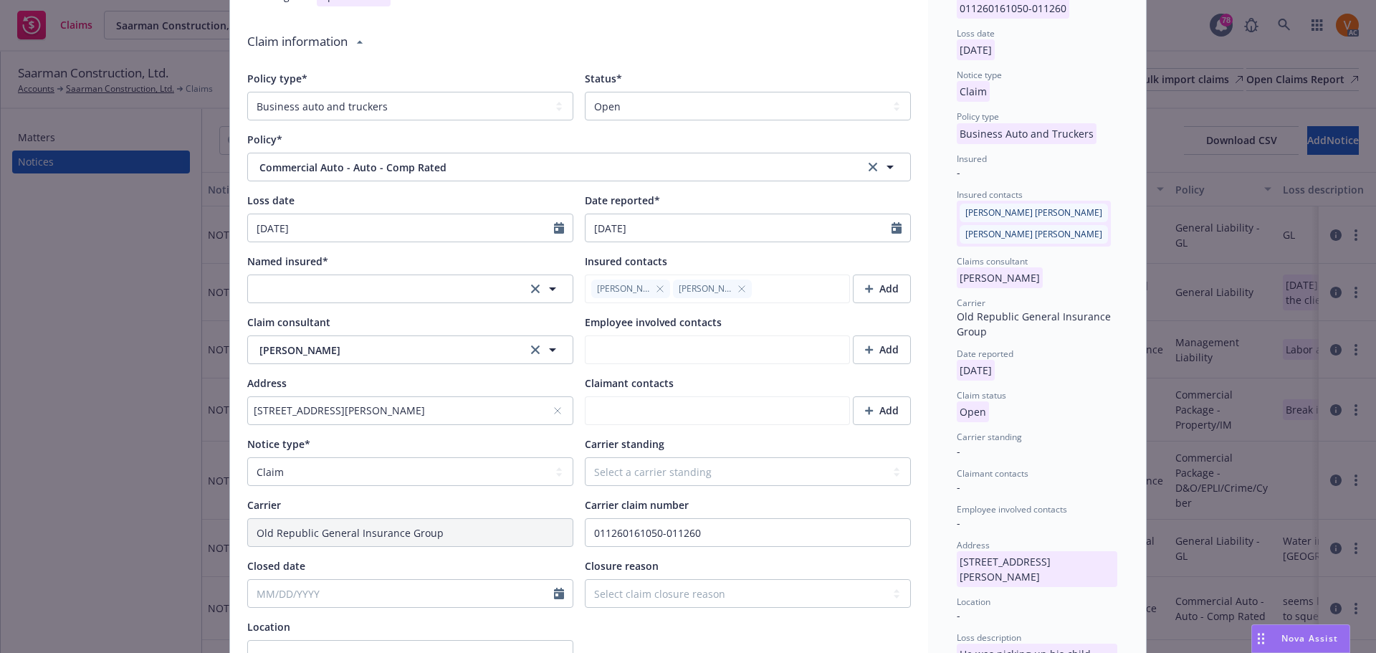
scroll to position [215, 0]
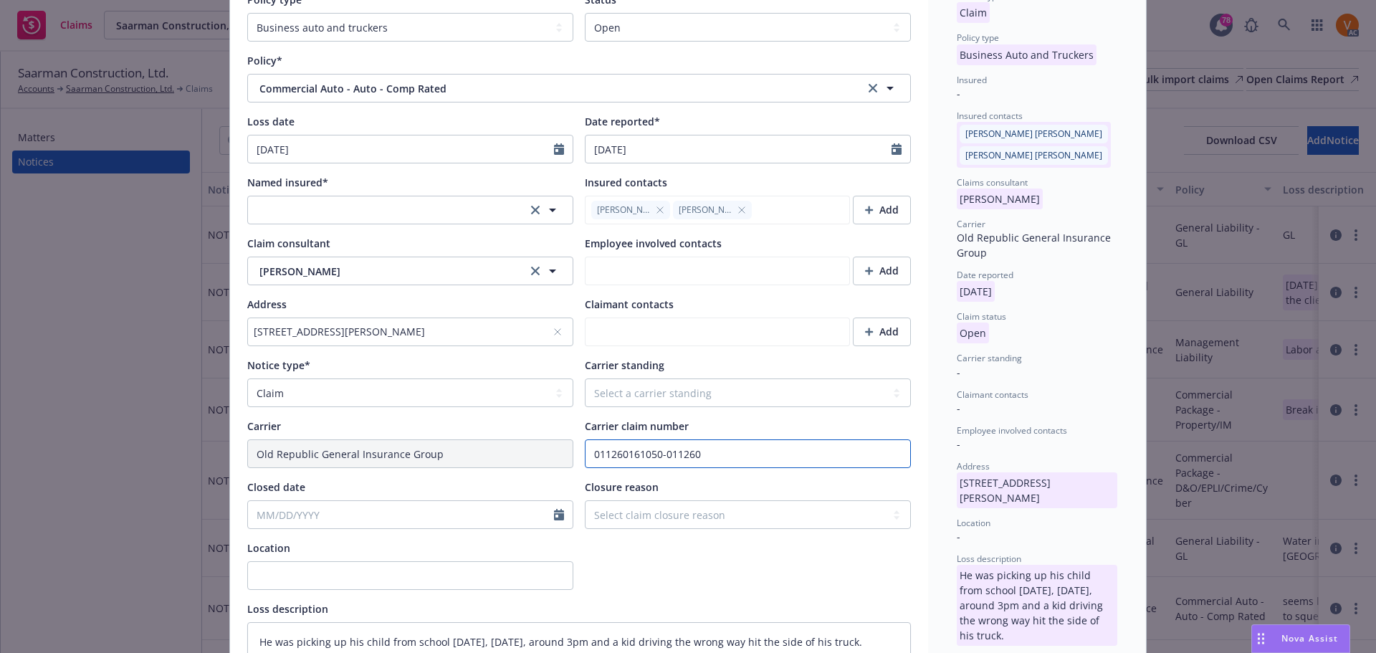
drag, startPoint x: 660, startPoint y: 424, endPoint x: 744, endPoint y: 425, distance: 83.9
click at [744, 439] on input "011260161050-011260" at bounding box center [748, 453] width 326 height 29
type input "011260161050-AP"
type textarea "x"
type input "011260161050-AP-"
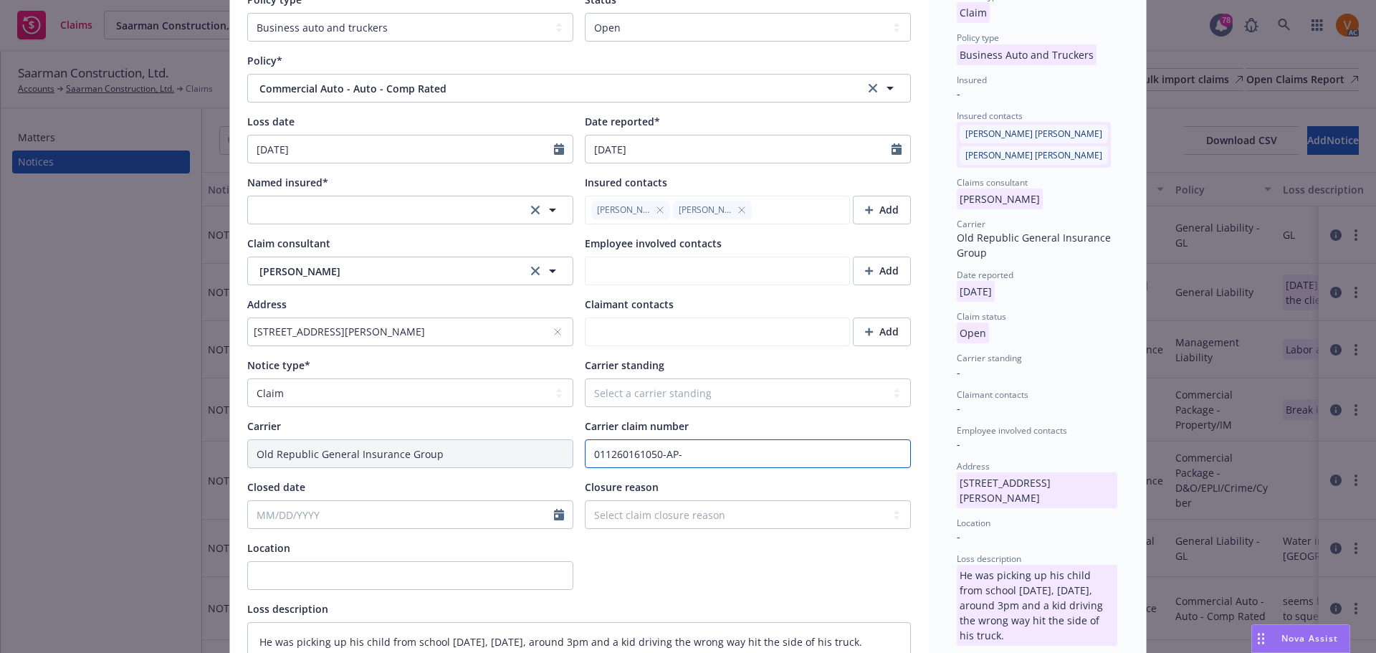
type textarea "x"
type input "011260161050-AP-01"
type textarea "x"
click at [744, 439] on input "011260161050-AP-01" at bounding box center [748, 453] width 326 height 29
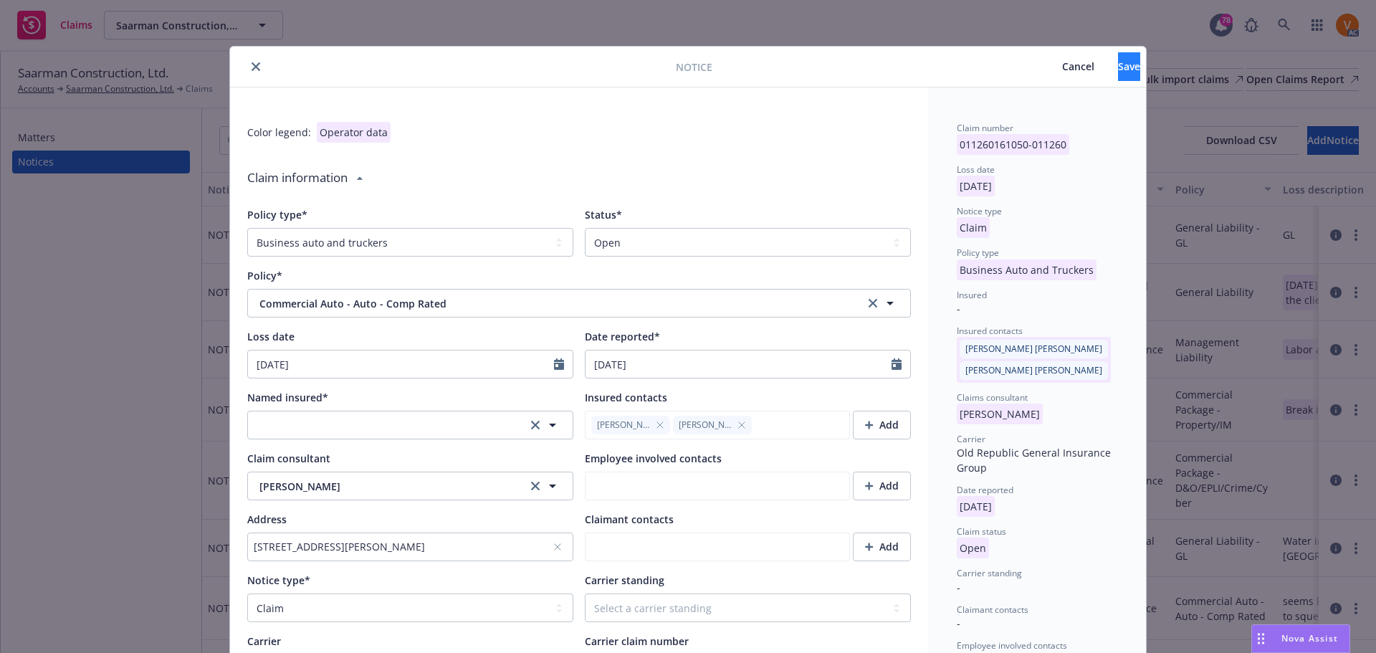
type input "011260161050-AP-01"
click at [1118, 65] on span "Save" at bounding box center [1129, 66] width 22 height 14
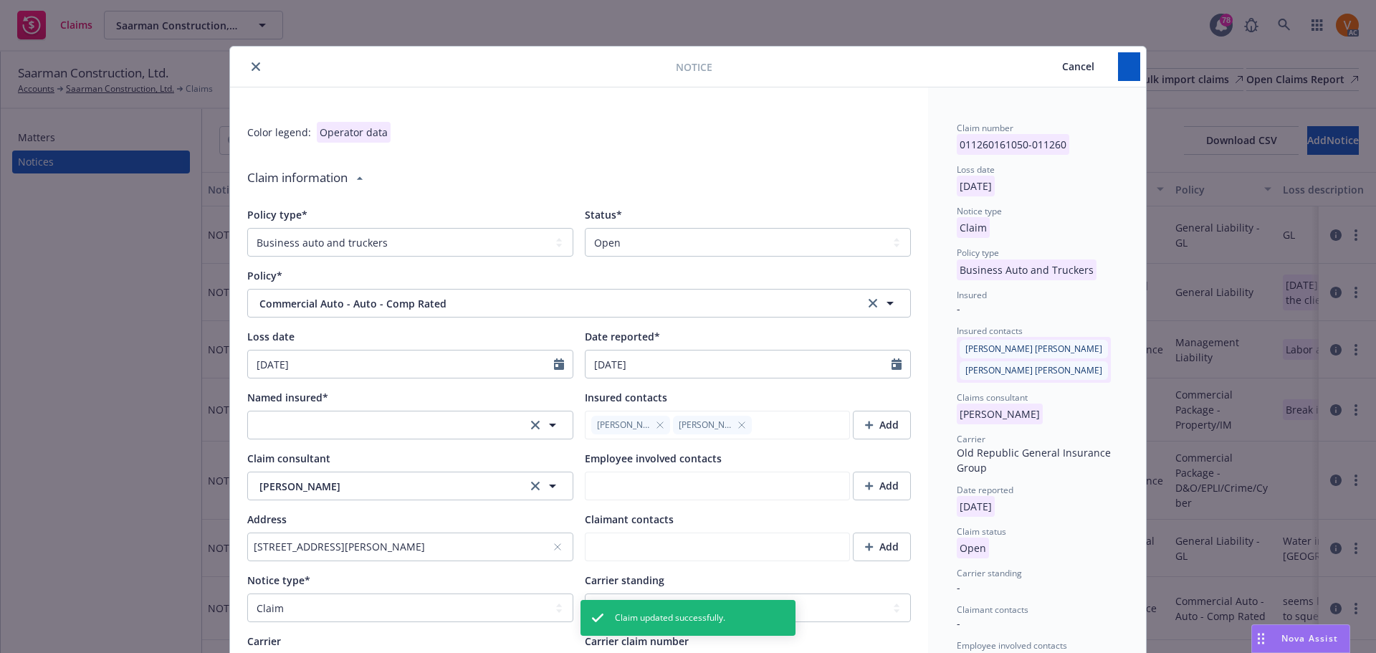
type textarea "x"
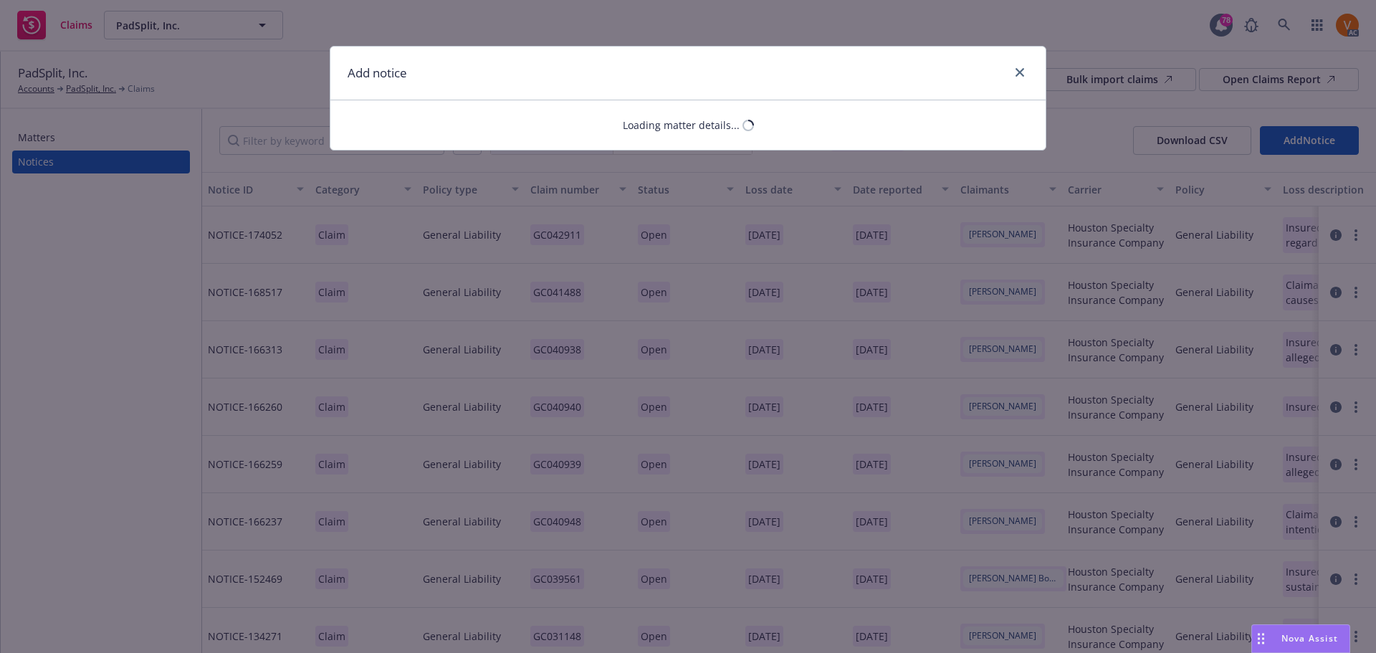
select select "GENERAL_LIABILITY"
select select "open"
select select "CLAIM"
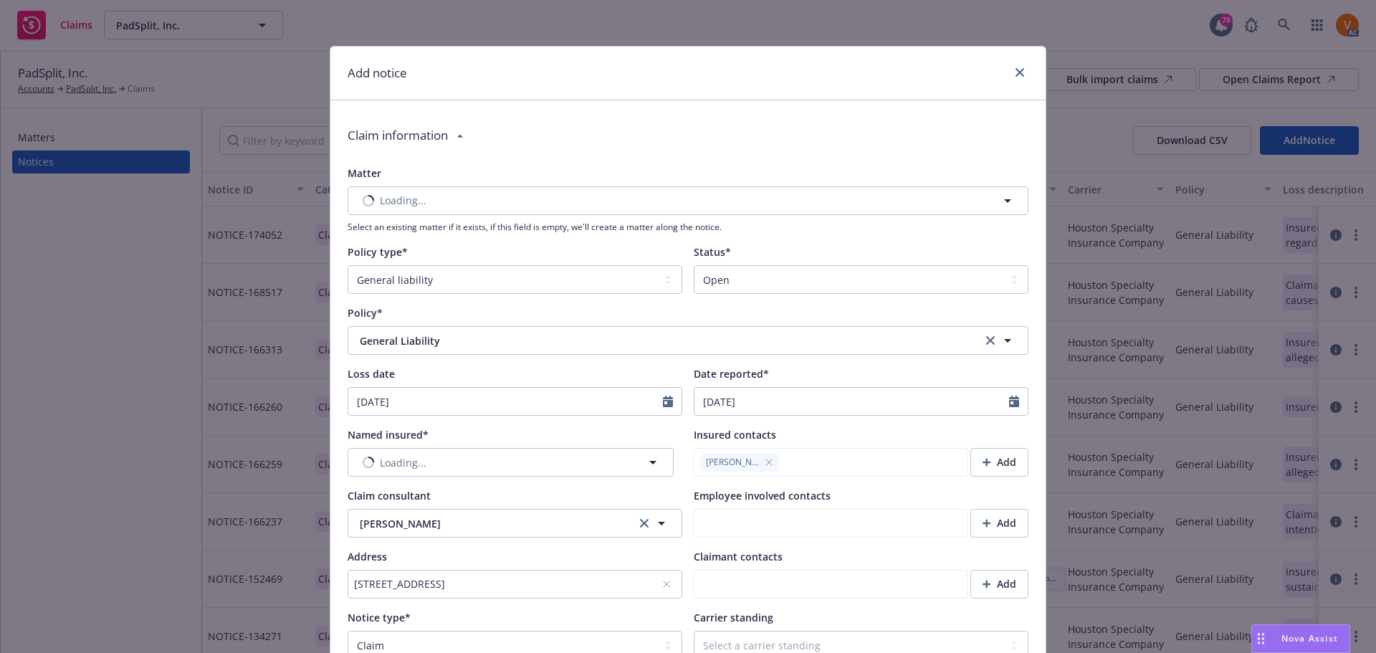
type textarea "x"
type textarea "Claimant alleges the following: 1. Illegal Eviction 2. Trespass to Chattels 3. …"
click at [529, 448] on button "Nothing selected" at bounding box center [511, 462] width 326 height 29
click at [510, 470] on div "PadSplit, Inc. -" at bounding box center [503, 476] width 141 height 36
type textarea "x"
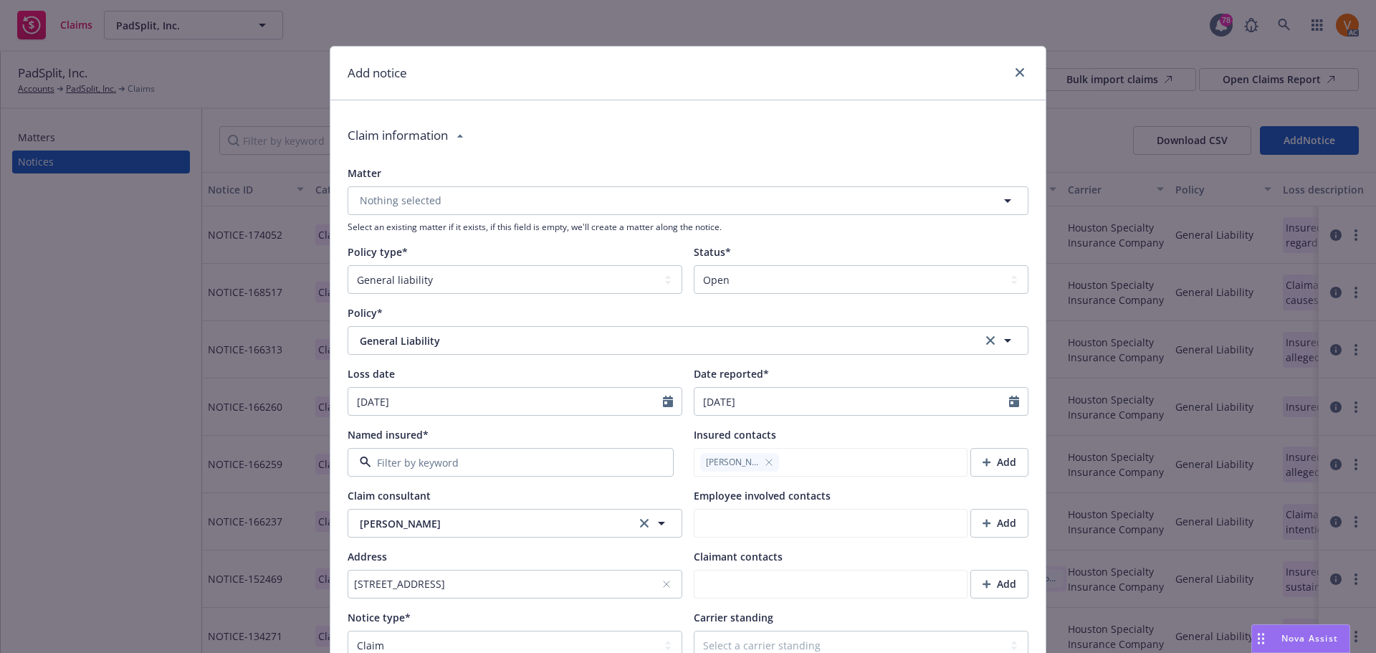
type textarea "Claimant alleges the following: 1. Illegal Eviction 2. Trespass to Chattels 3. …"
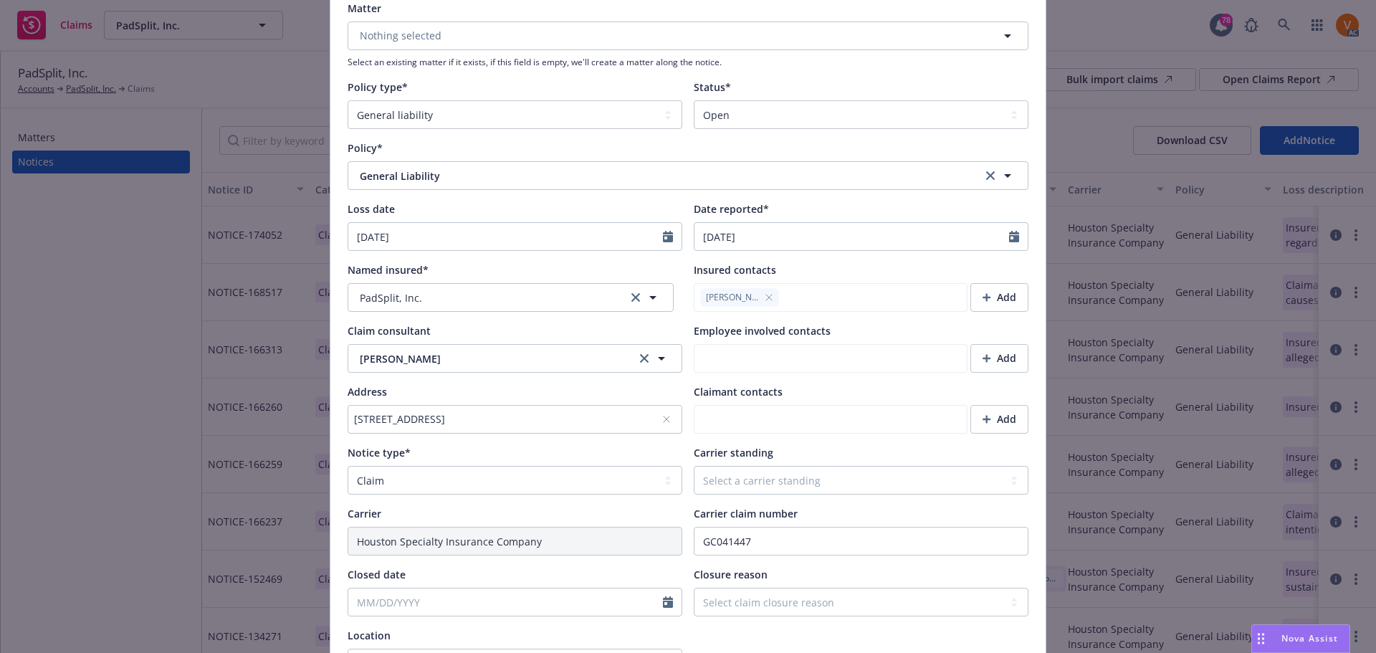
scroll to position [215, 0]
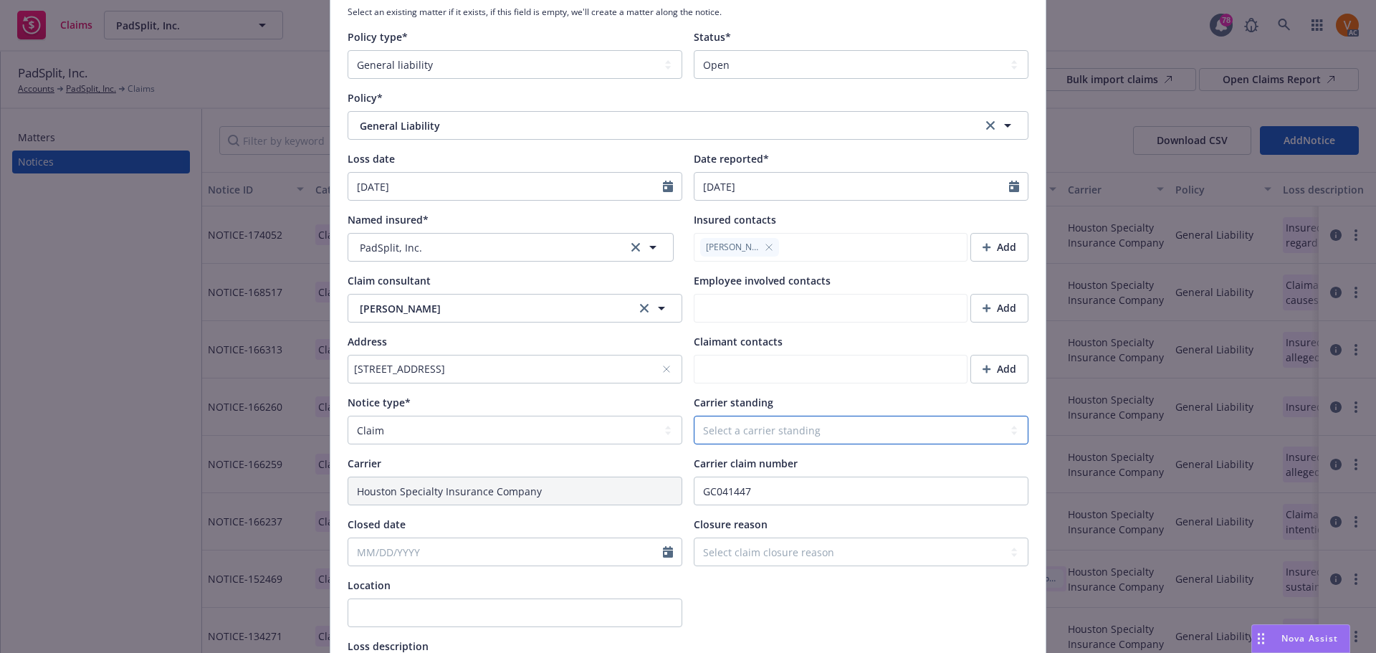
click at [786, 416] on select "Select a carrier standing Closed Not submitted Open Reopened Subrogated Withdra…" at bounding box center [861, 430] width 335 height 29
select select "OPEN"
click at [694, 416] on select "Select a carrier standing Closed Not submitted Open Reopened Subrogated Withdra…" at bounding box center [861, 430] width 335 height 29
type textarea "x"
type textarea "Claimant alleges the following: 1. Illegal Eviction 2. Trespass to Chattels 3. …"
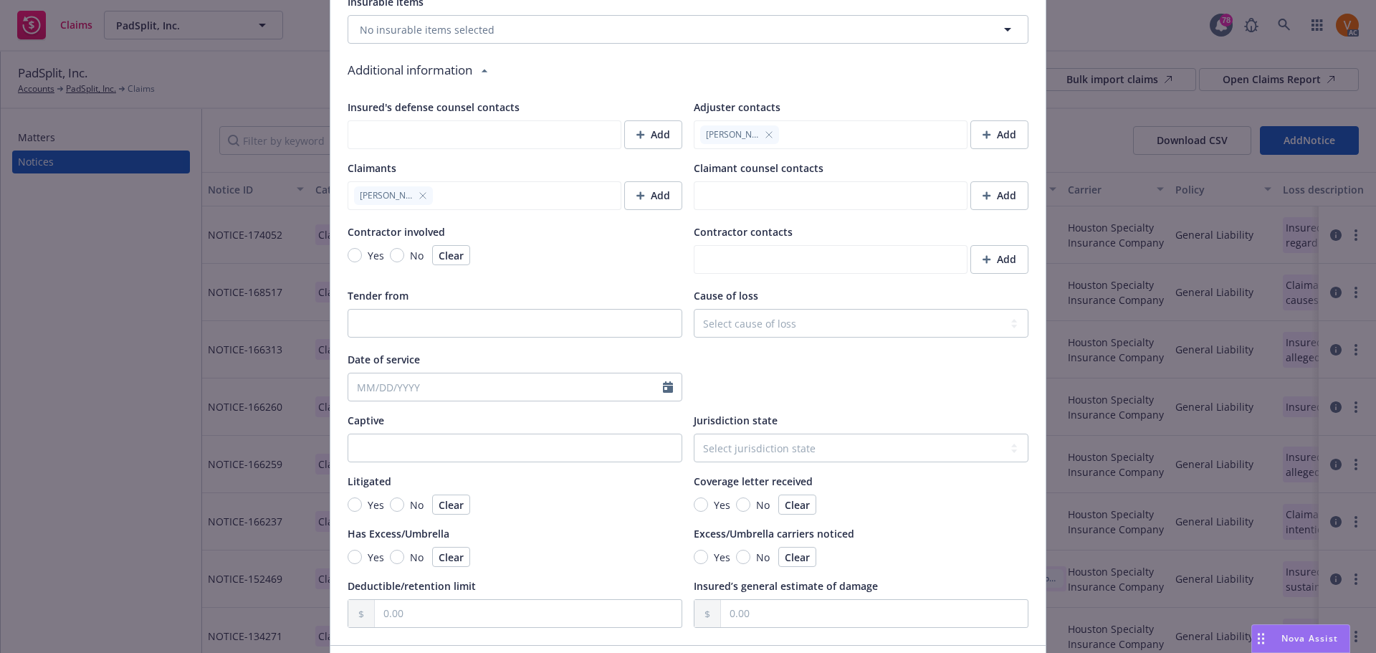
scroll to position [1117, 0]
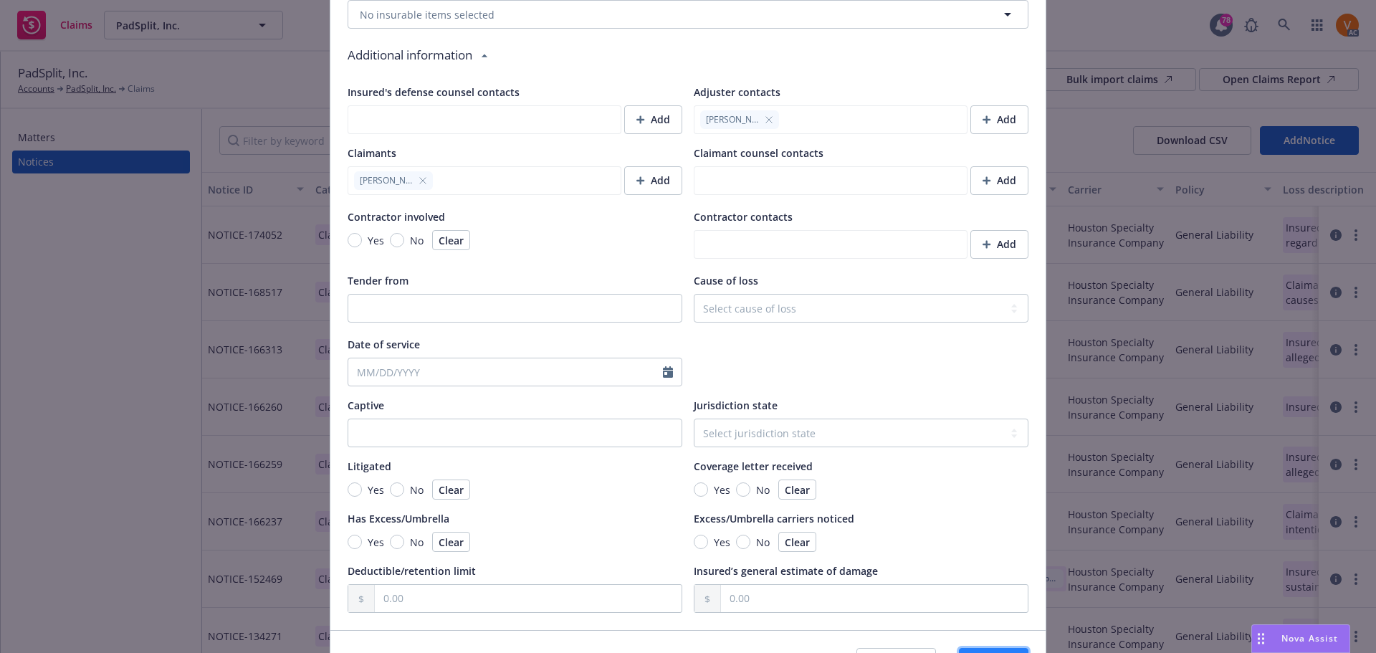
click at [983, 652] on span "Save" at bounding box center [994, 662] width 22 height 14
type textarea "x"
type textarea "Claimant alleges the following: 1. Illegal Eviction 2. Trespass to Chattels 3. …"
type textarea "x"
type textarea "Claimant alleges the following: 1. Illegal Eviction 2. Trespass to Chattels 3. …"
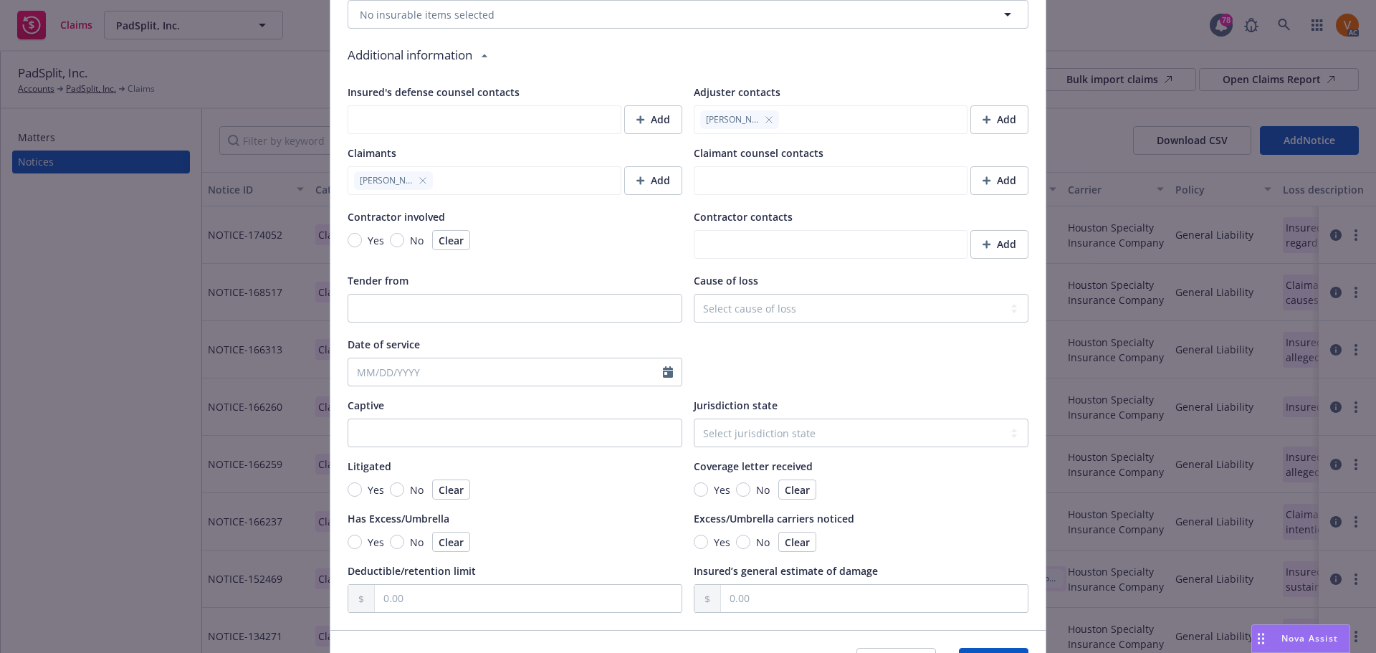
type textarea "x"
type textarea "Claimant alleges the following: 1. Illegal Eviction 2. Trespass to Chattels 3. …"
type textarea "x"
type textarea "Claimant alleges the following: 1. Illegal Eviction 2. Trespass to Chattels 3. …"
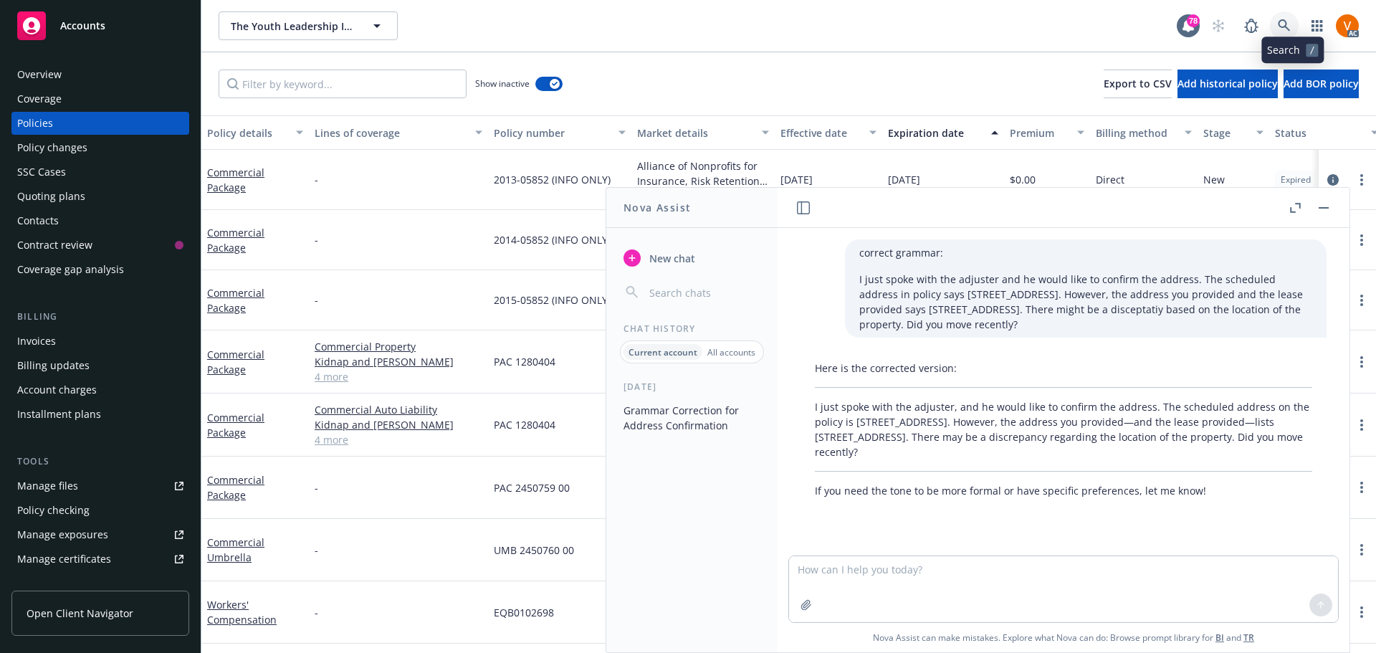
click at [1291, 19] on icon at bounding box center [1284, 25] width 13 height 13
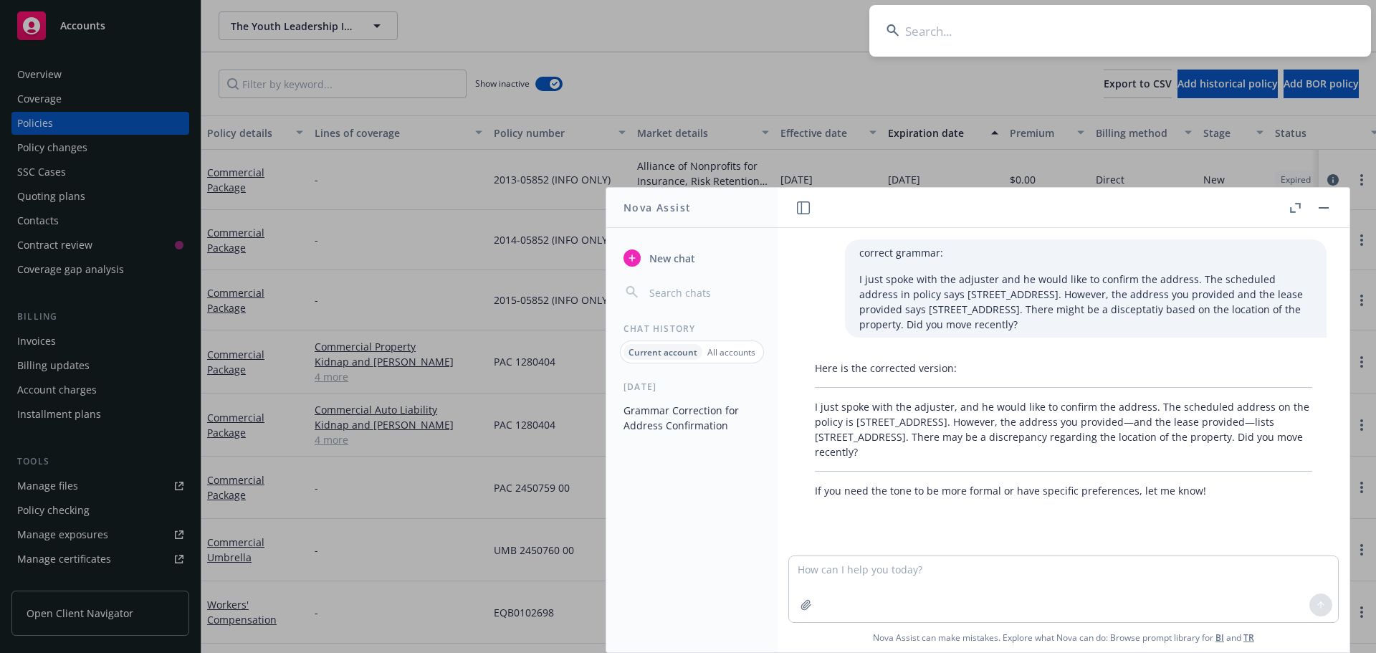
type input "[PHONE_NUMBER]"
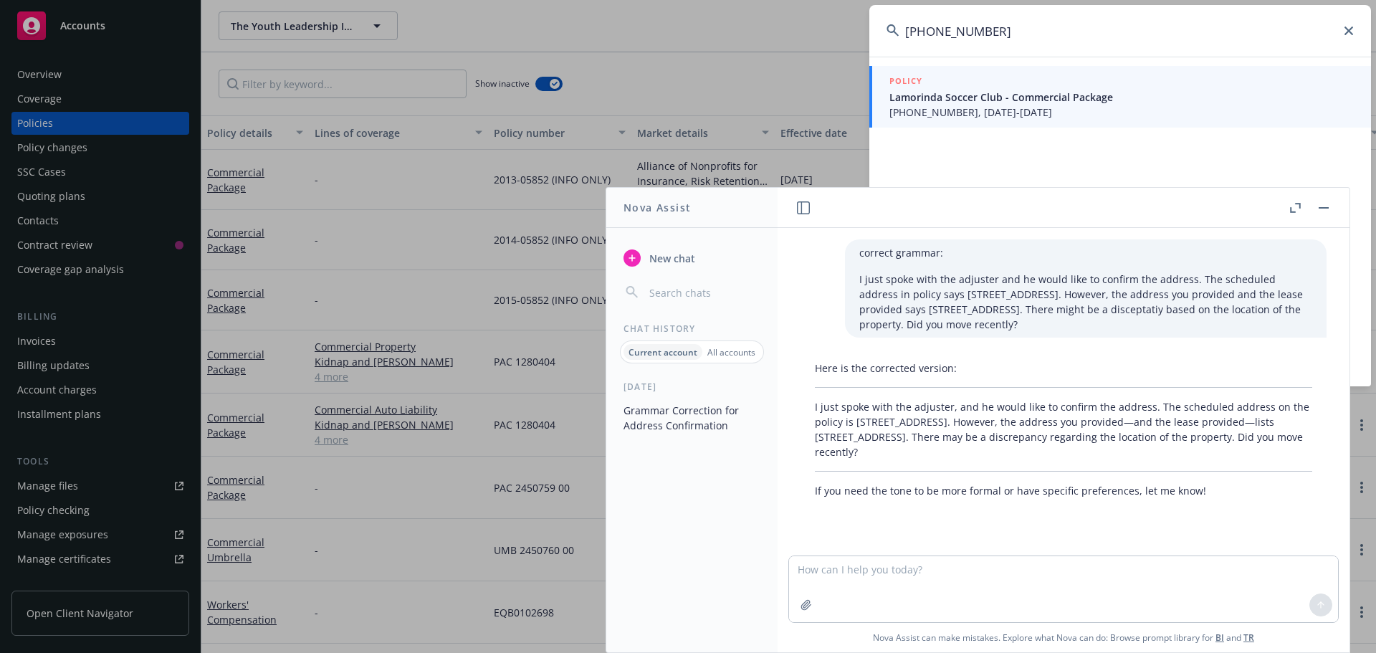
click at [1330, 203] on button "button" at bounding box center [1323, 207] width 17 height 17
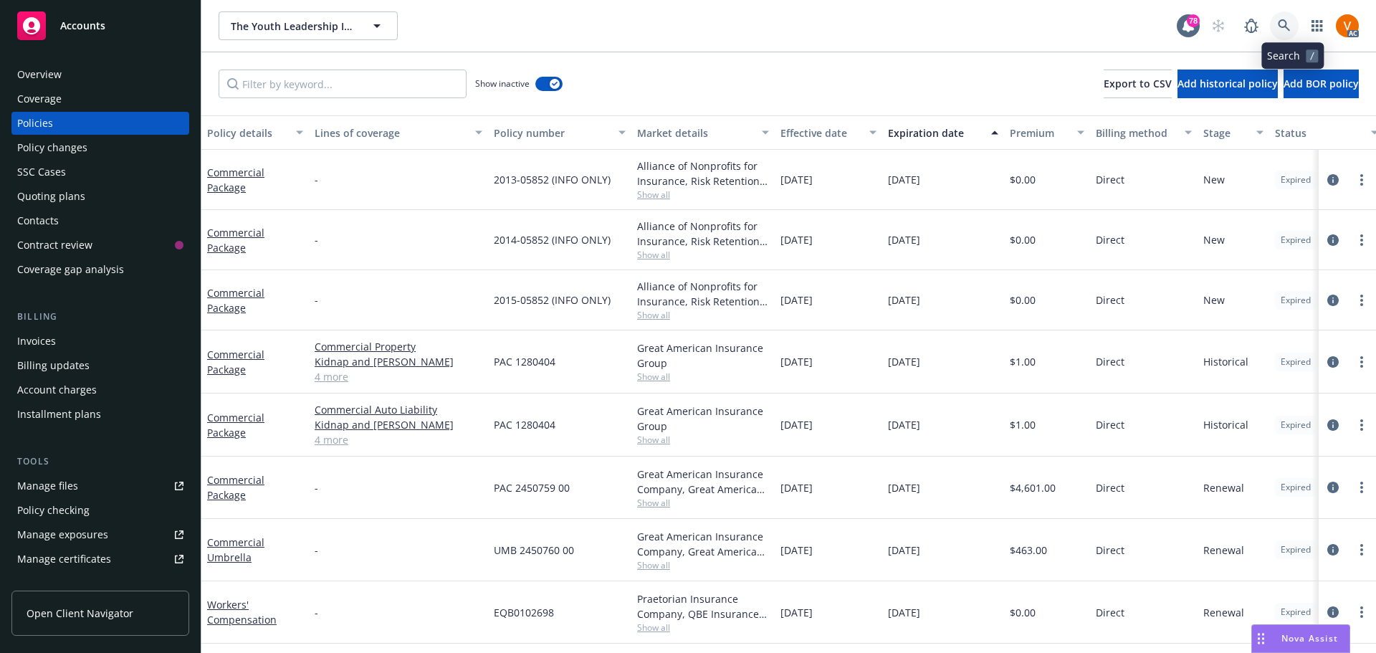
click at [1289, 19] on icon at bounding box center [1284, 25] width 12 height 12
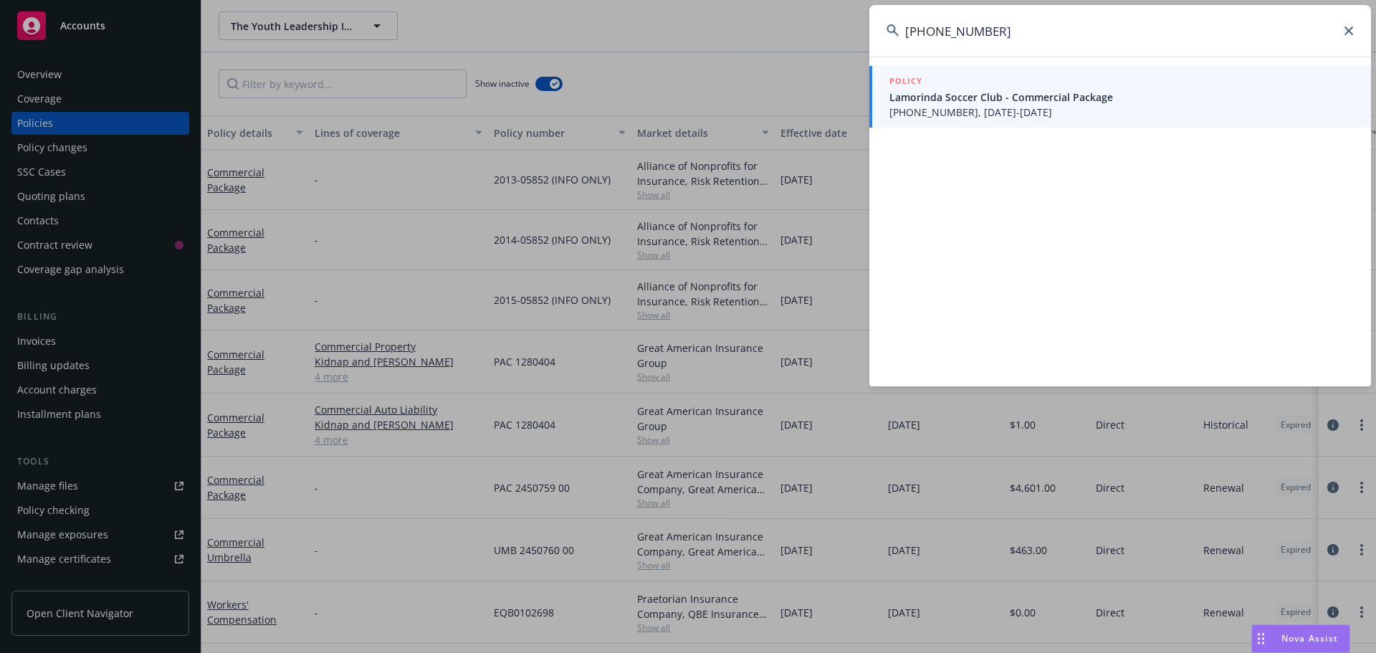
type input "[PHONE_NUMBER]"
click at [948, 92] on span "Lamorinda Soccer Club - Commercial Package" at bounding box center [1122, 97] width 464 height 15
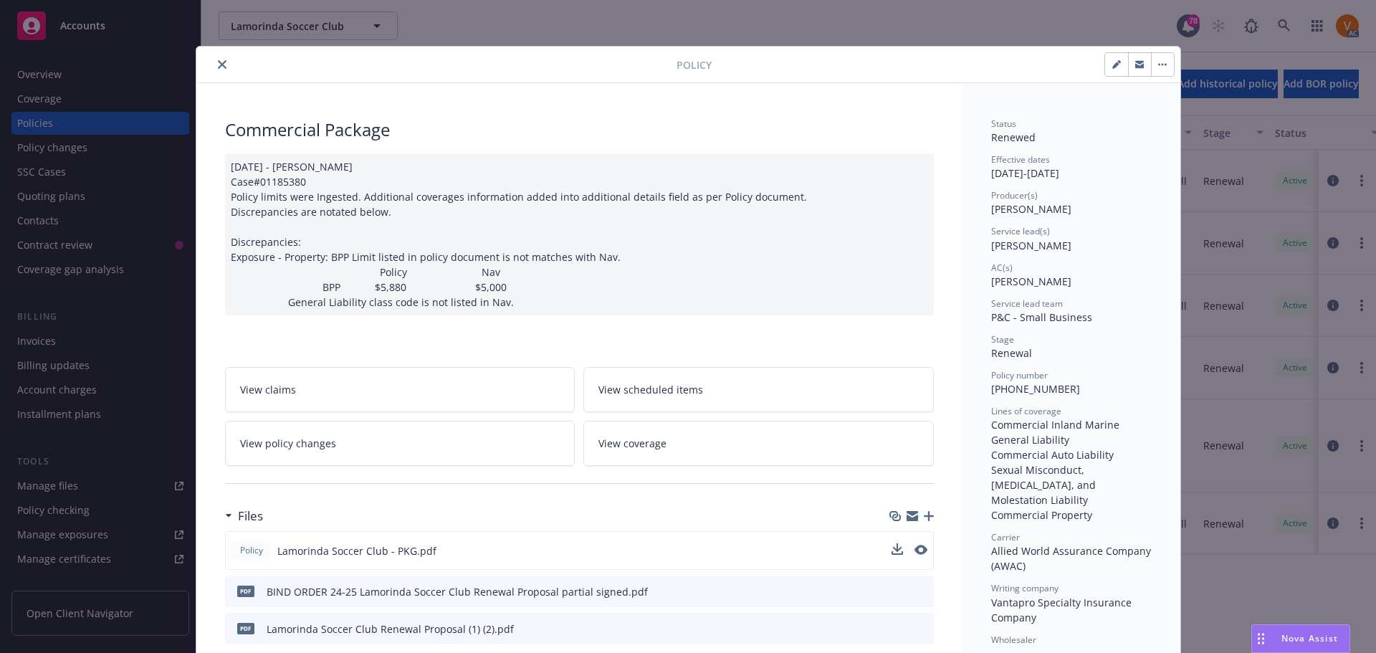
click at [892, 543] on button at bounding box center [897, 550] width 11 height 15
click at [893, 544] on icon "download file" at bounding box center [895, 548] width 9 height 9
click at [1004, 544] on span "Allied World Assurance Company (AWAC)" at bounding box center [1072, 558] width 163 height 29
copy span "AWAC"
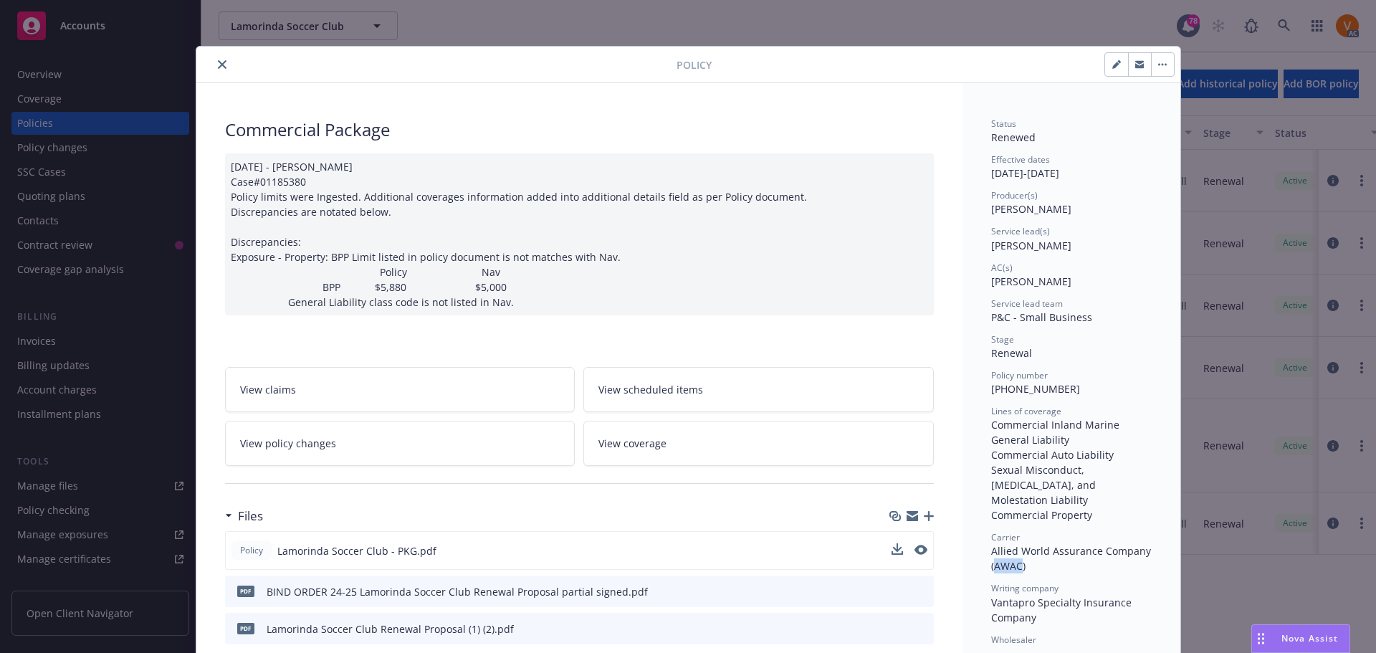
click at [1299, 634] on span "Nova Assist" at bounding box center [1310, 638] width 57 height 12
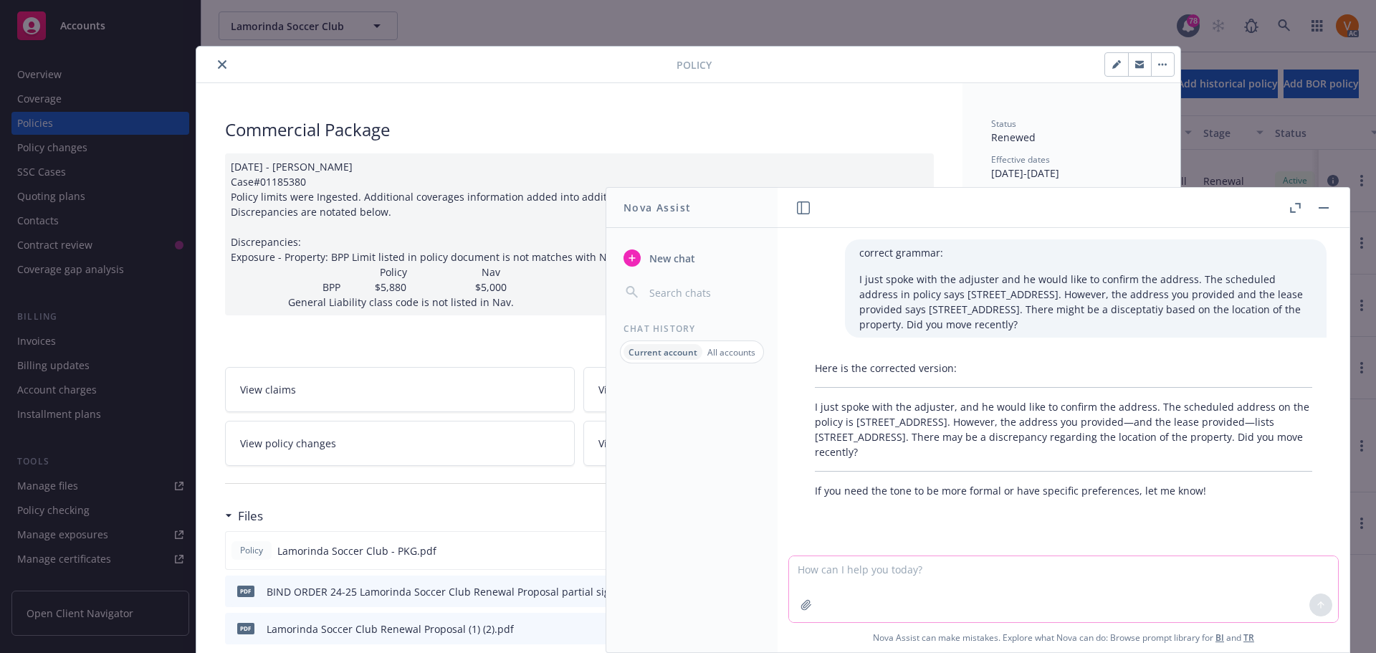
click at [984, 581] on textarea at bounding box center [1063, 589] width 549 height 66
paste textarea "I can help out with this. I will reach out to the Travelers and let them know t…"
type textarea "correct grammar: I can help out with this. I will reach out to the Travelers an…"
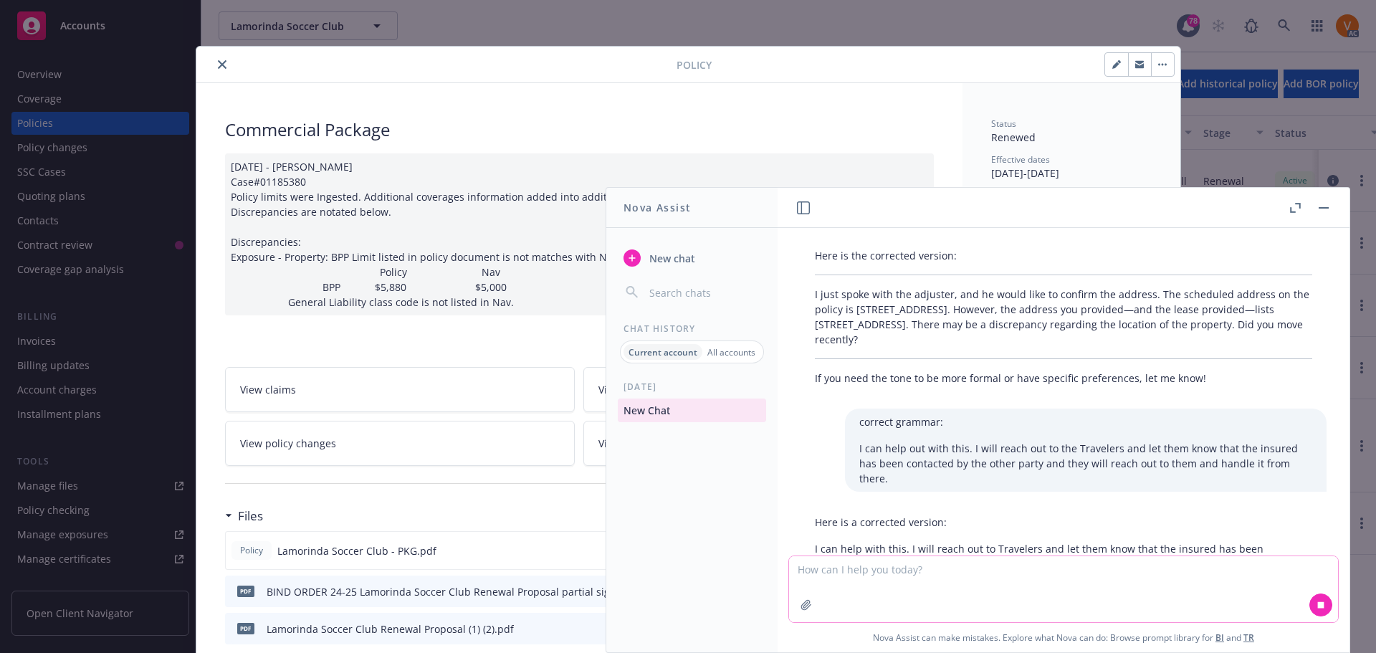
scroll to position [151, 0]
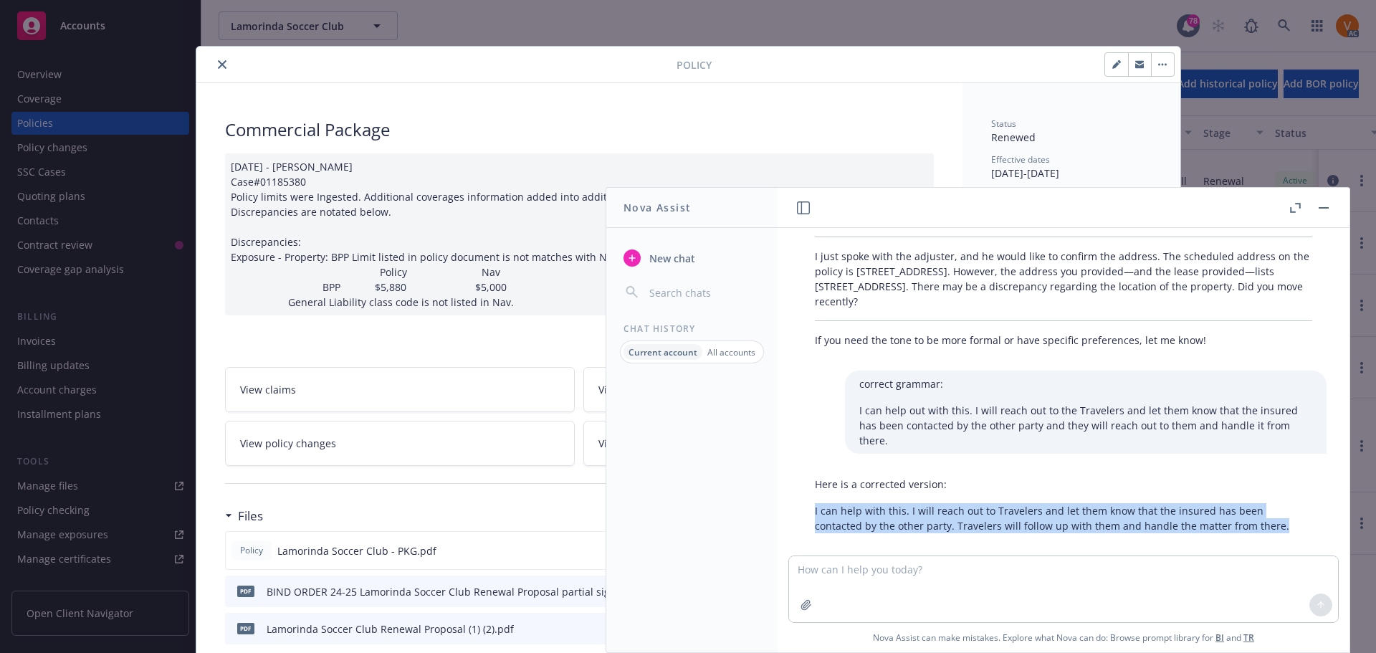
drag, startPoint x: 1188, startPoint y: 522, endPoint x: 798, endPoint y: 500, distance: 390.5
click at [798, 500] on div "Here is a corrected version: I can help with this. I will reach out to Traveler…" at bounding box center [1063, 505] width 549 height 68
copy p "I can help with this. I will reach out to Travelers and let them know that the …"
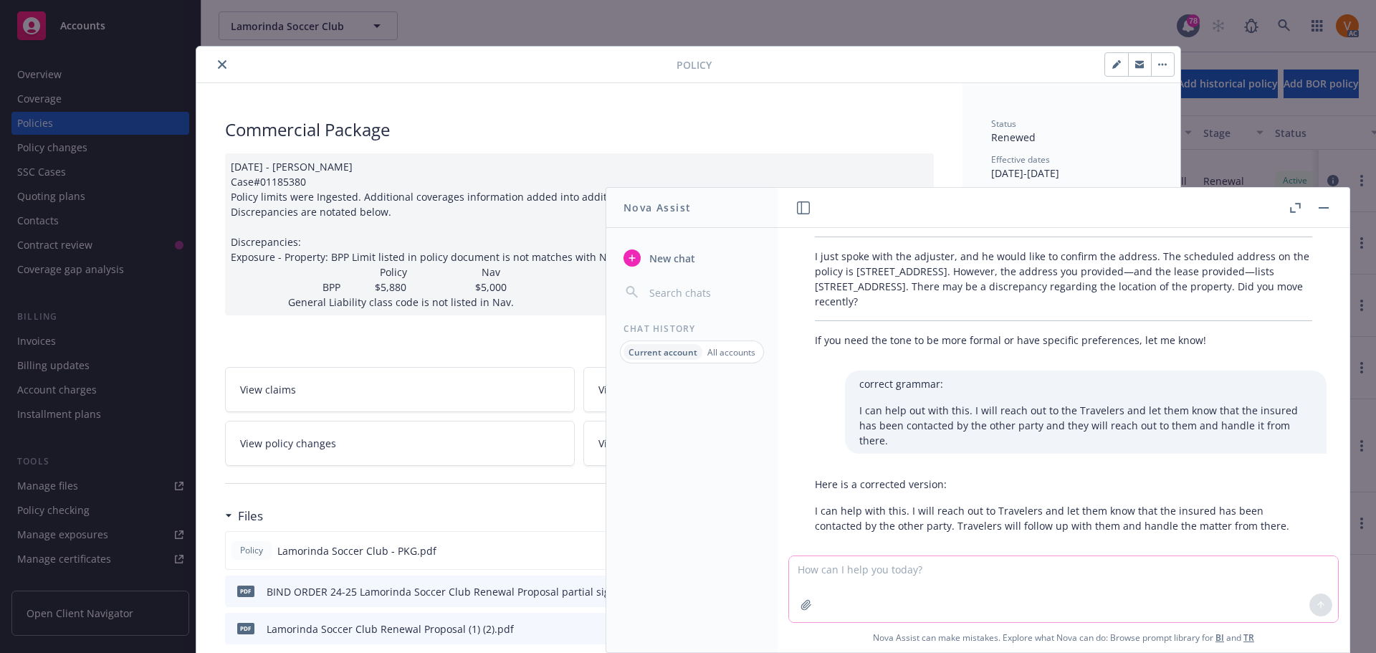
click at [965, 588] on textarea at bounding box center [1063, 589] width 549 height 66
paste textarea "Newfront is the broker for [PERSON_NAME], Inc. I have received word that the ot…"
type textarea "Newfront is the broker for [PERSON_NAME], Inc. I have received word that the ot…"
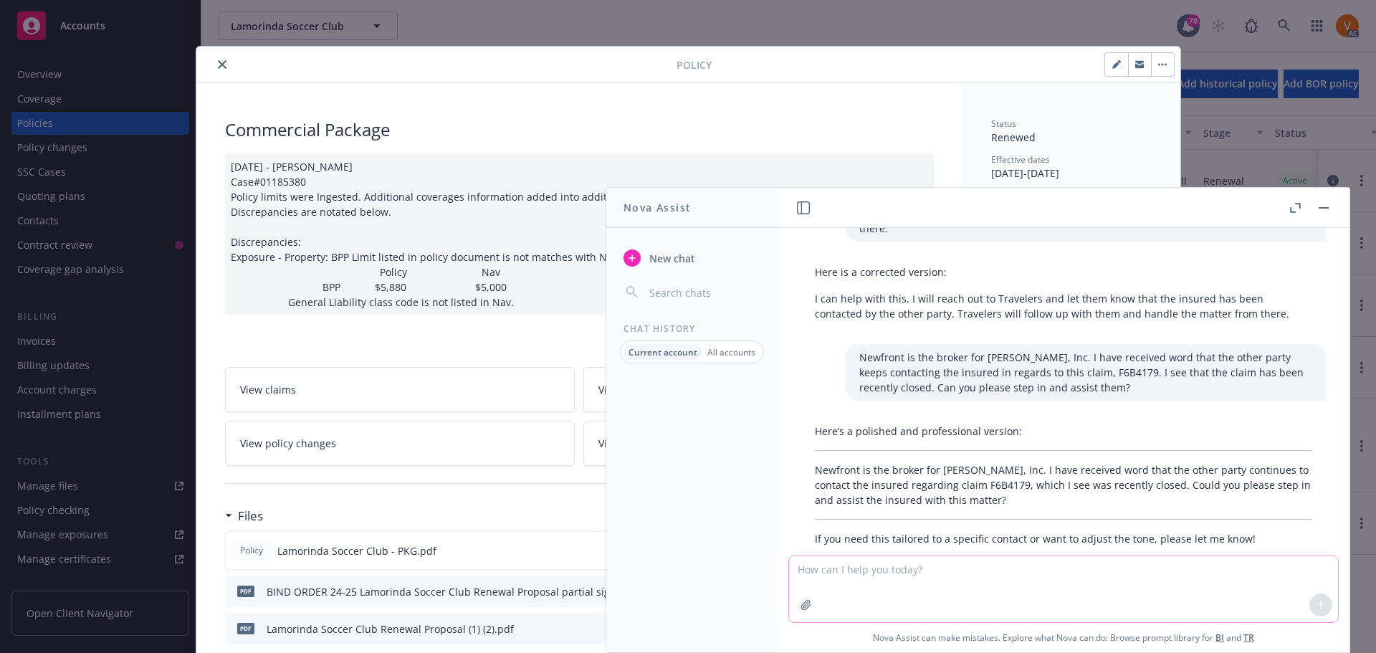
scroll to position [363, 0]
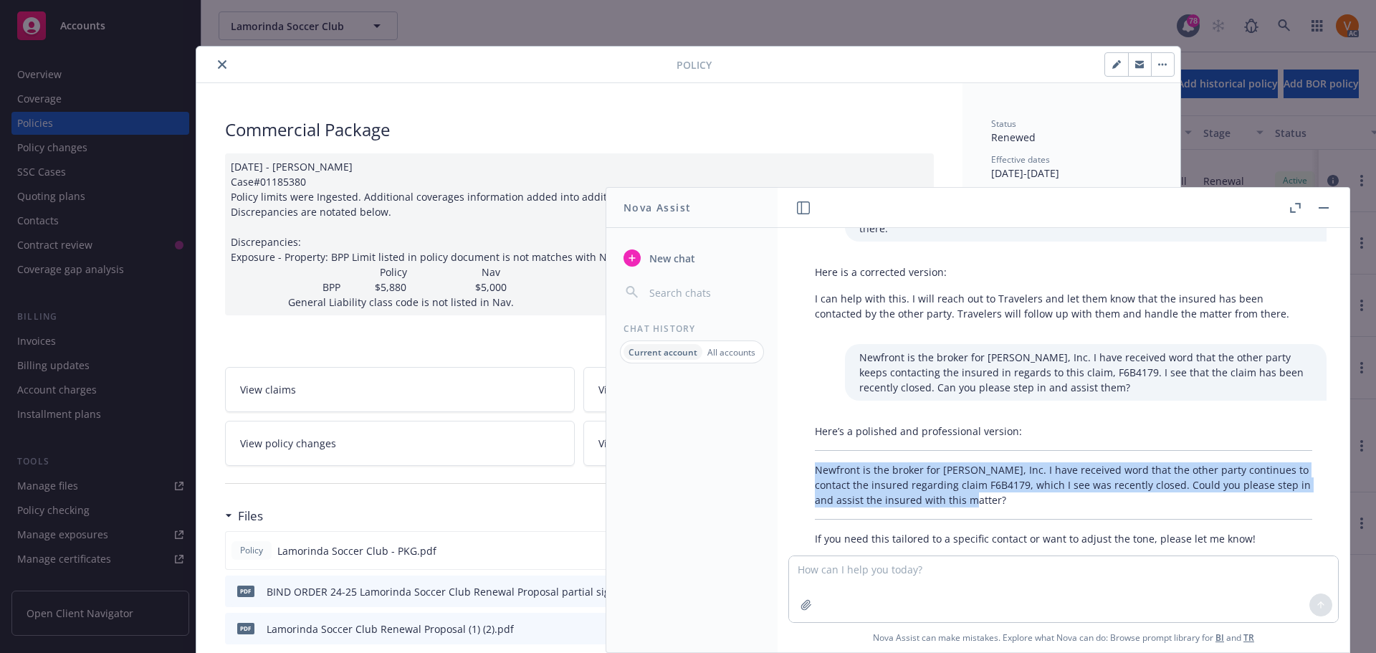
drag, startPoint x: 981, startPoint y: 478, endPoint x: 798, endPoint y: 448, distance: 185.9
click at [798, 448] on div "Here’s a polished and professional version: Newfront is the broker for [PERSON_…" at bounding box center [1063, 485] width 549 height 134
copy p "Newfront is the broker for [PERSON_NAME], Inc. I have received word that the ot…"
